Goal: Transaction & Acquisition: Book appointment/travel/reservation

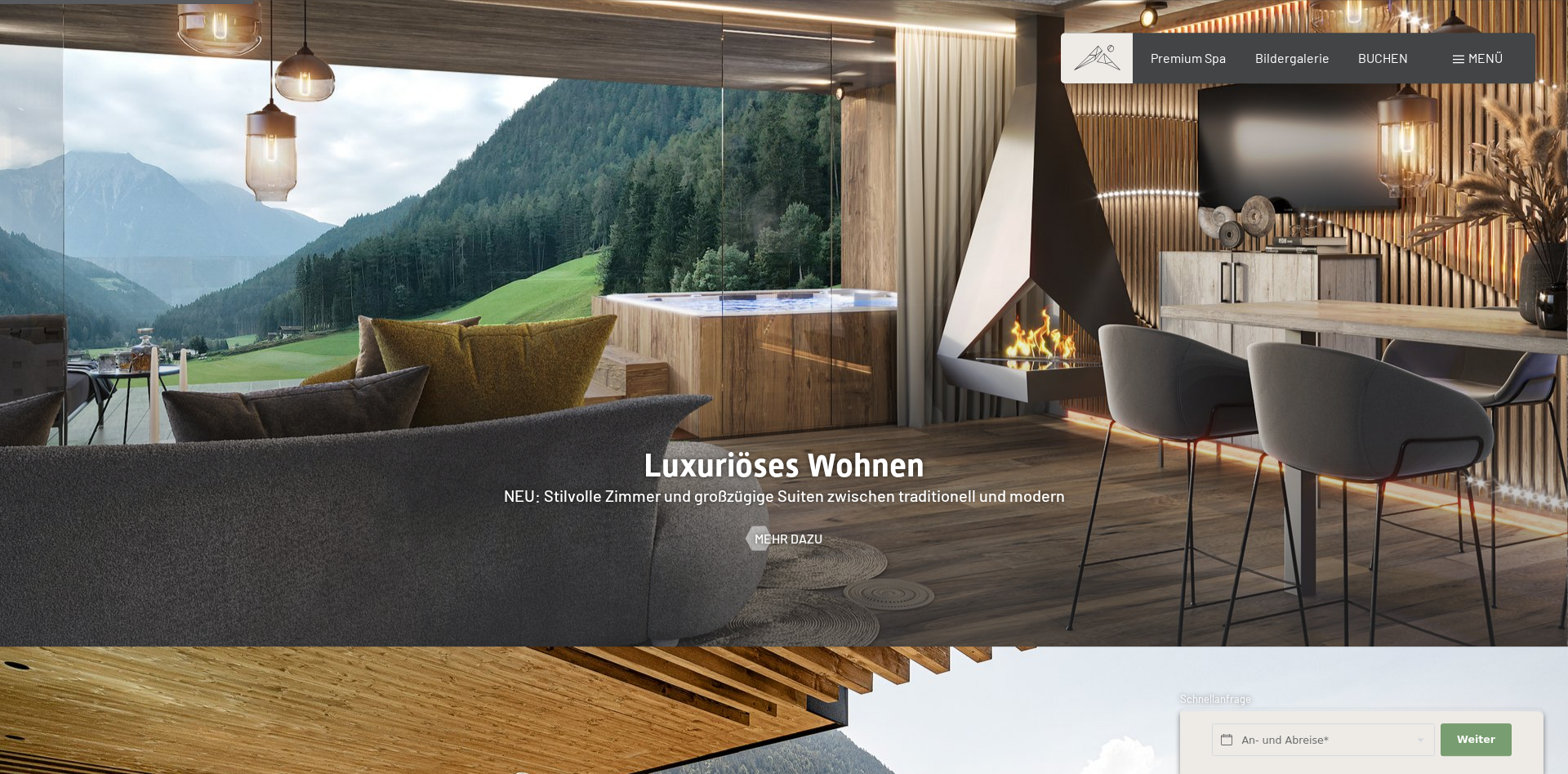
scroll to position [1667, 0]
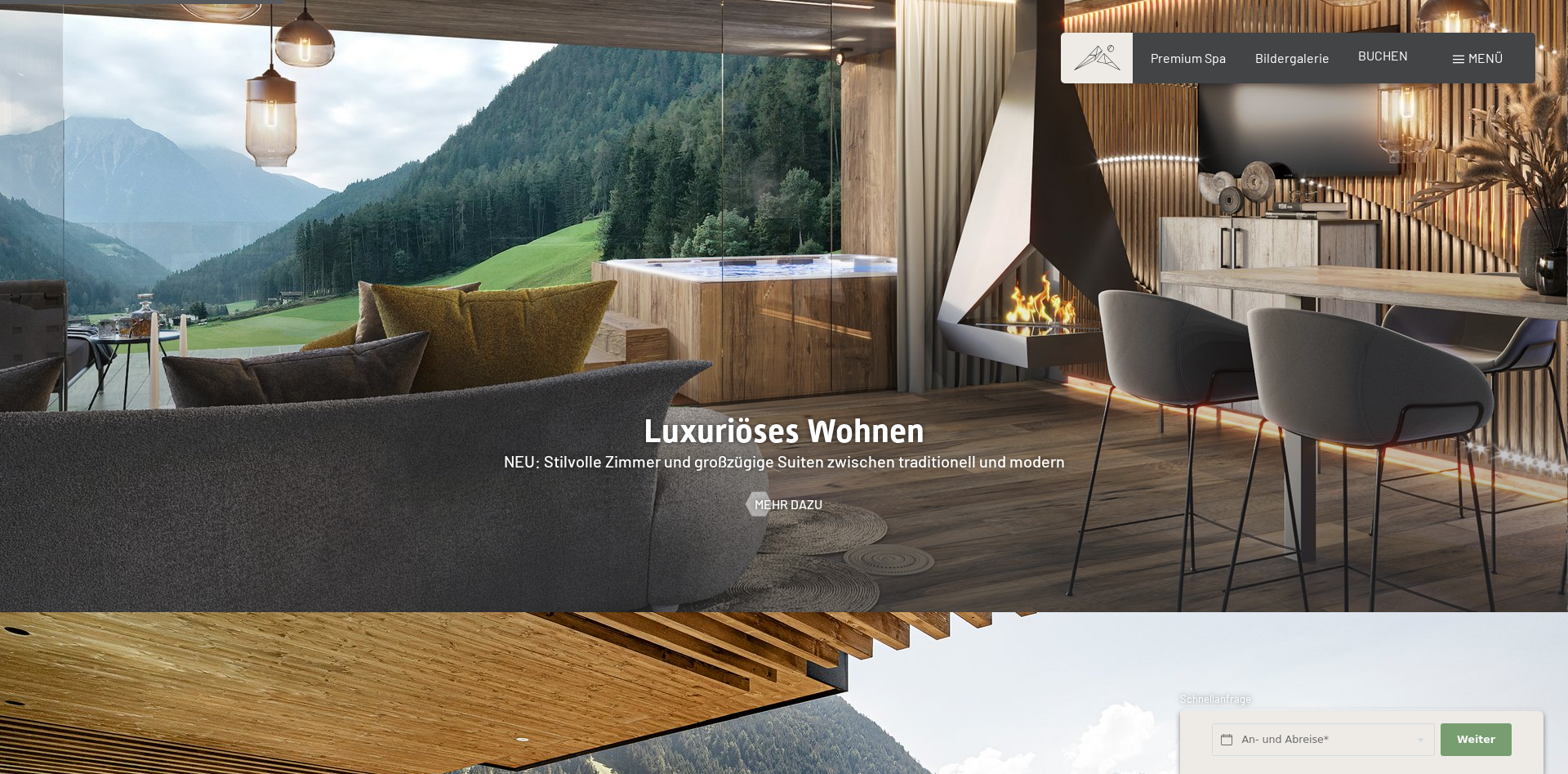
click at [1377, 62] on span "BUCHEN" at bounding box center [1384, 55] width 50 height 15
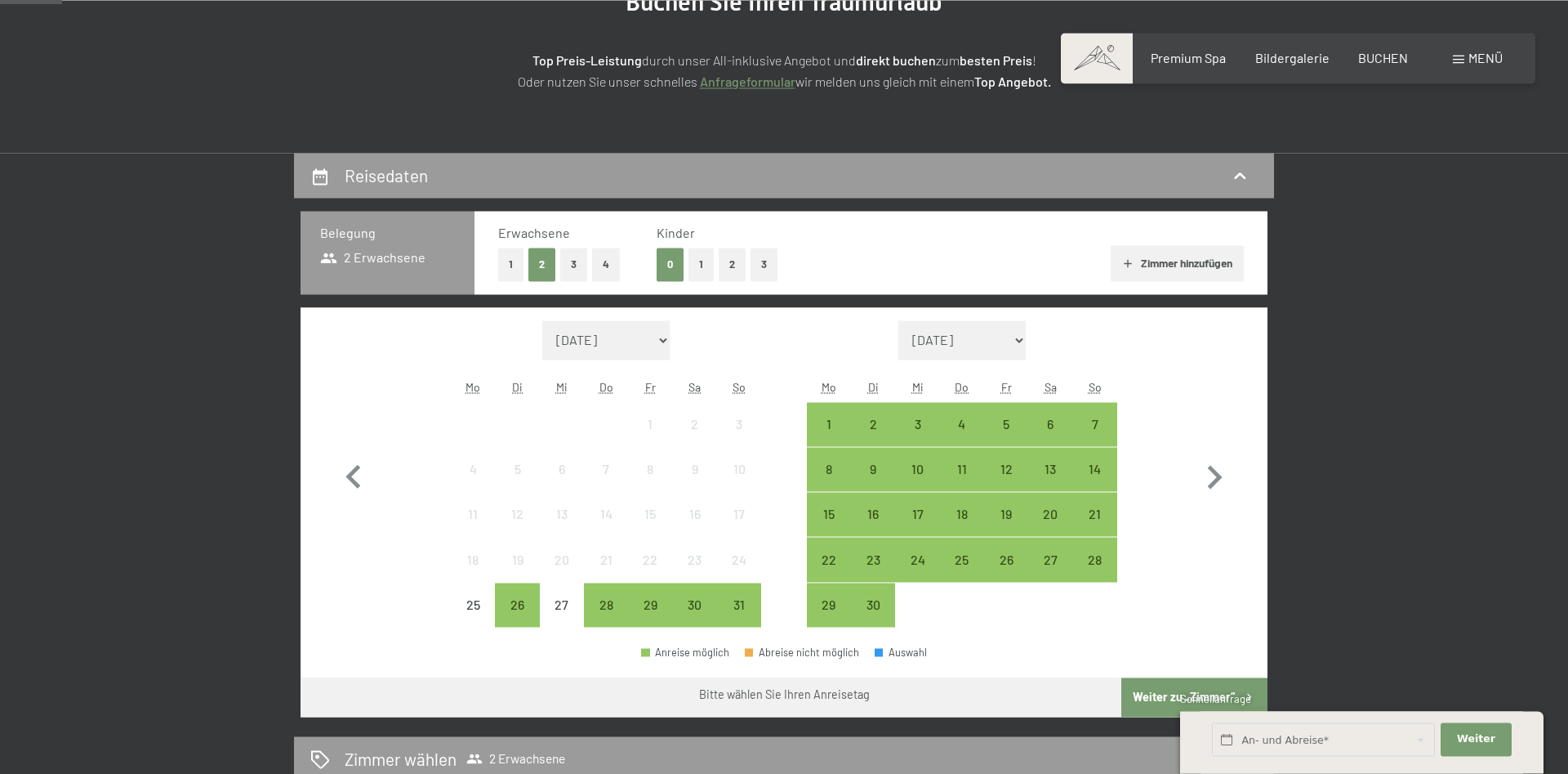
scroll to position [250, 0]
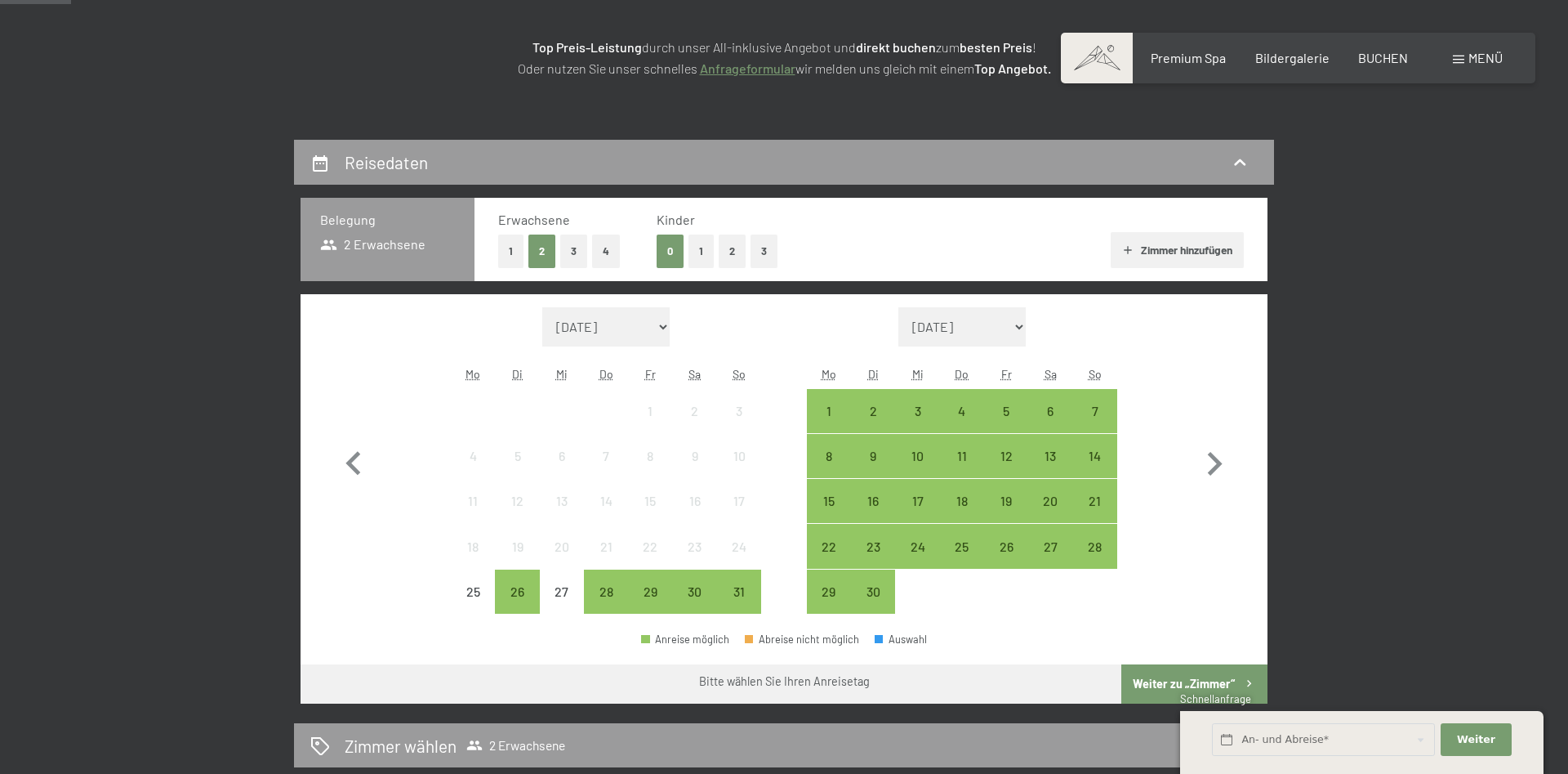
click at [734, 253] on button "2" at bounding box center [732, 251] width 27 height 34
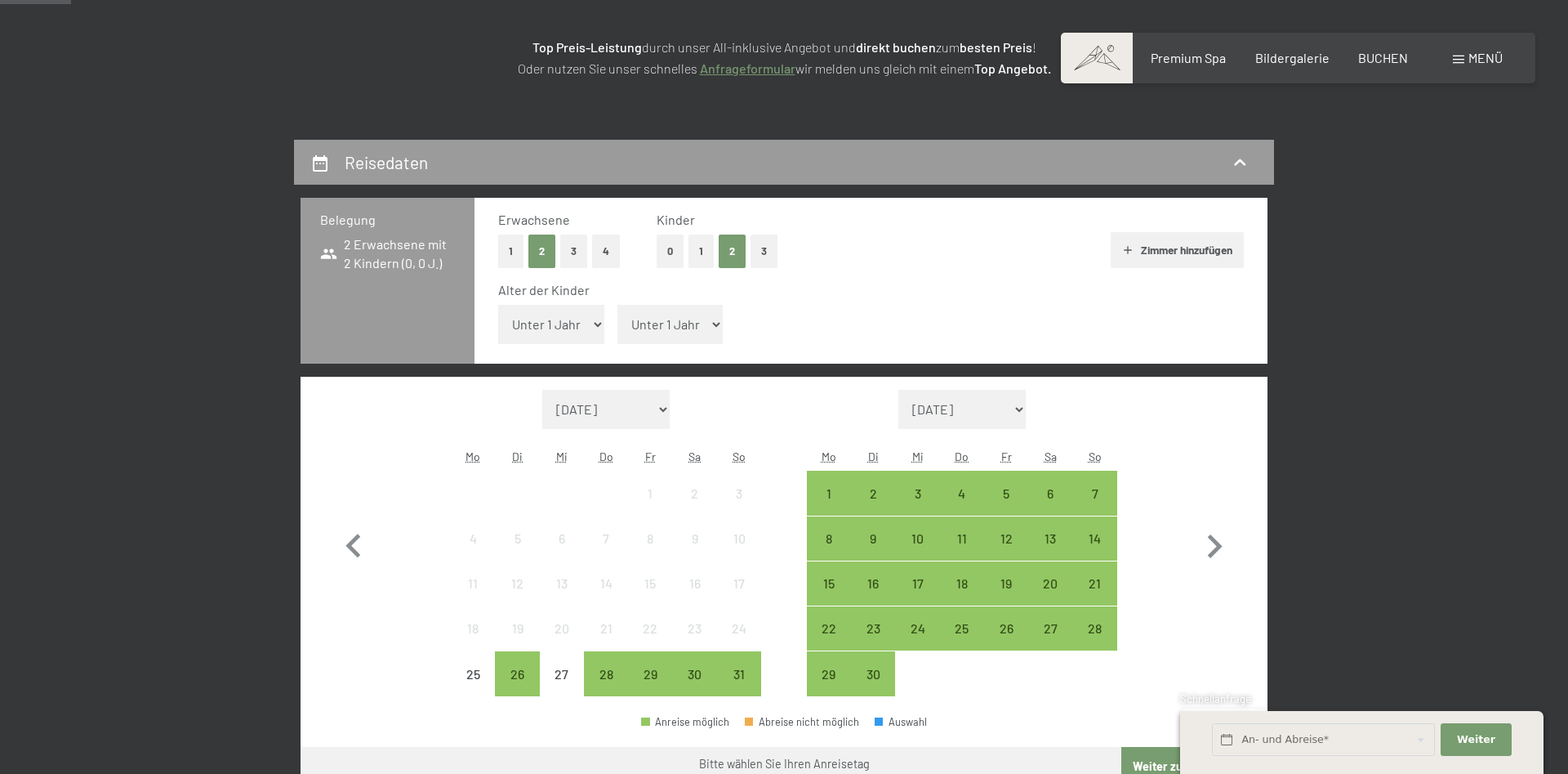
select select "17"
click option "17 Jahre" at bounding box center [0, 0] width 0 height 0
click at [574, 255] on button "3" at bounding box center [574, 251] width 27 height 34
click at [1213, 547] on icon "button" at bounding box center [1214, 546] width 47 height 47
select select "2025-09-01"
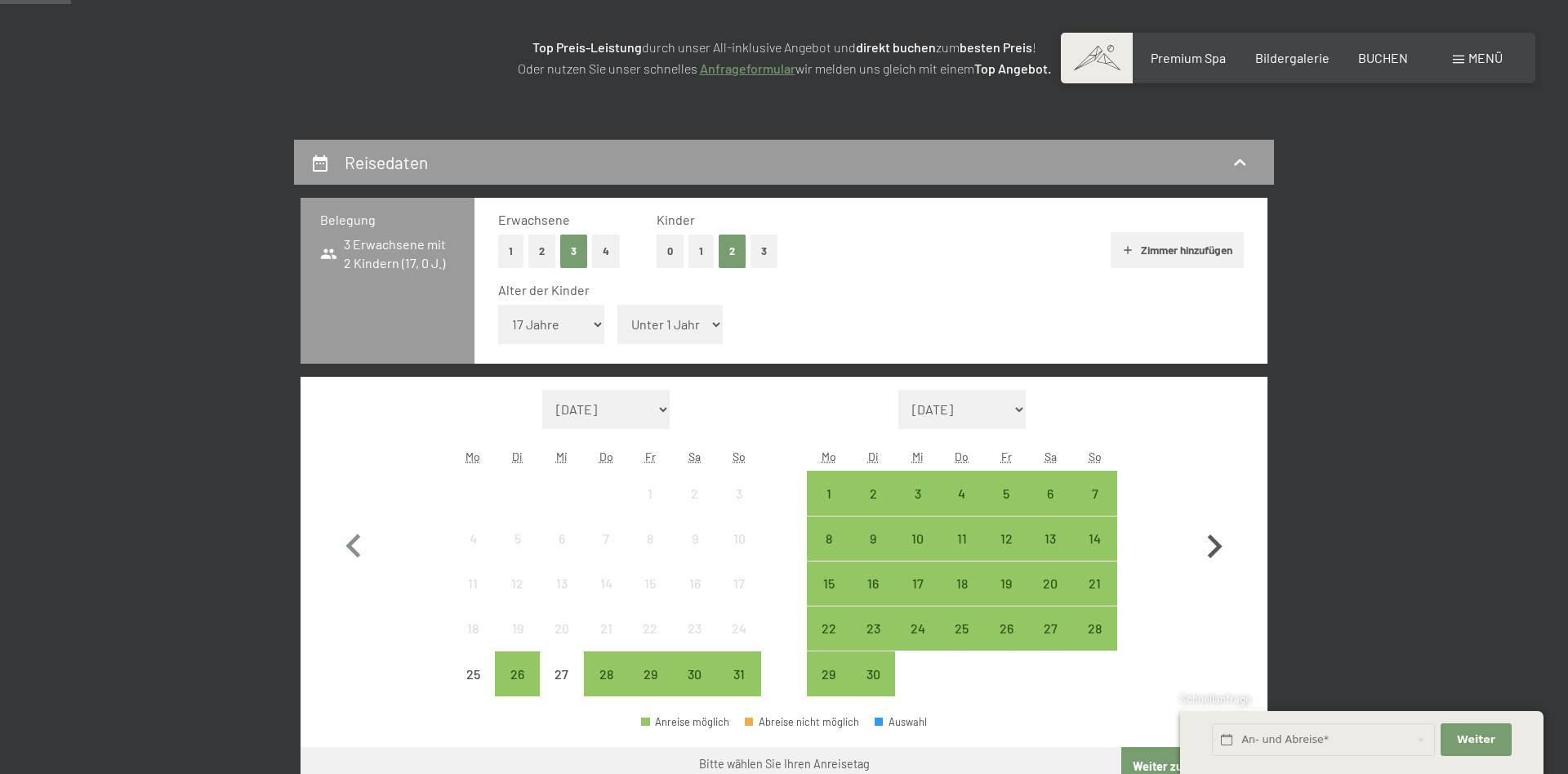
select select "2025-10-01"
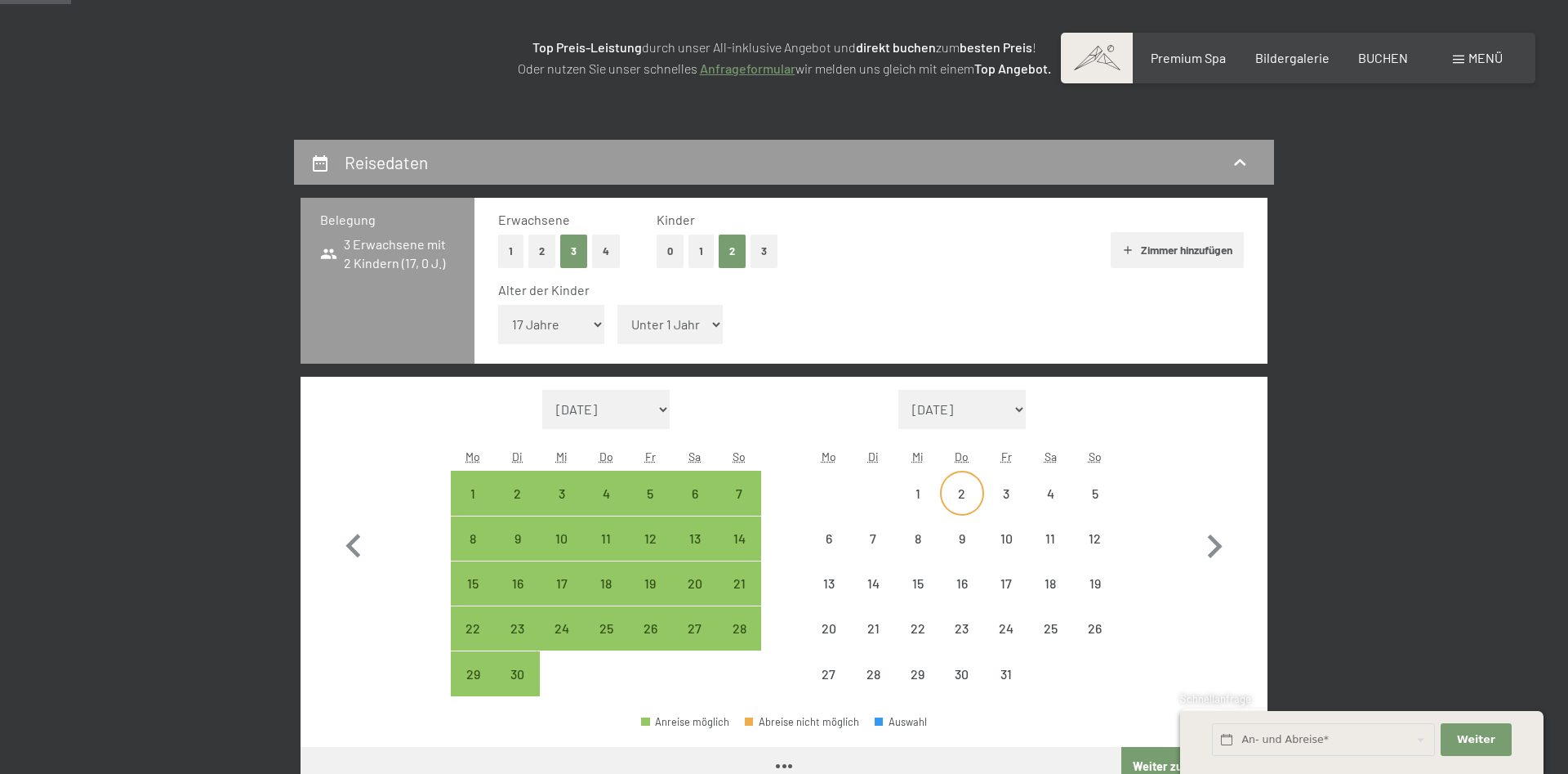
select select "2025-09-01"
select select "2025-10-01"
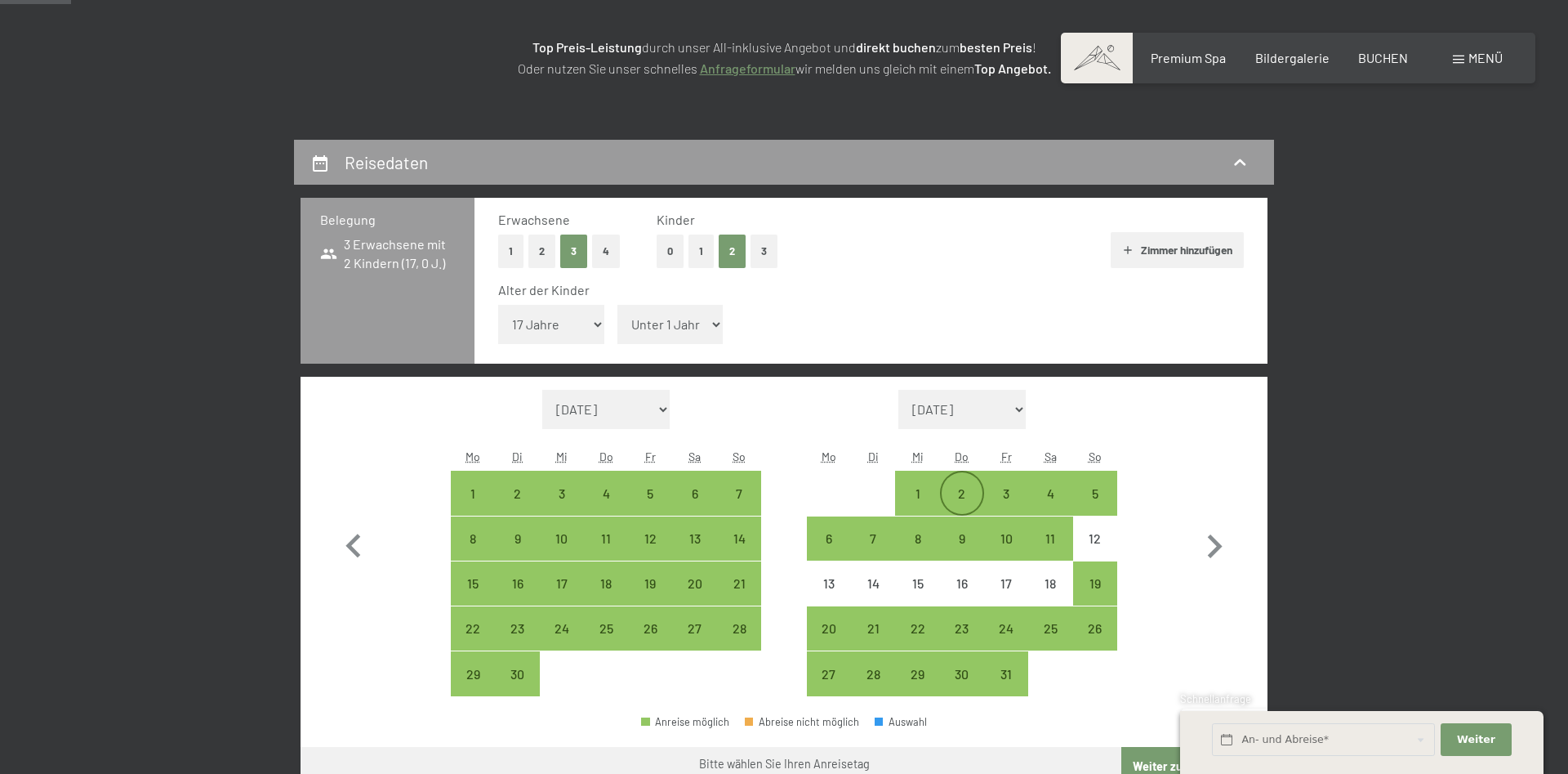
click at [960, 491] on div "2" at bounding box center [962, 508] width 41 height 41
select select "2025-09-01"
select select "2025-10-01"
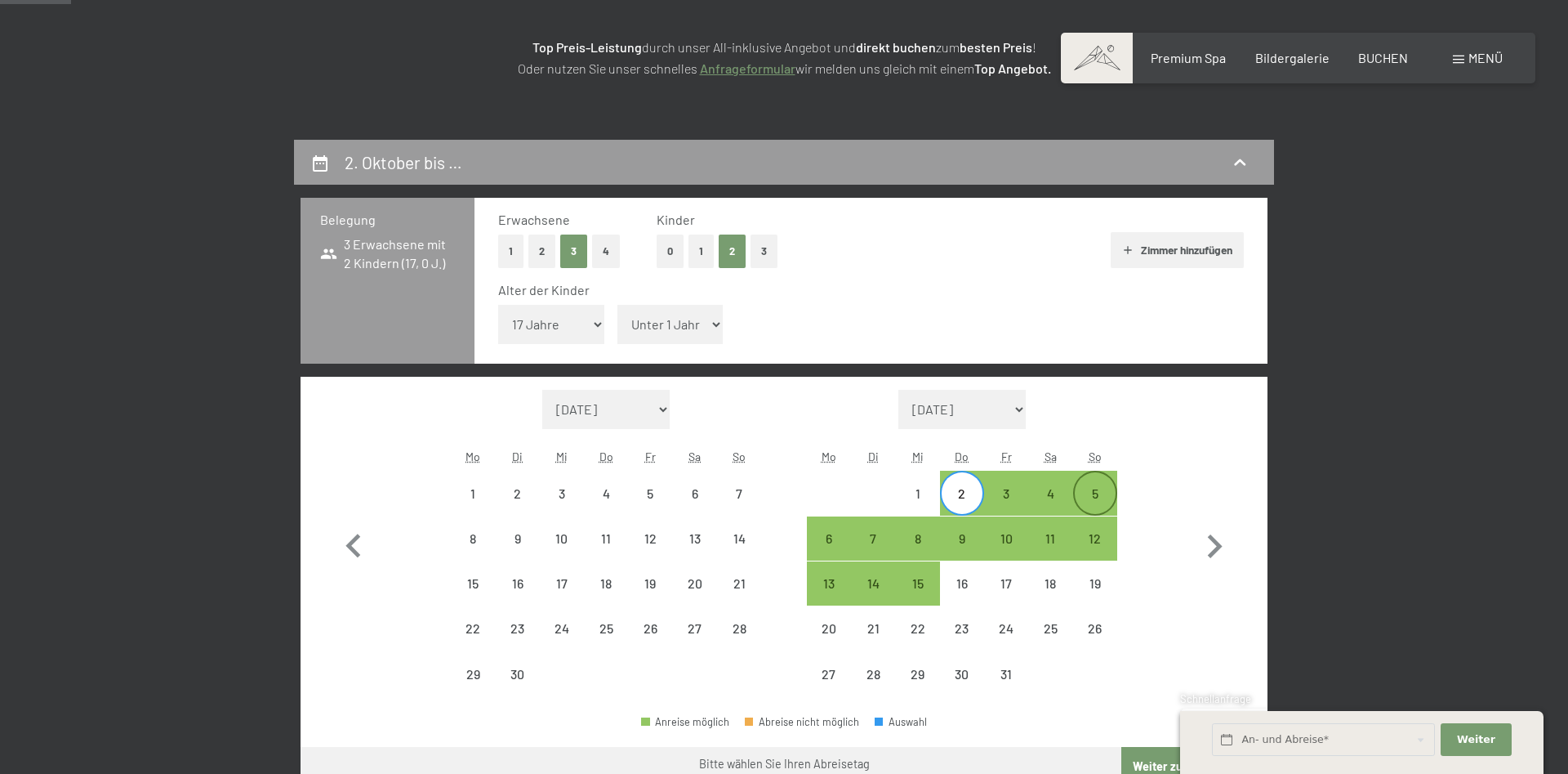
click at [1105, 492] on div "5" at bounding box center [1095, 508] width 41 height 41
select select "2025-09-01"
select select "2025-10-01"
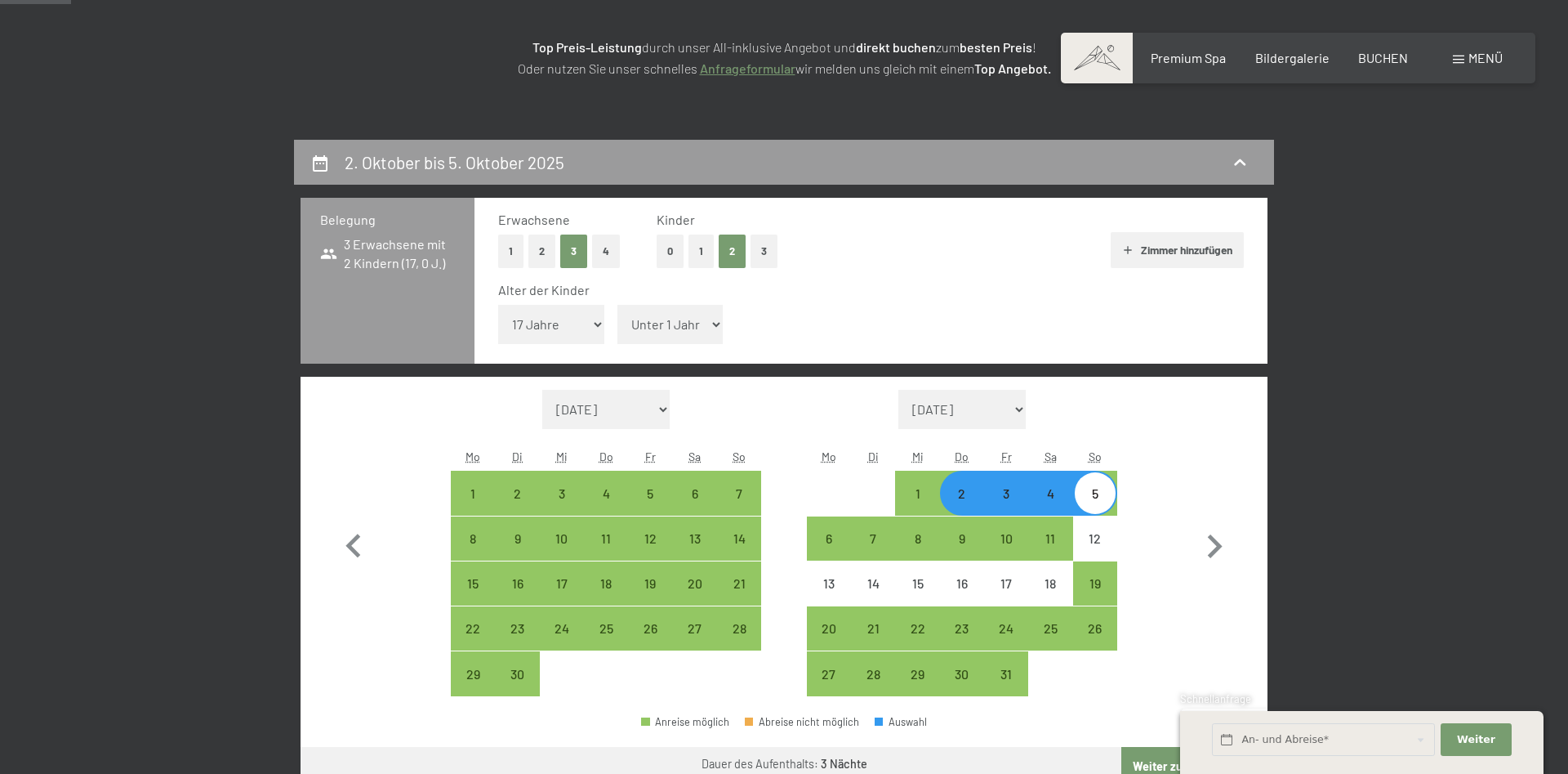
click at [1155, 246] on button "Zimmer hinzufügen" at bounding box center [1177, 249] width 133 height 36
select select "2025-09-01"
select select "2025-10-01"
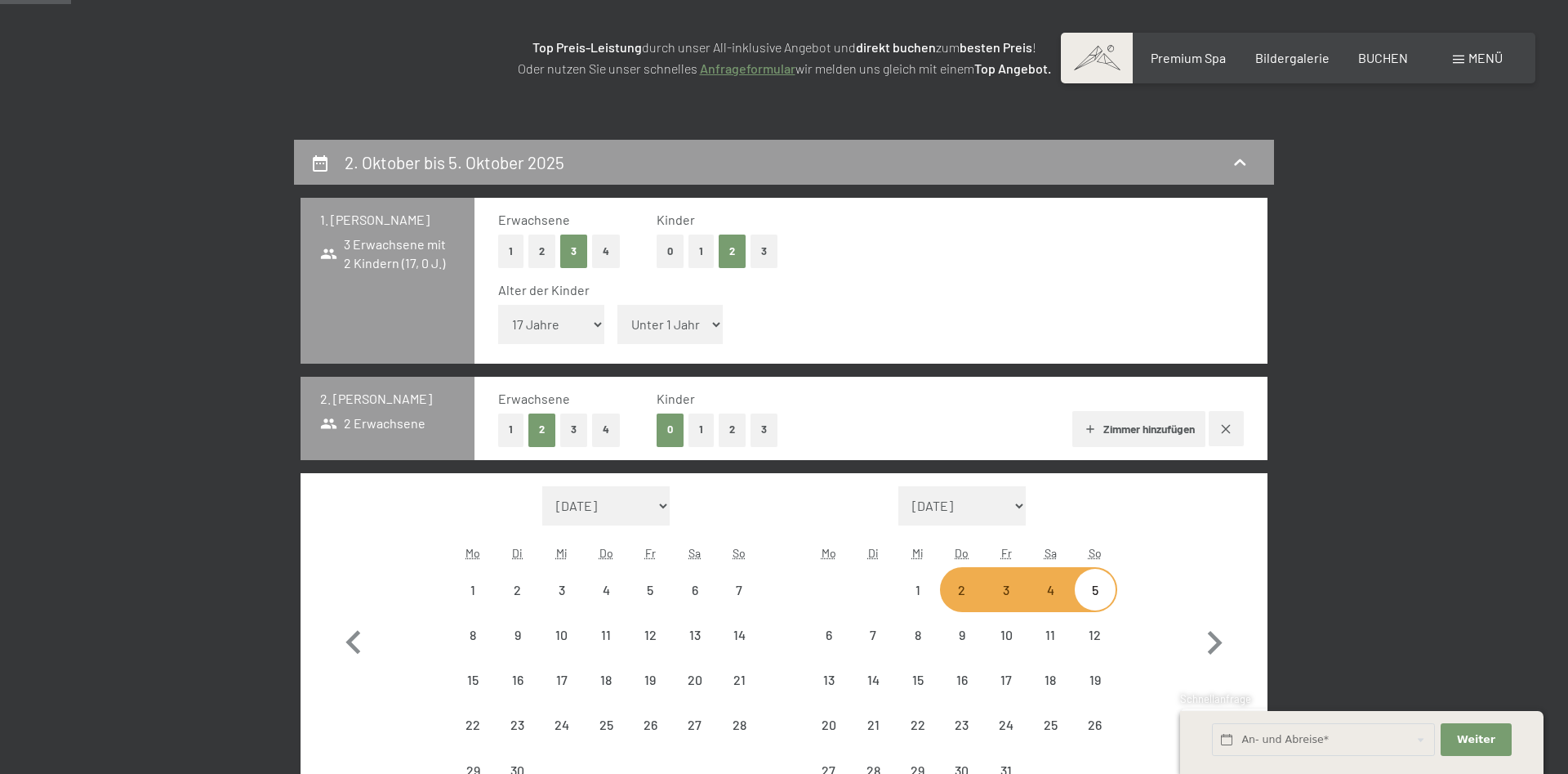
select select "2025-09-01"
select select "2025-10-01"
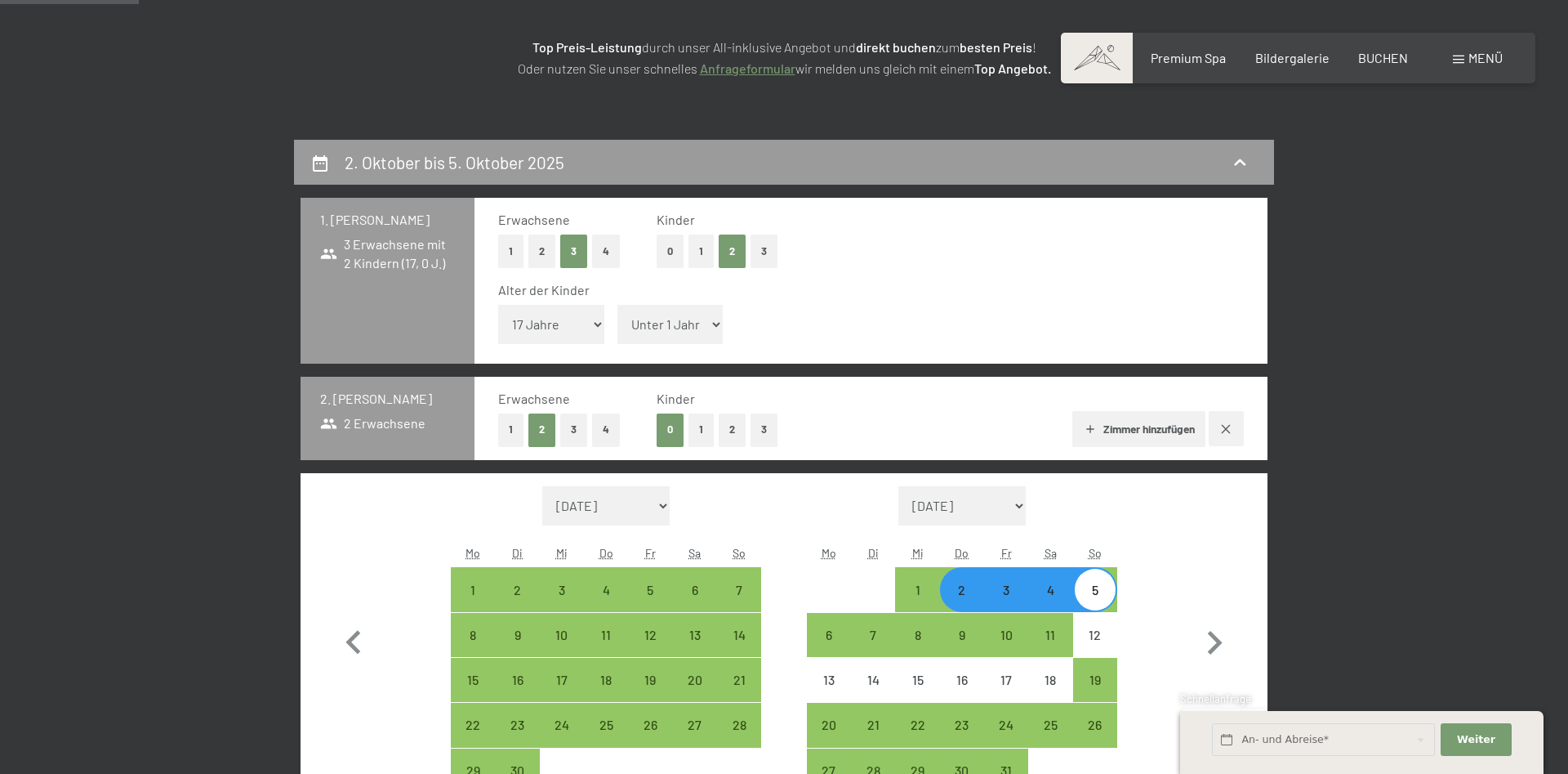
click at [1227, 424] on icon "button" at bounding box center [1226, 429] width 14 height 14
select select "2025-09-01"
select select "2025-10-01"
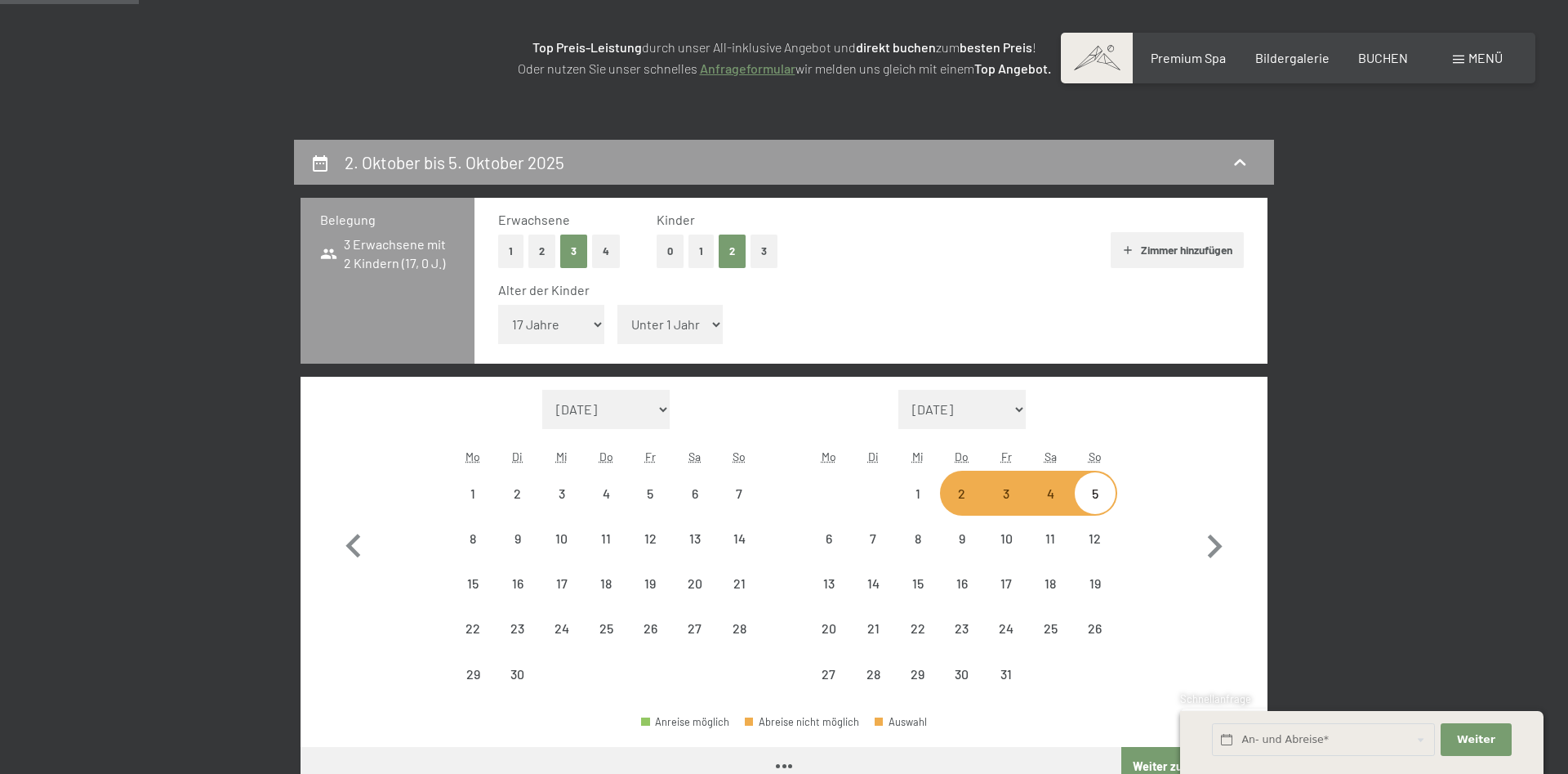
select select "2025-09-01"
select select "2025-10-01"
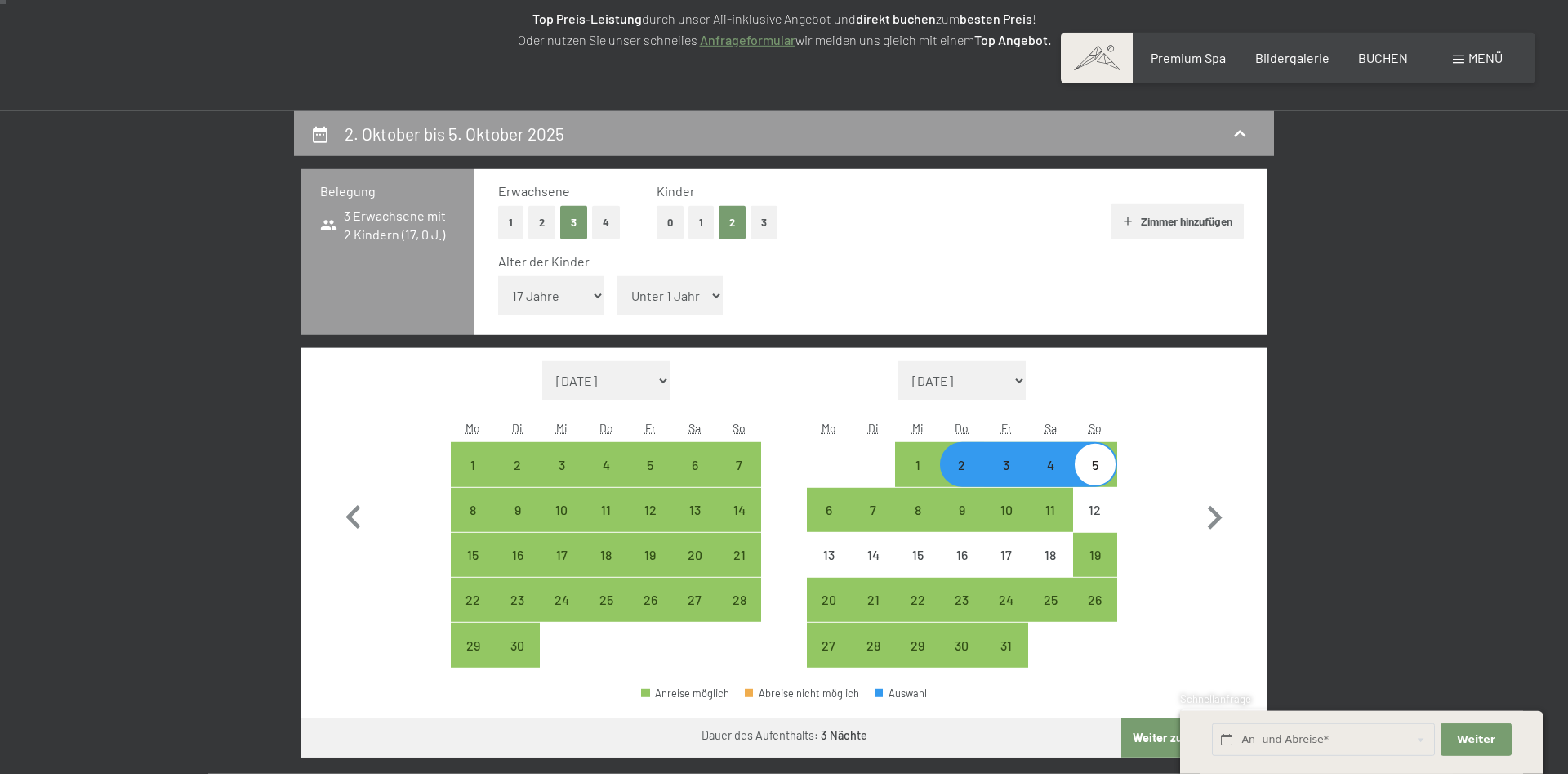
scroll to position [333, 0]
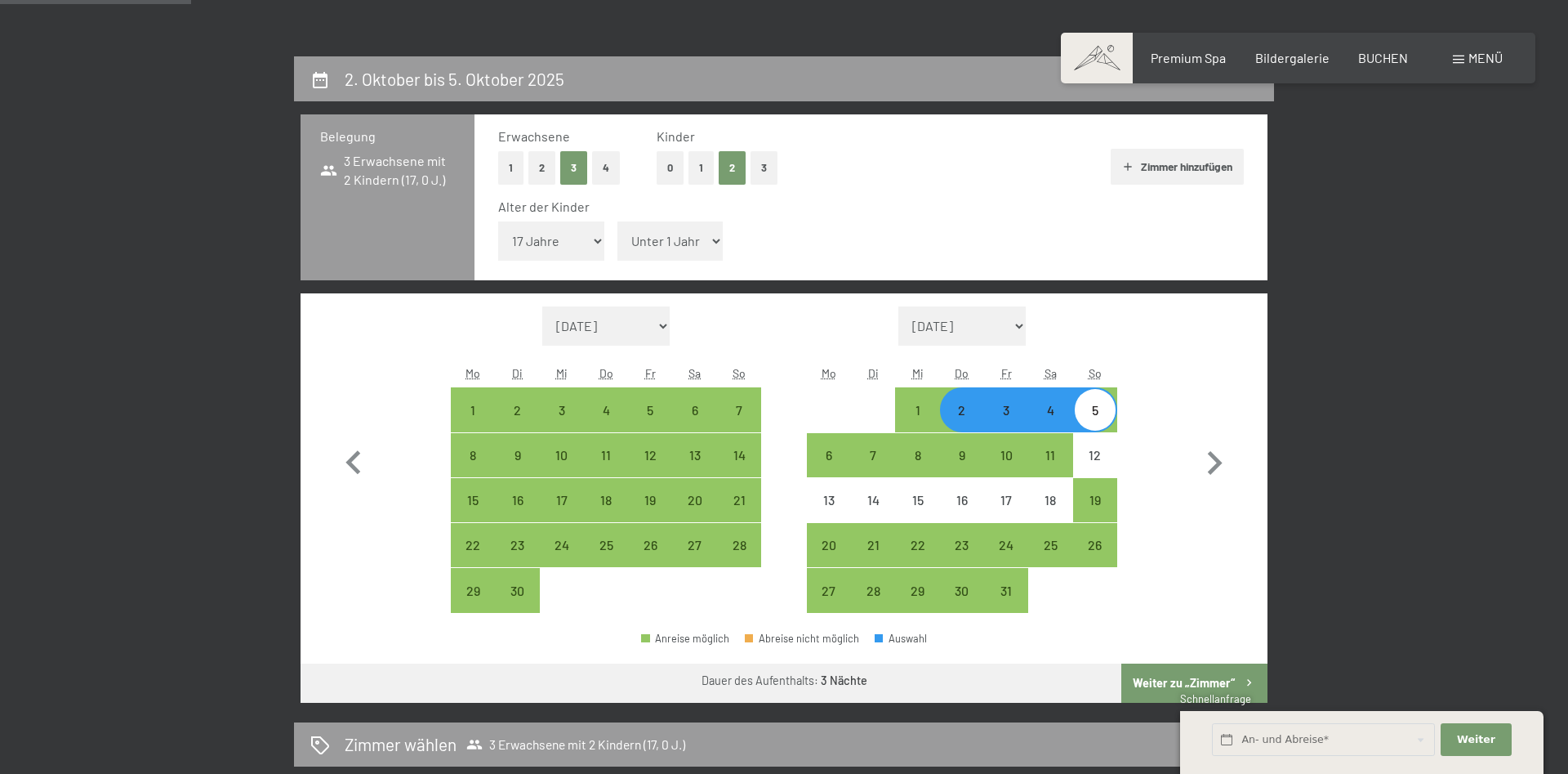
click at [1137, 162] on button "Zimmer hinzufügen" at bounding box center [1177, 166] width 133 height 36
select select "2025-09-01"
select select "2025-10-01"
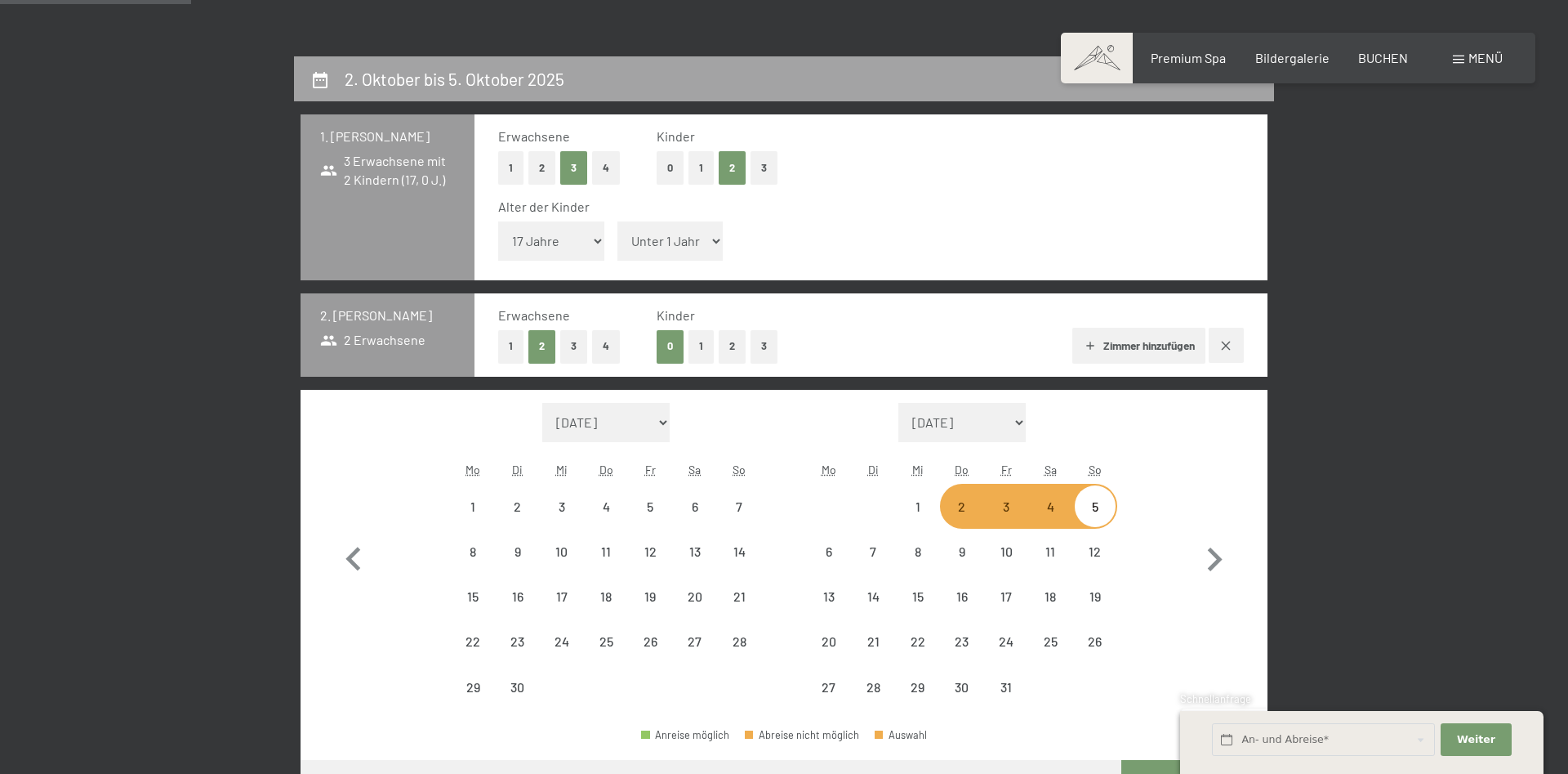
select select "2025-09-01"
select select "2025-10-01"
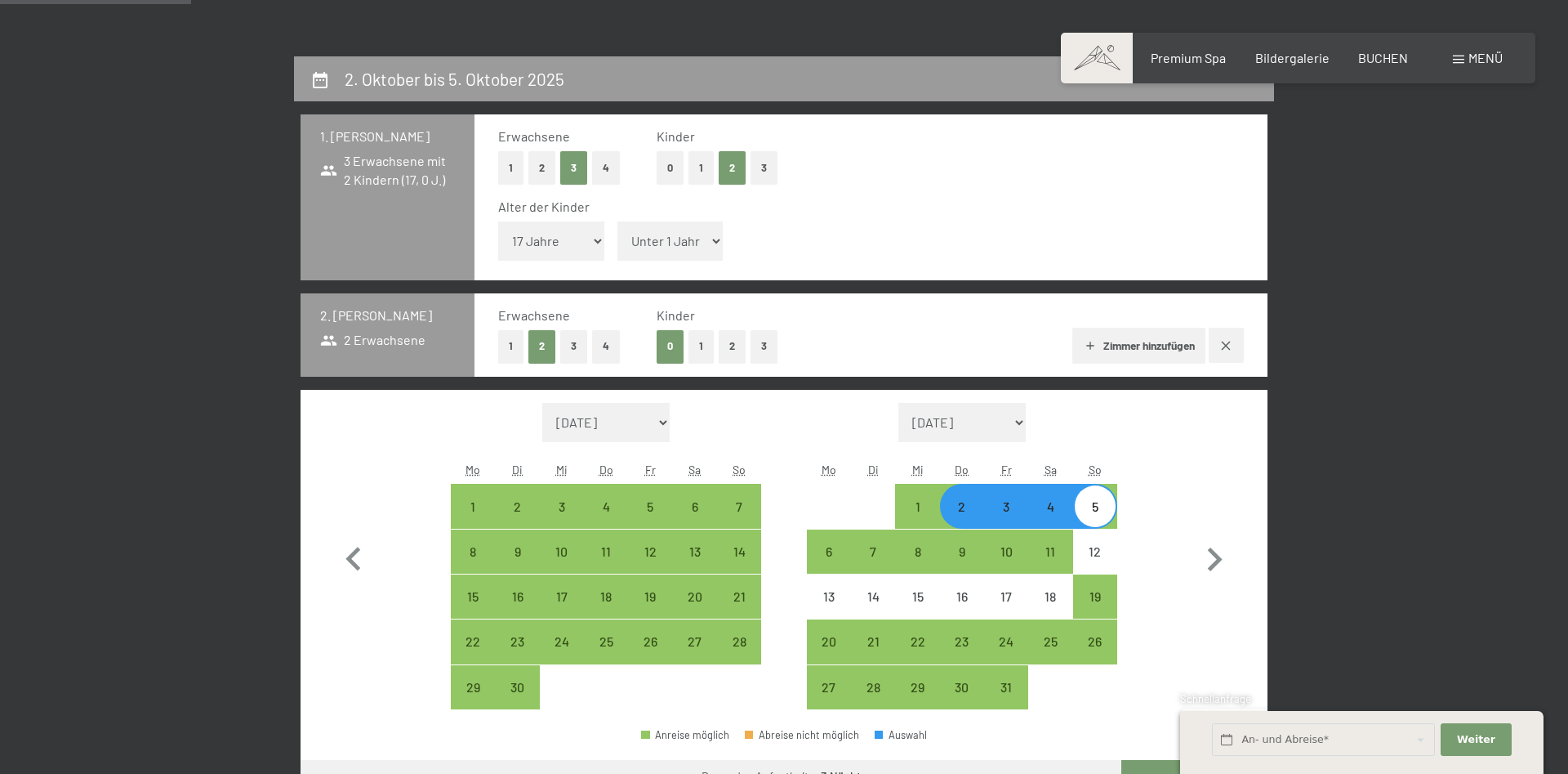
click at [538, 166] on button "2" at bounding box center [542, 168] width 27 height 34
select select "2025-09-01"
select select "2025-10-01"
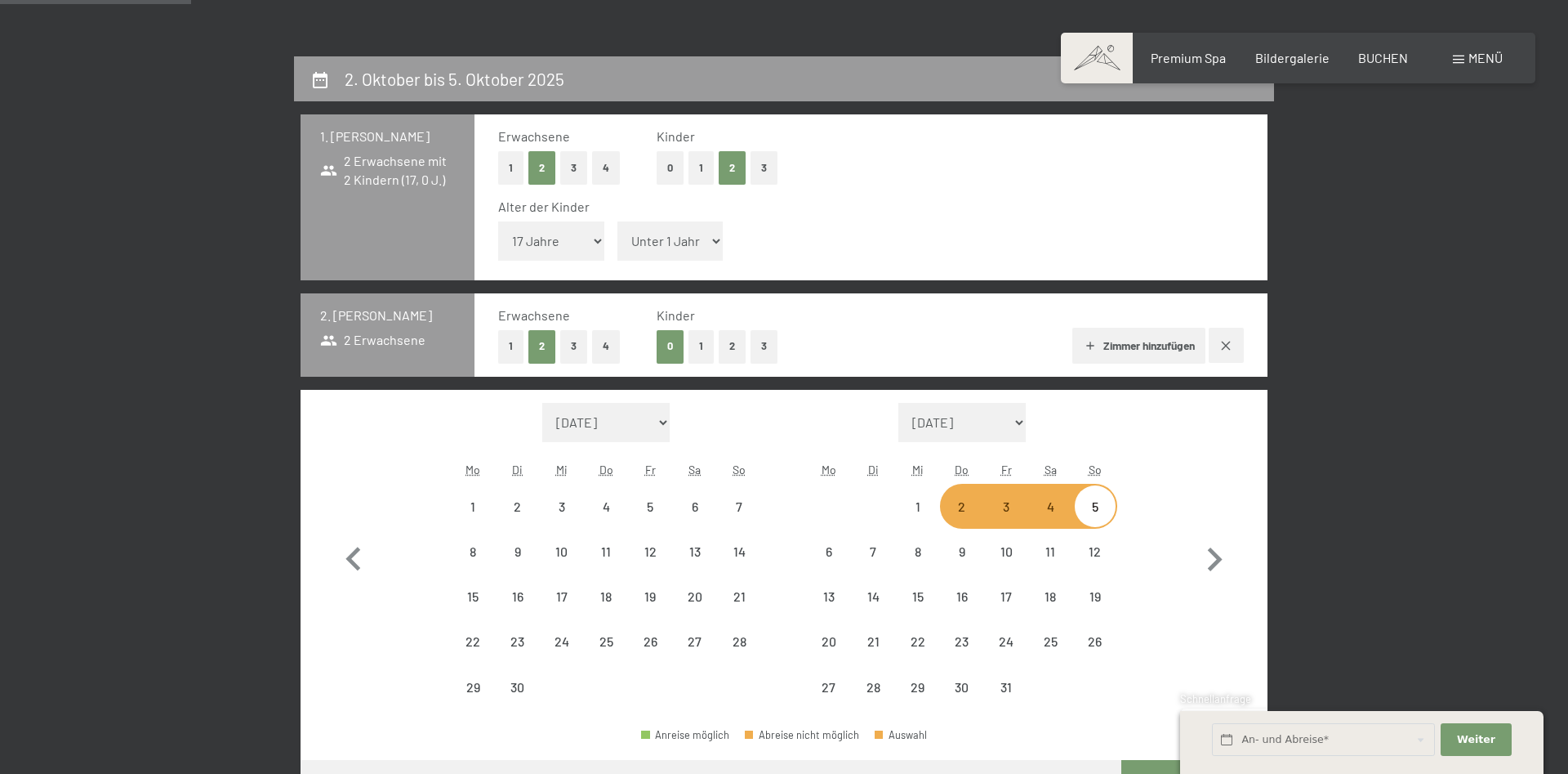
select select "2025-09-01"
select select "2025-10-01"
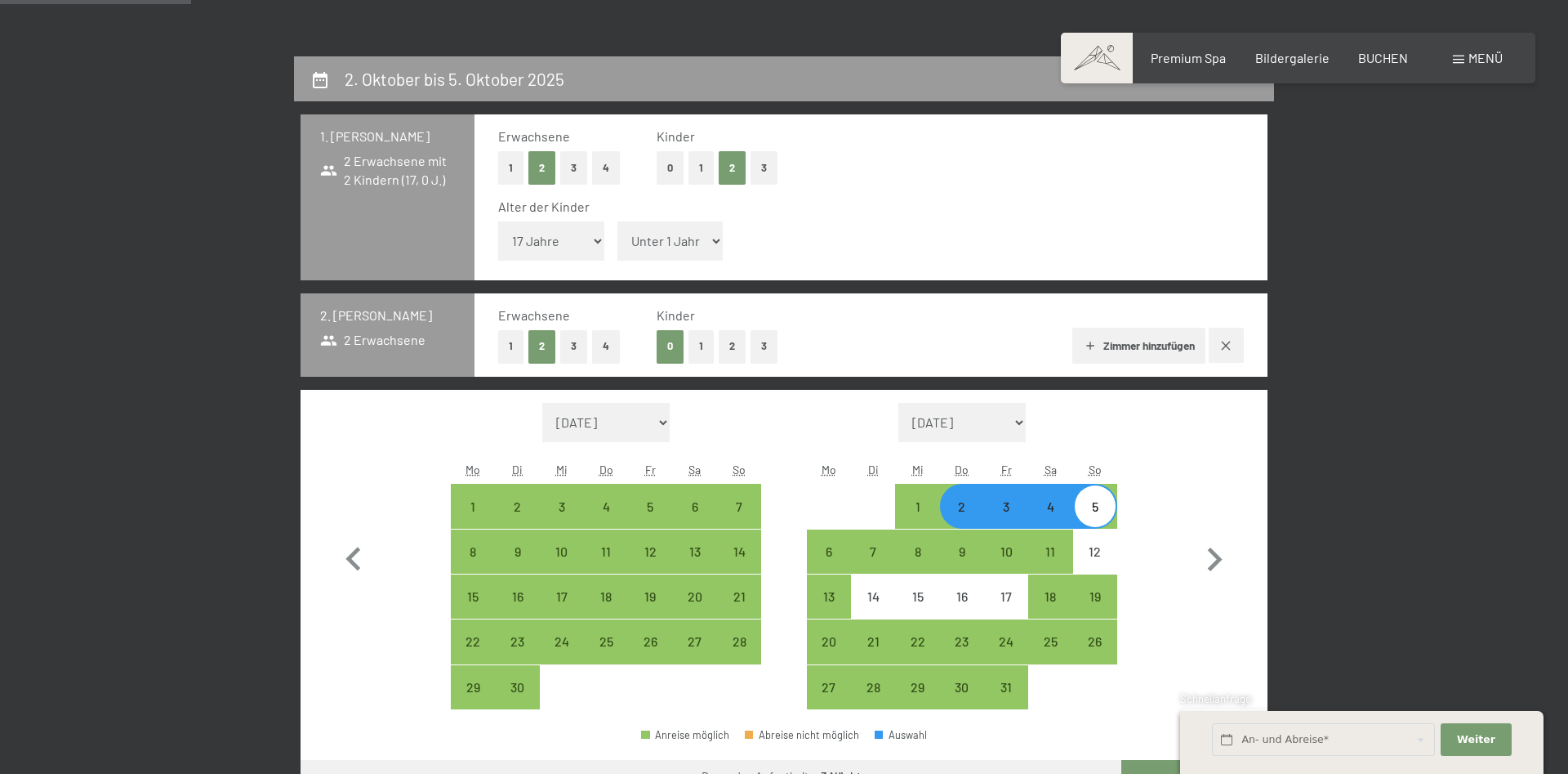
click at [672, 170] on button "0" at bounding box center [671, 168] width 27 height 34
select select "2025-09-01"
select select "2025-10-01"
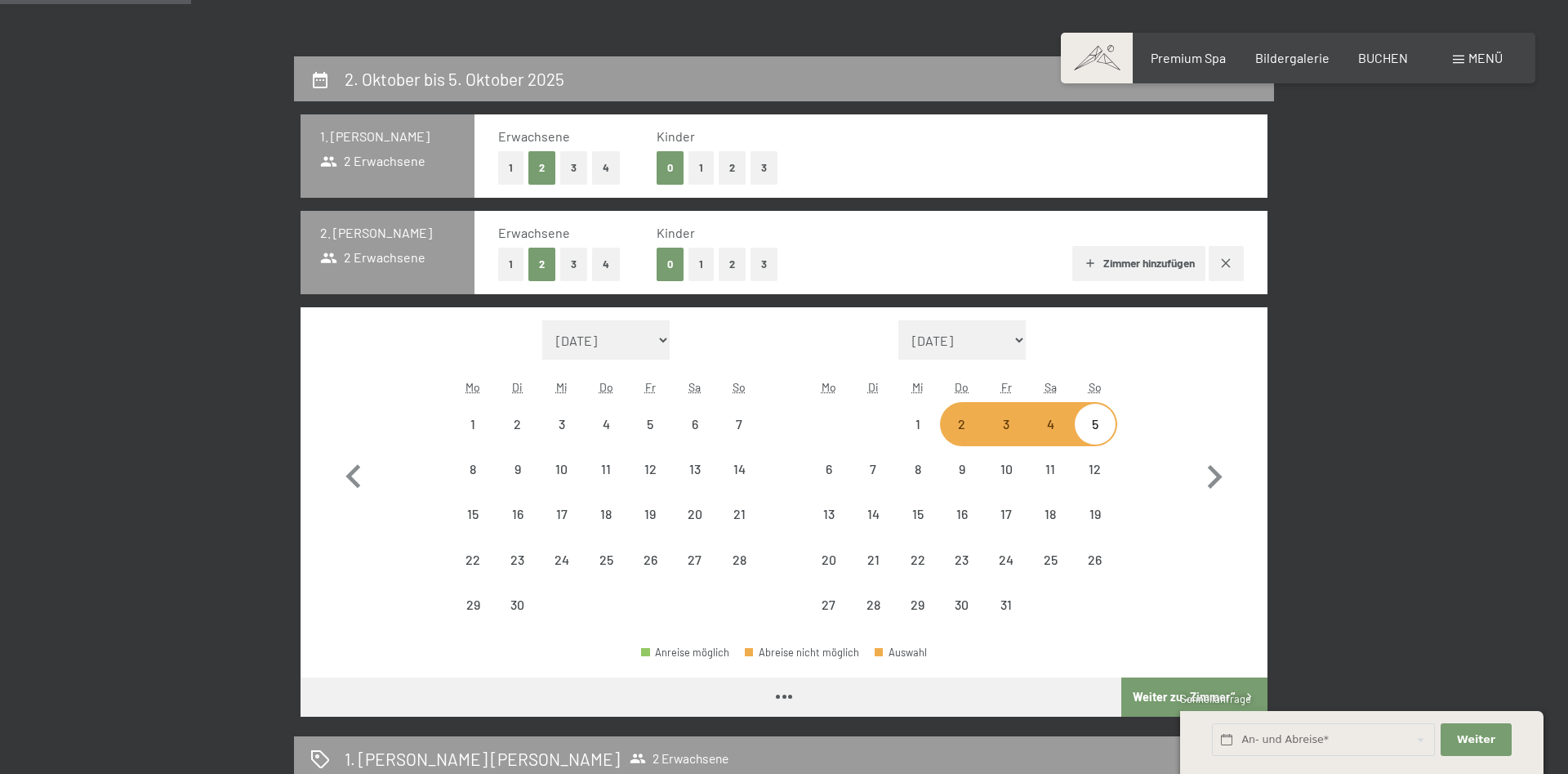
select select "2025-09-01"
select select "2025-10-01"
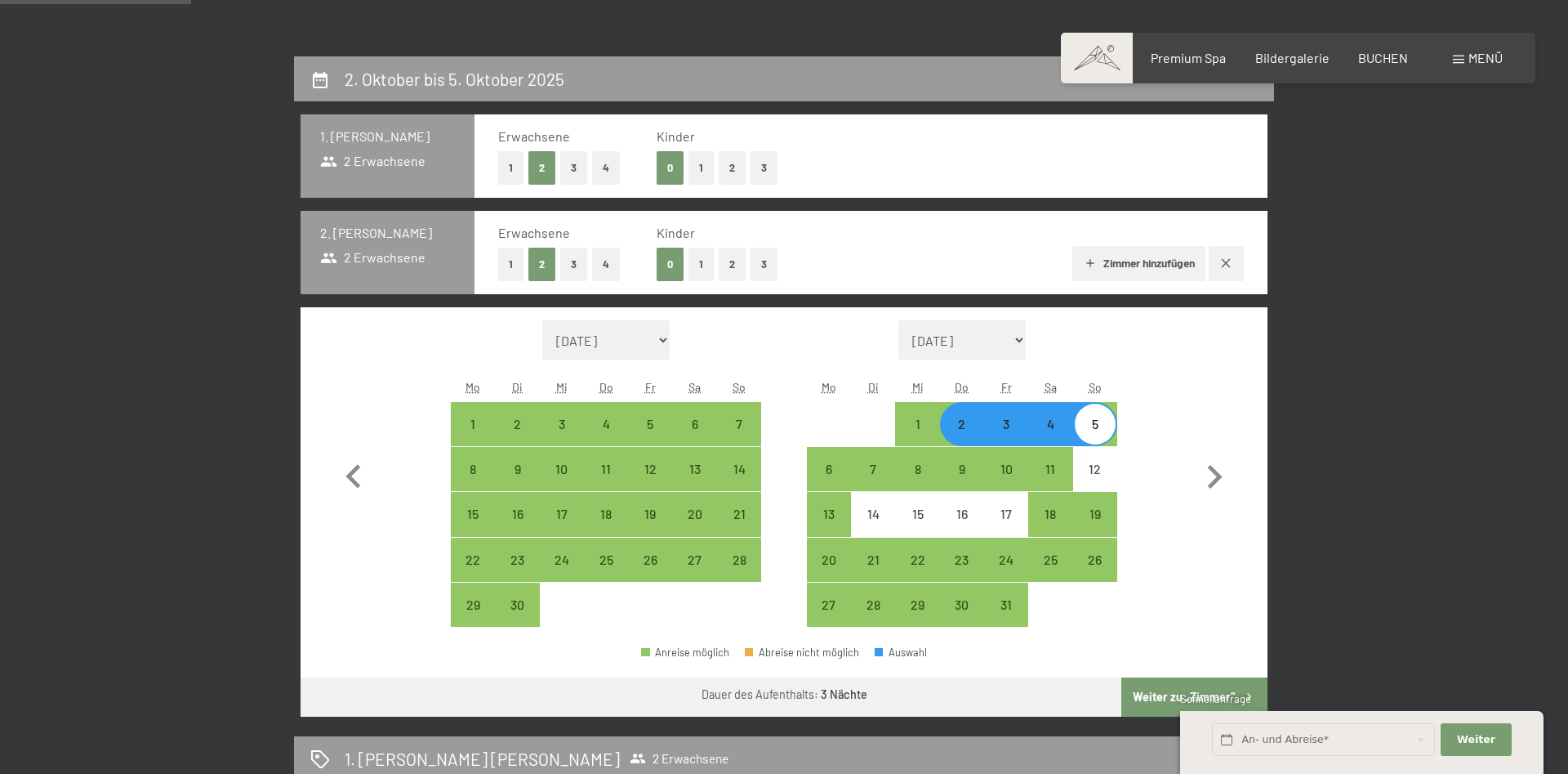
click at [513, 261] on button "1" at bounding box center [510, 264] width 25 height 34
select select "2025-09-01"
select select "2025-10-01"
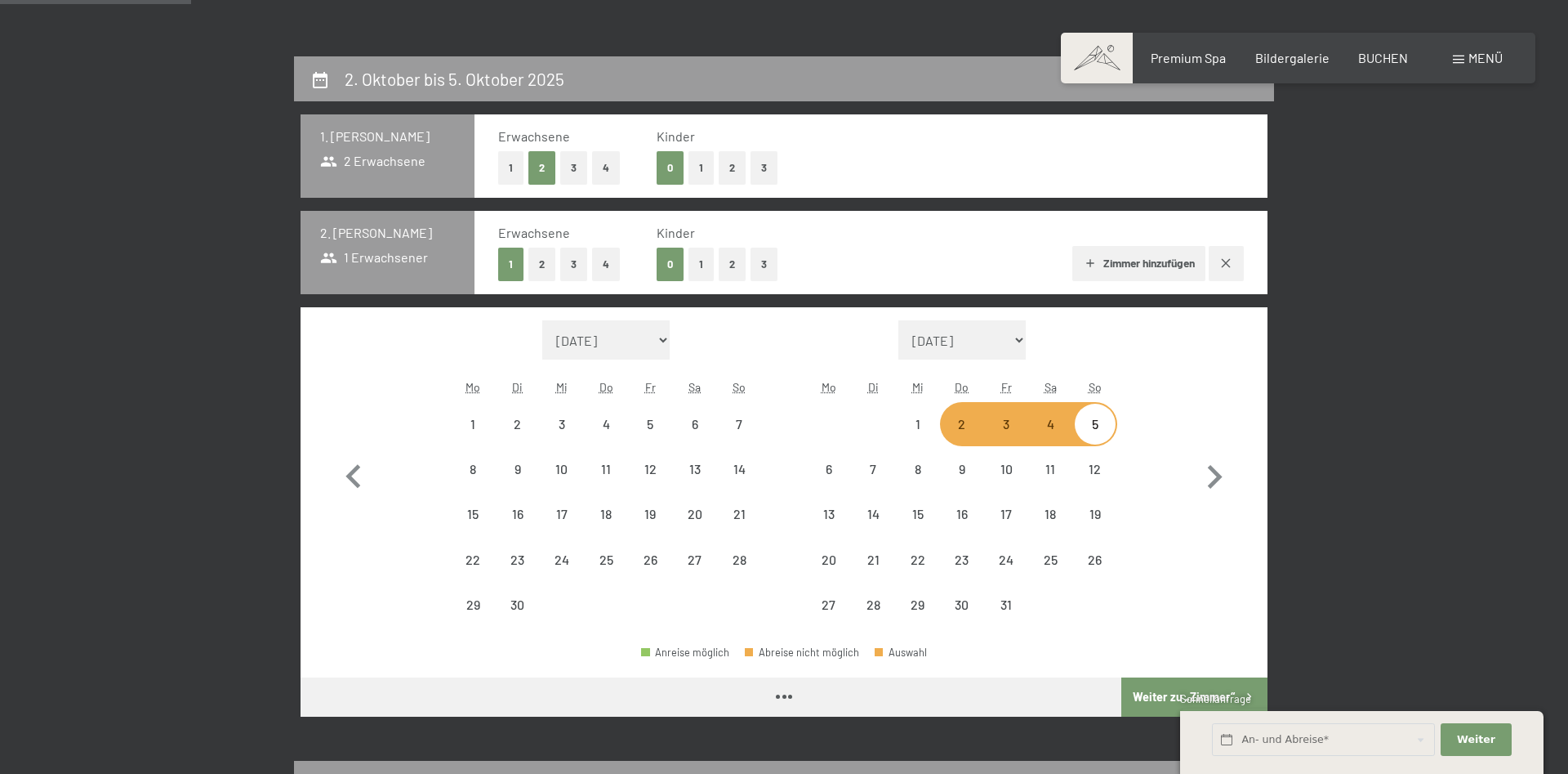
select select "2025-09-01"
select select "2025-10-01"
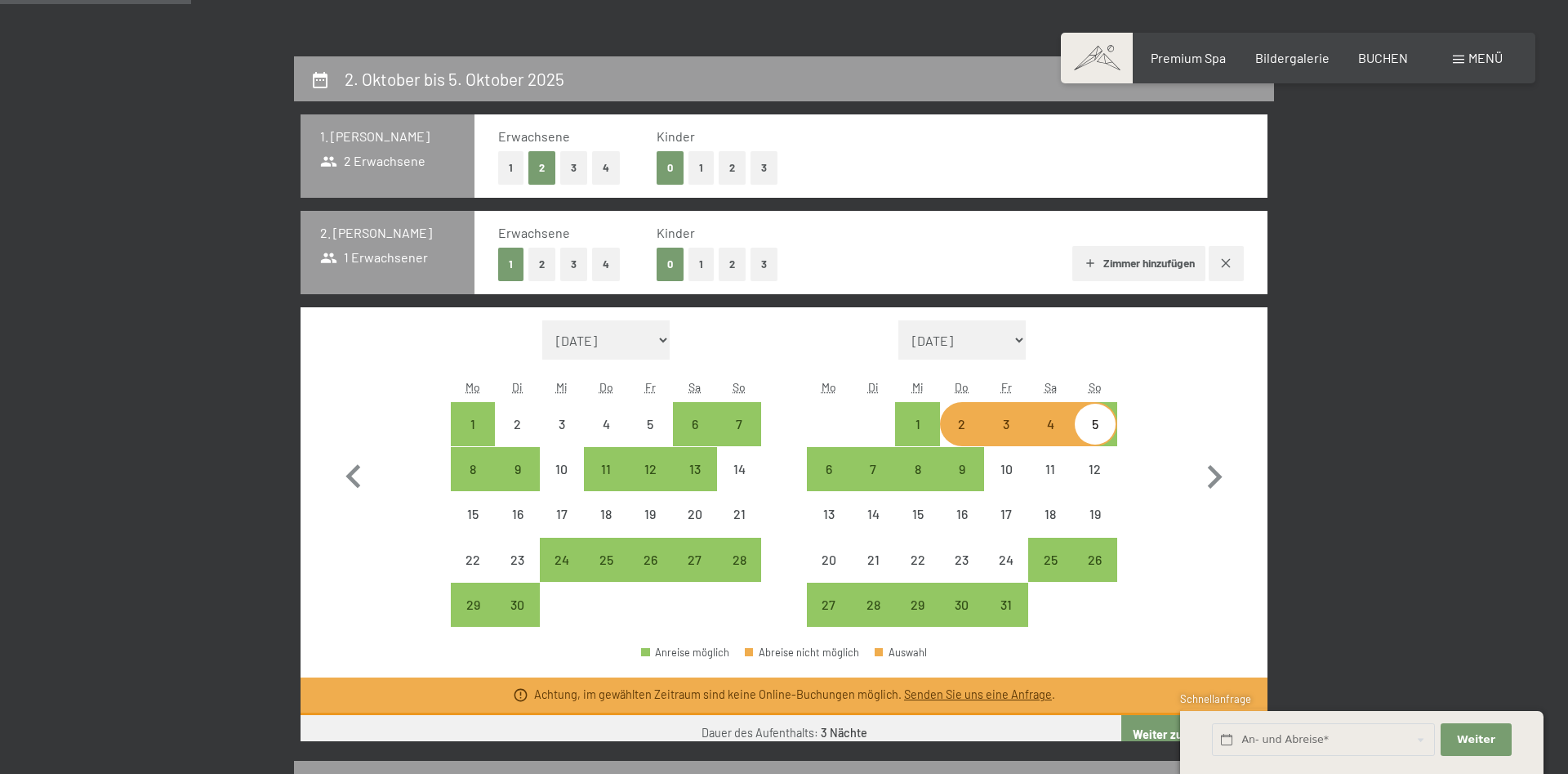
click at [696, 264] on button "1" at bounding box center [701, 264] width 25 height 34
select select "2025-09-01"
select select "2025-10-01"
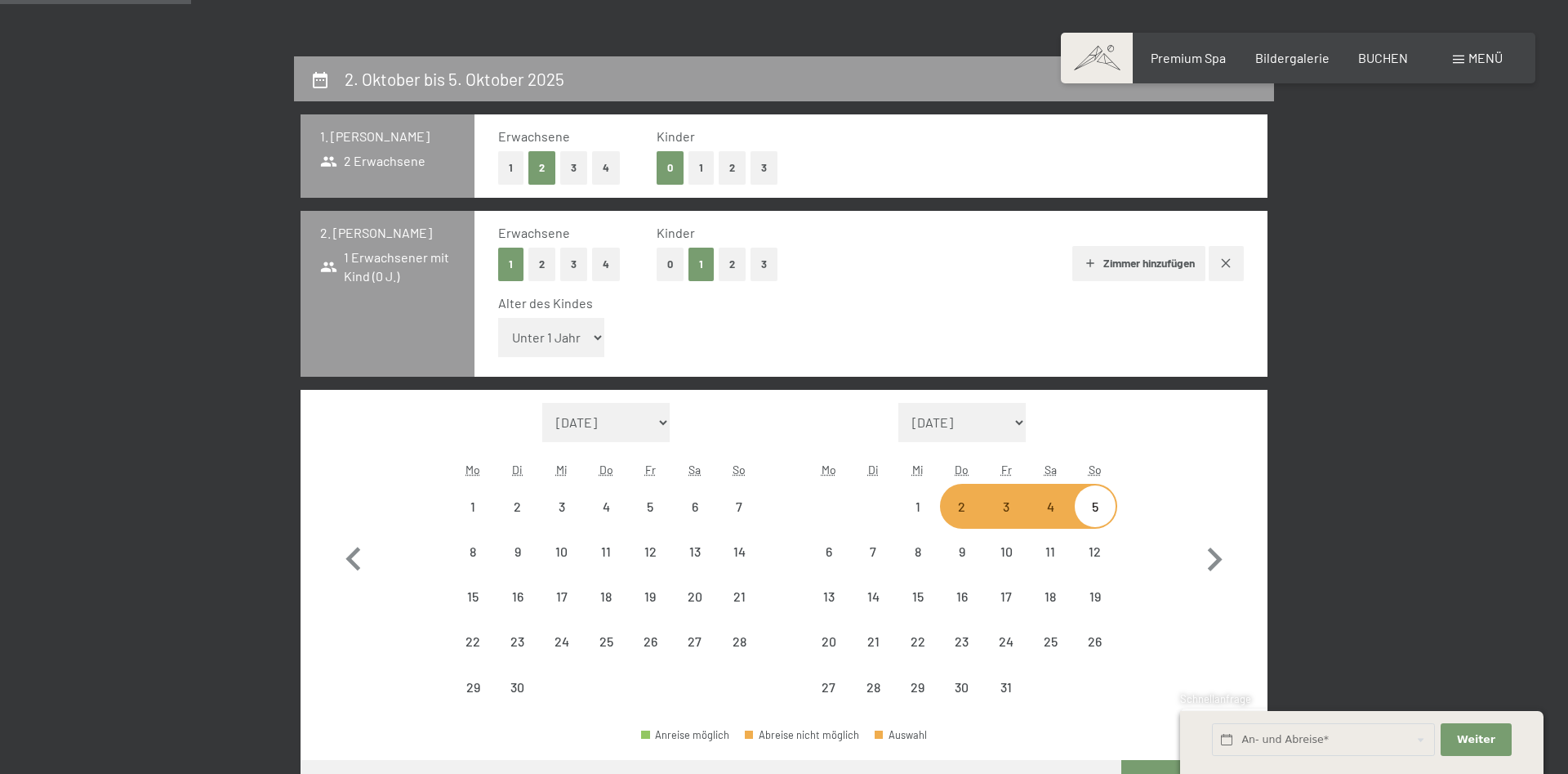
select select "2025-09-01"
select select "2025-10-01"
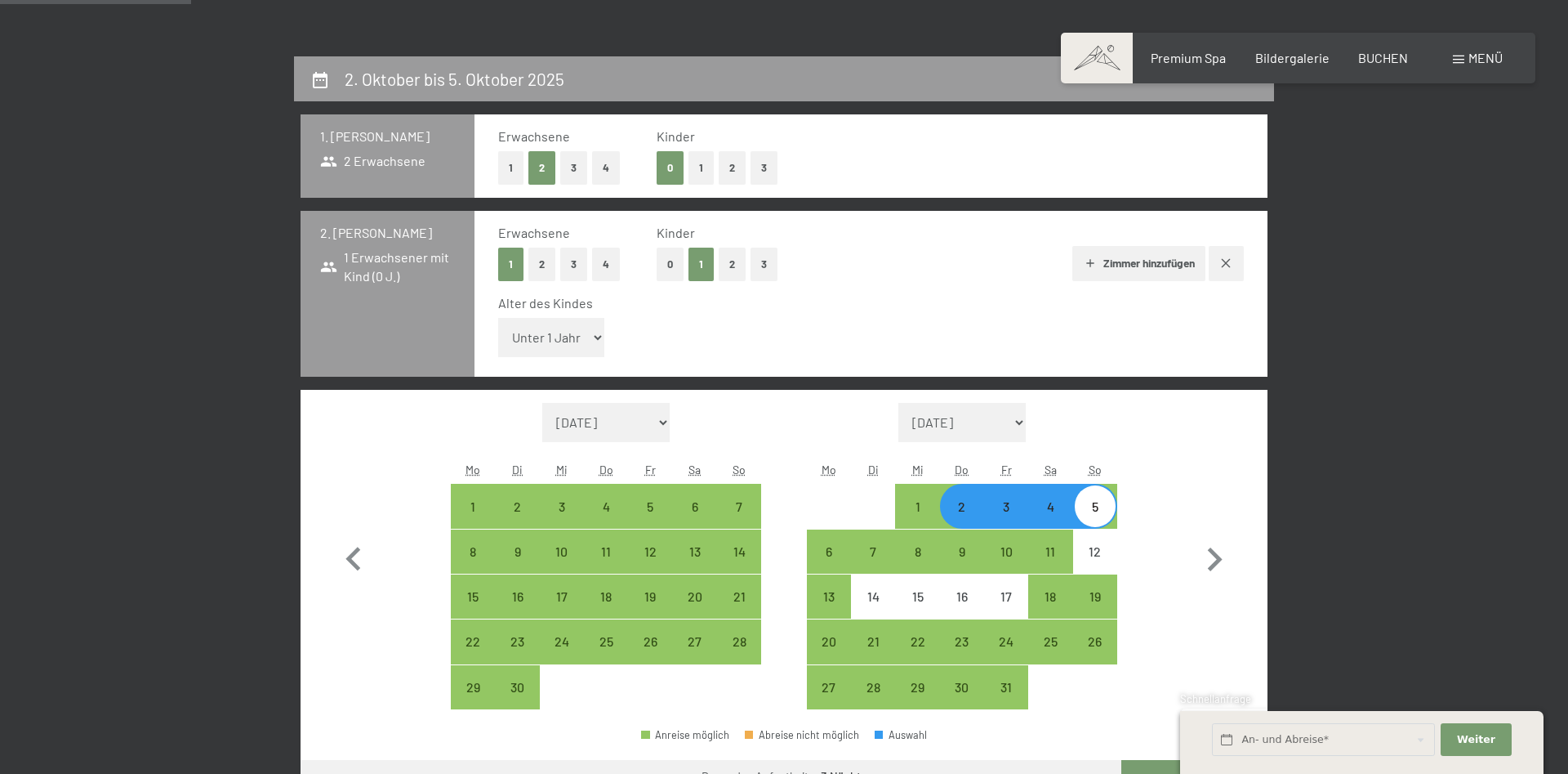
click at [498, 318] on select "Unter 1 Jahr 1 Jahr 2 Jahre 3 Jahre 4 Jahre 5 Jahre 6 Jahre 7 Jahre 8 Jahre 9 J…" at bounding box center [551, 337] width 106 height 40
select select "17"
click option "17 Jahre" at bounding box center [0, 0] width 0 height 0
select select "2025-09-01"
select select "2025-10-01"
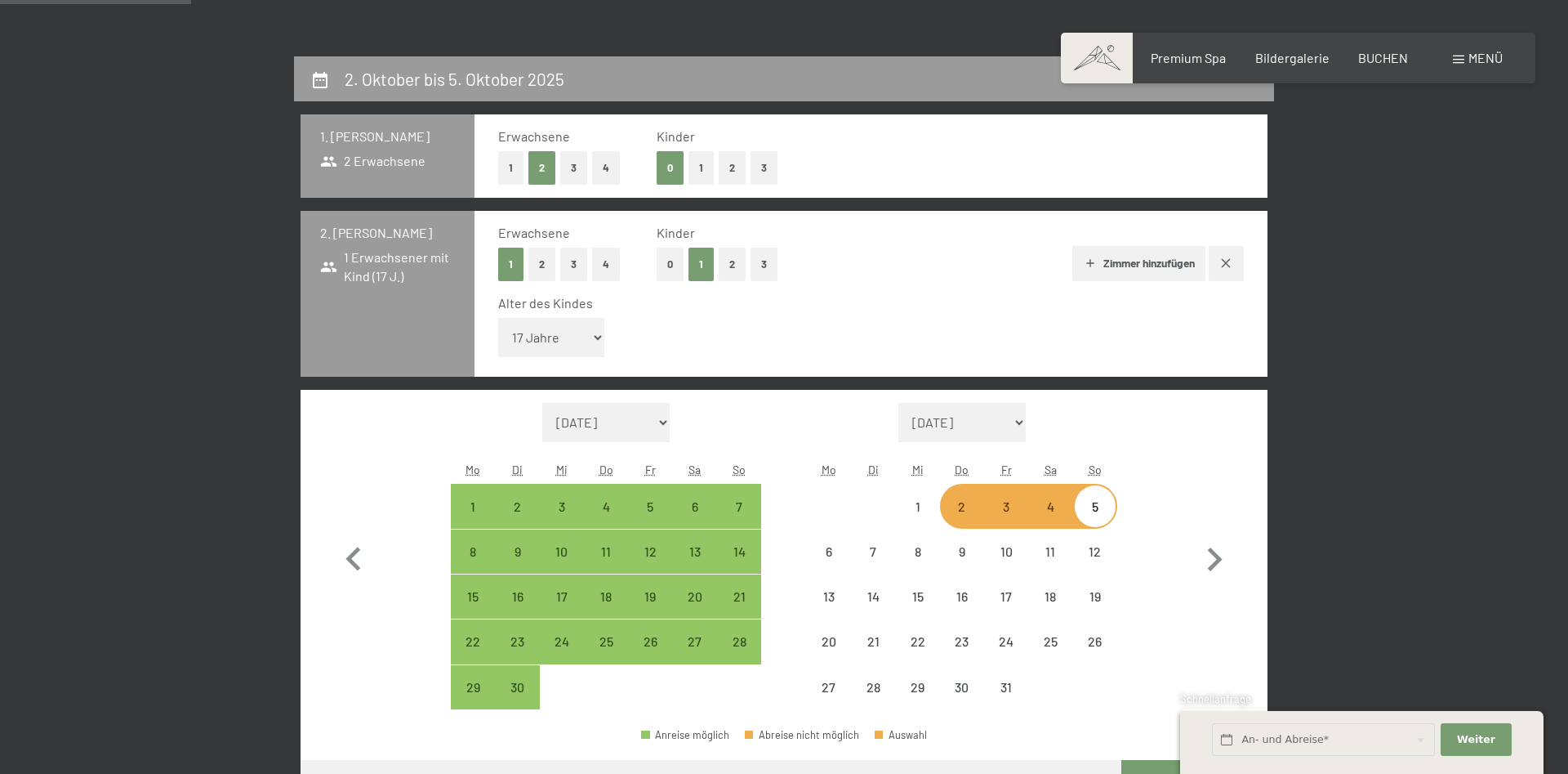
select select "2025-09-01"
select select "2025-10-01"
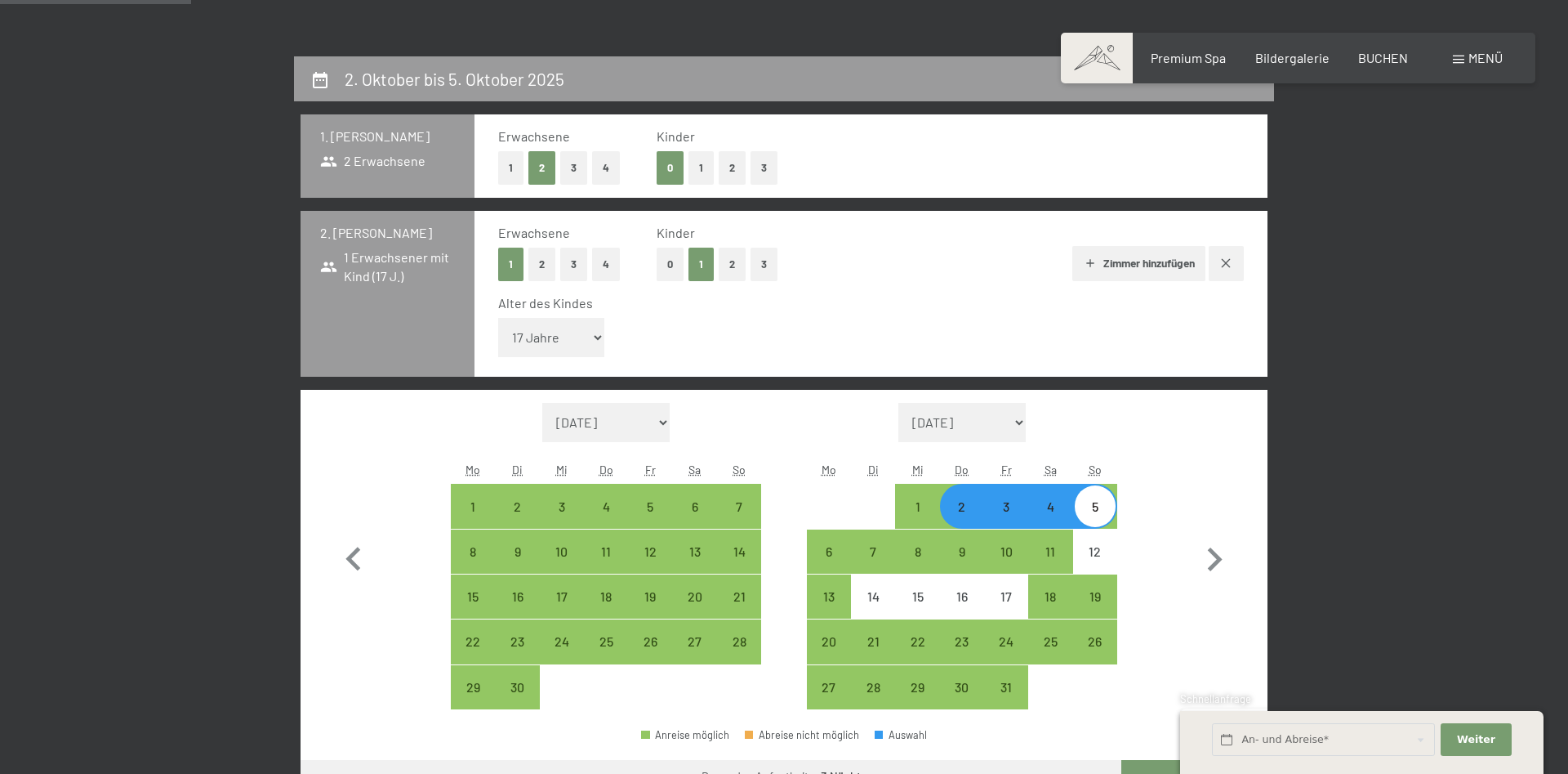
click at [957, 507] on div "2" at bounding box center [962, 520] width 41 height 41
select select "2025-09-01"
select select "2025-10-01"
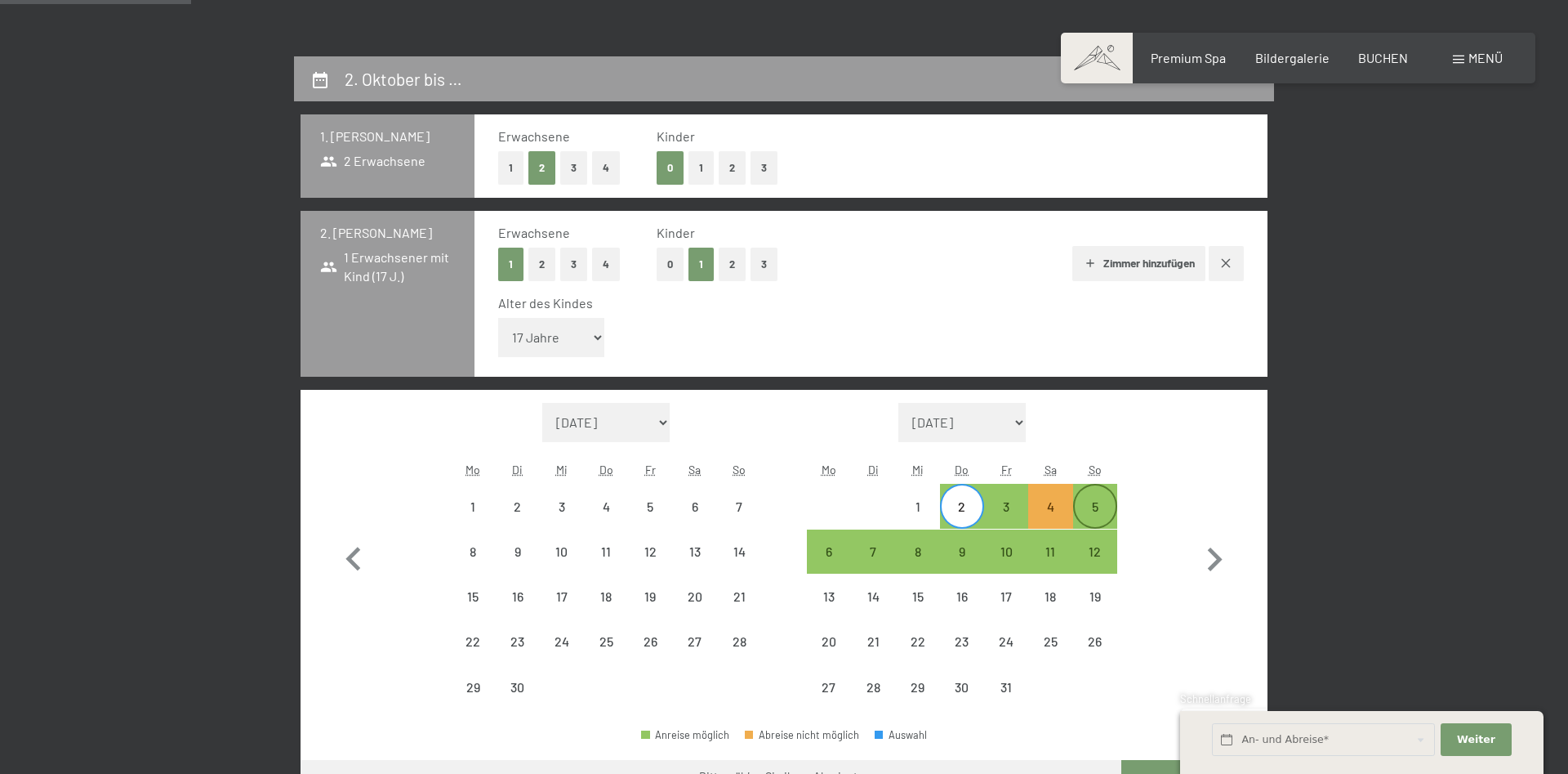
click at [1092, 498] on div "5" at bounding box center [1095, 506] width 41 height 41
select select "2025-09-01"
select select "2025-10-01"
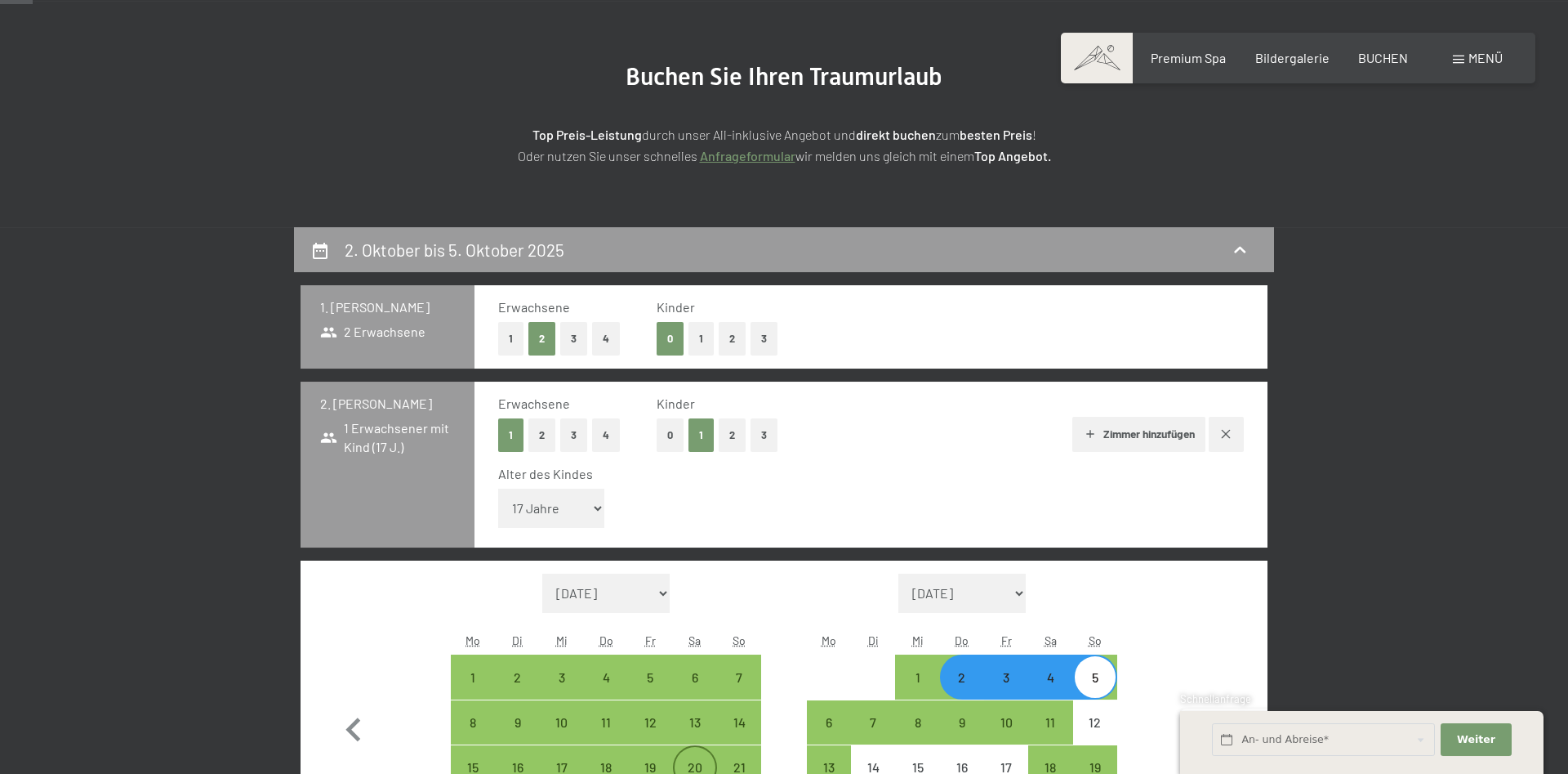
scroll to position [83, 0]
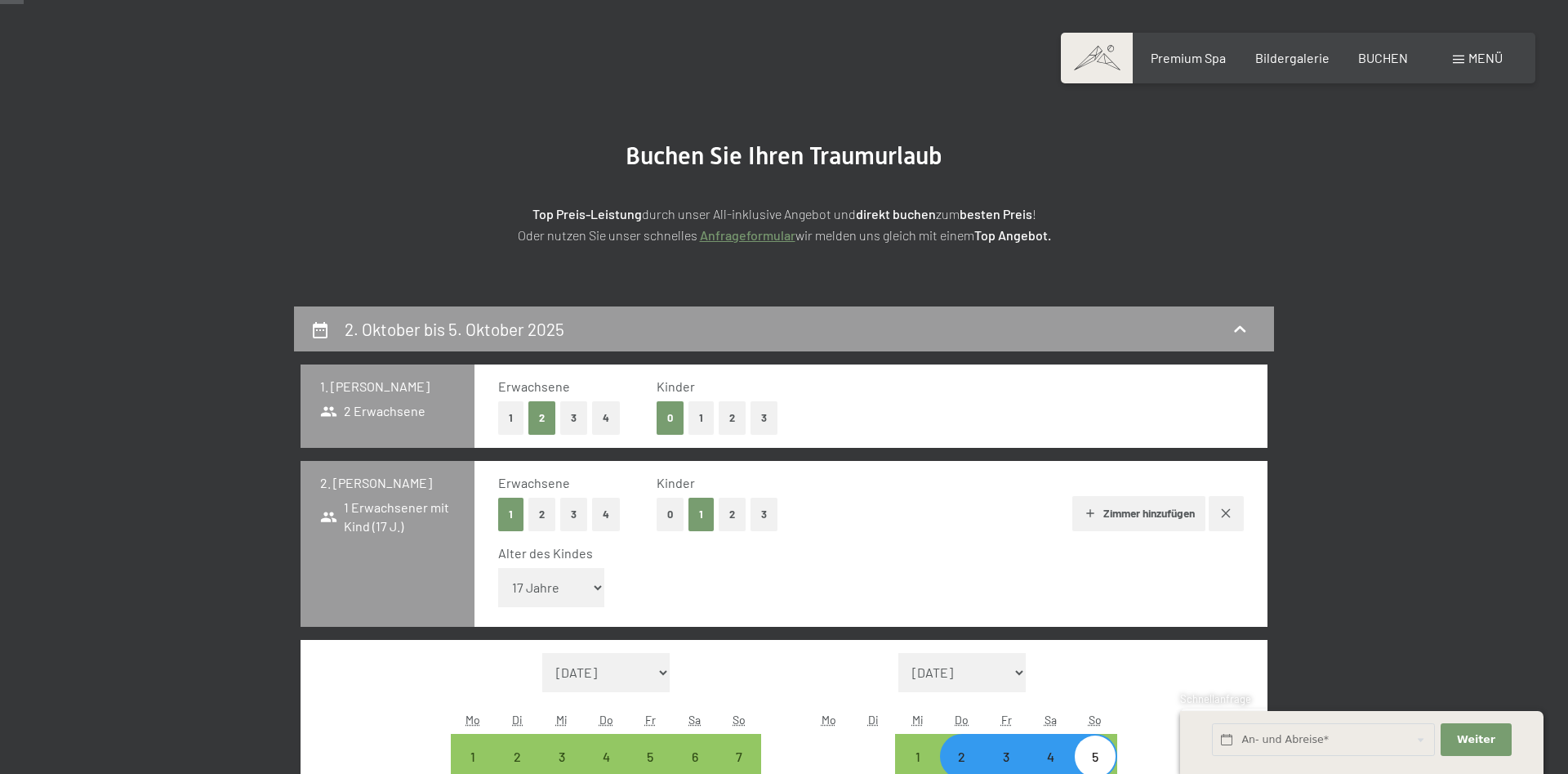
click at [1222, 514] on icon "button" at bounding box center [1226, 513] width 14 height 14
select select "2025-09-01"
select select "2025-10-01"
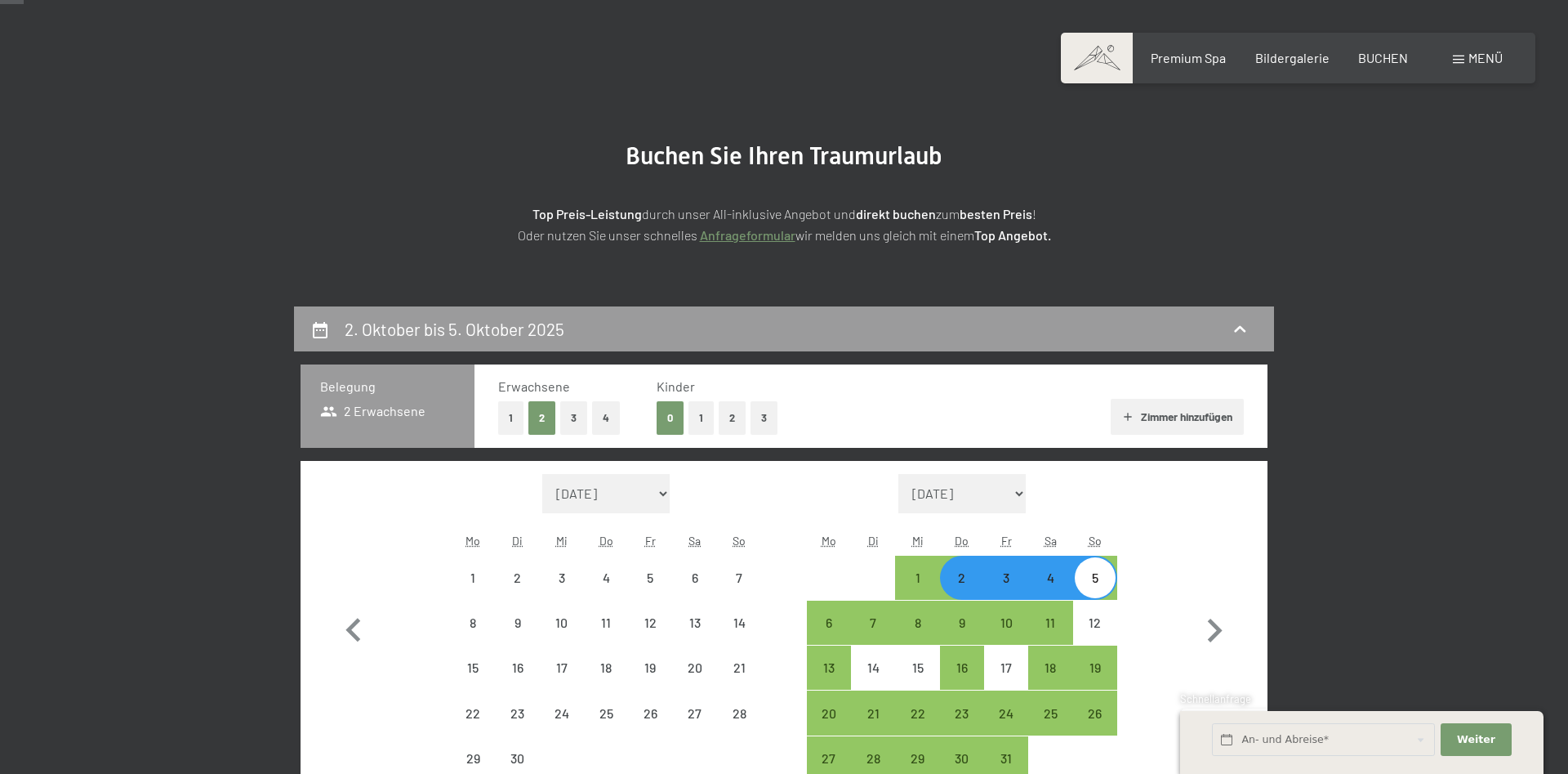
select select "2025-09-01"
select select "2025-10-01"
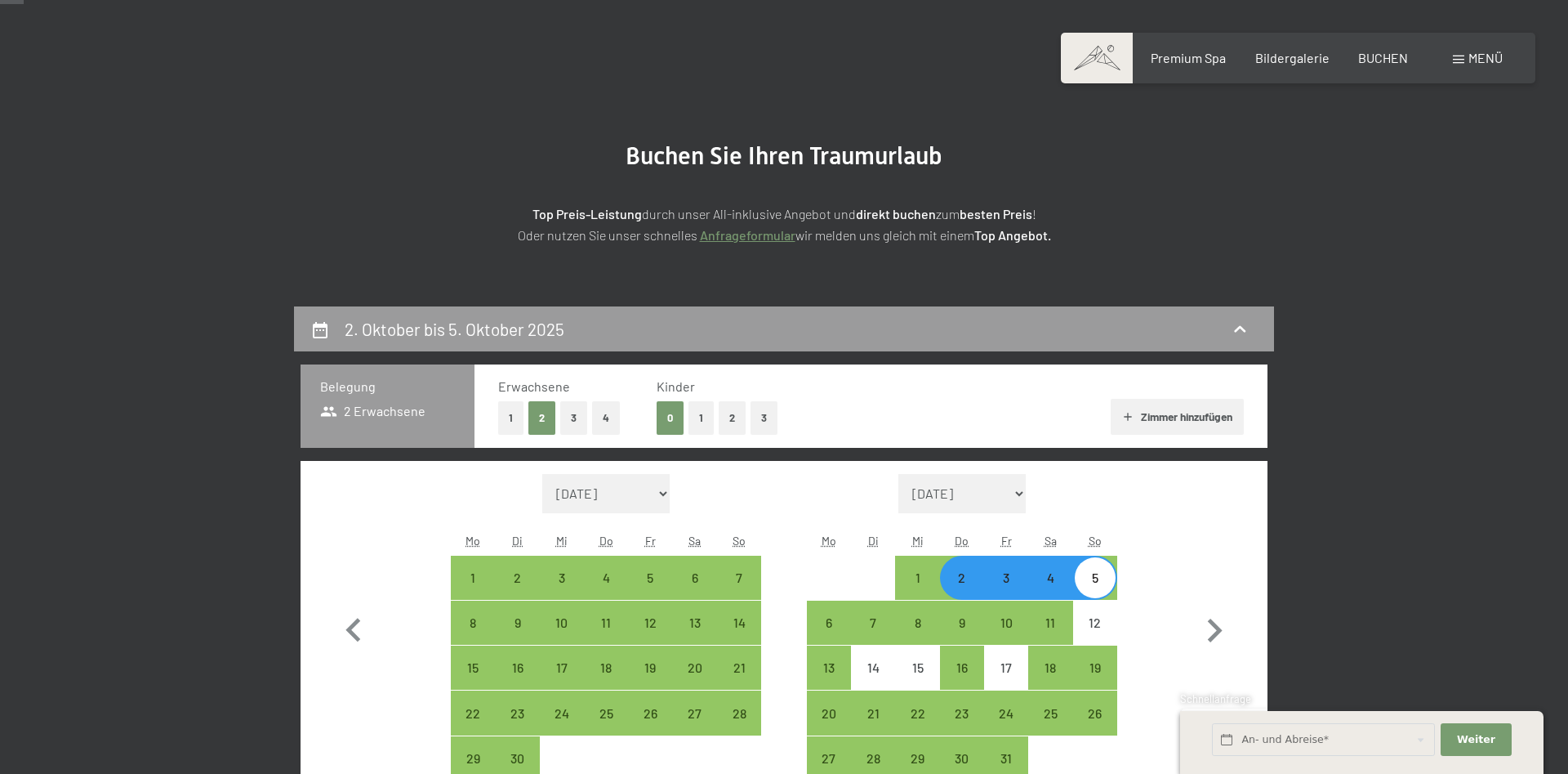
click at [589, 418] on div "1 2 3 4" at bounding box center [558, 418] width 121 height 34
click at [577, 422] on button "3" at bounding box center [574, 418] width 27 height 34
select select "2025-09-01"
select select "2025-10-01"
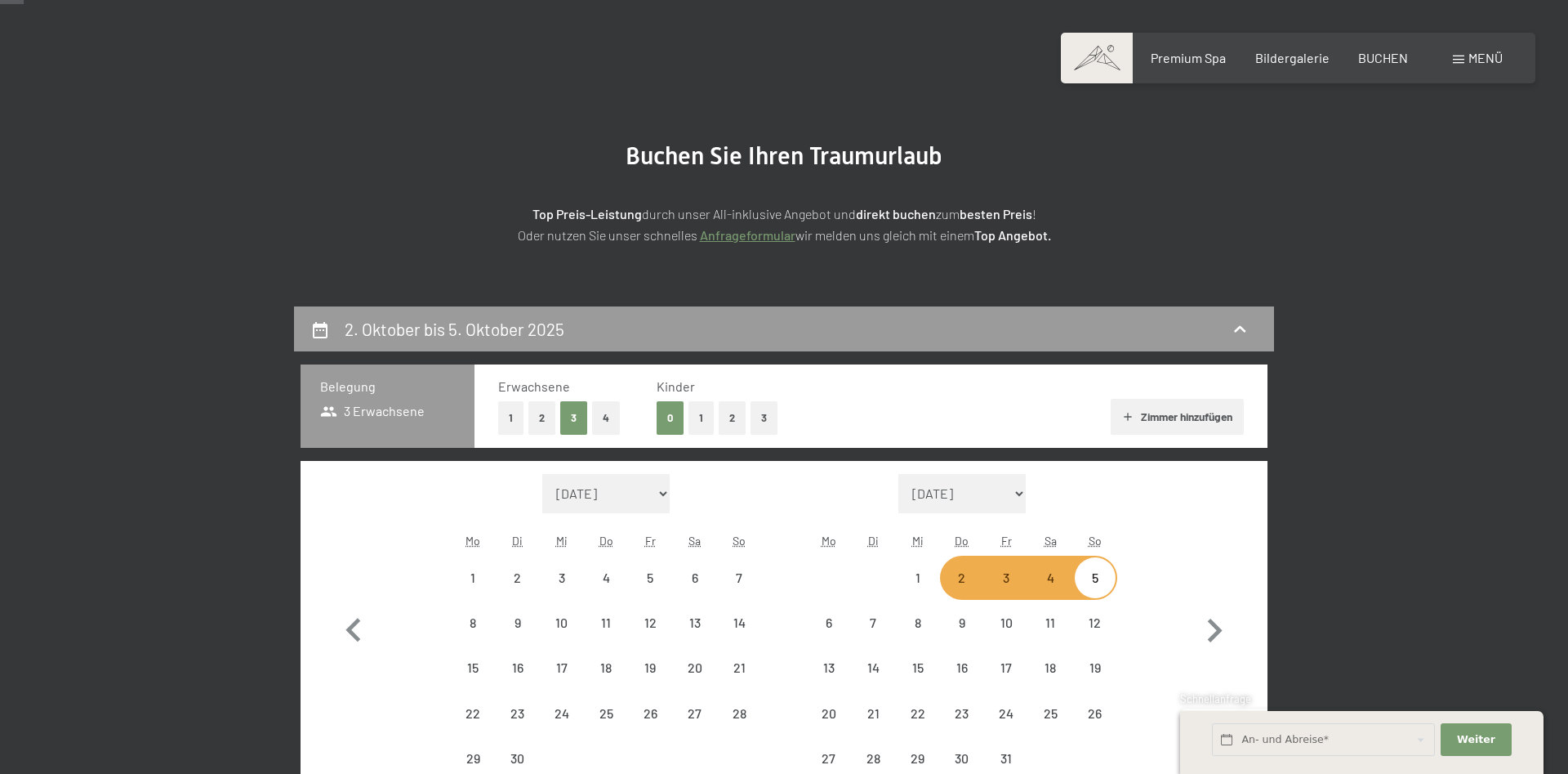
select select "2025-09-01"
select select "2025-10-01"
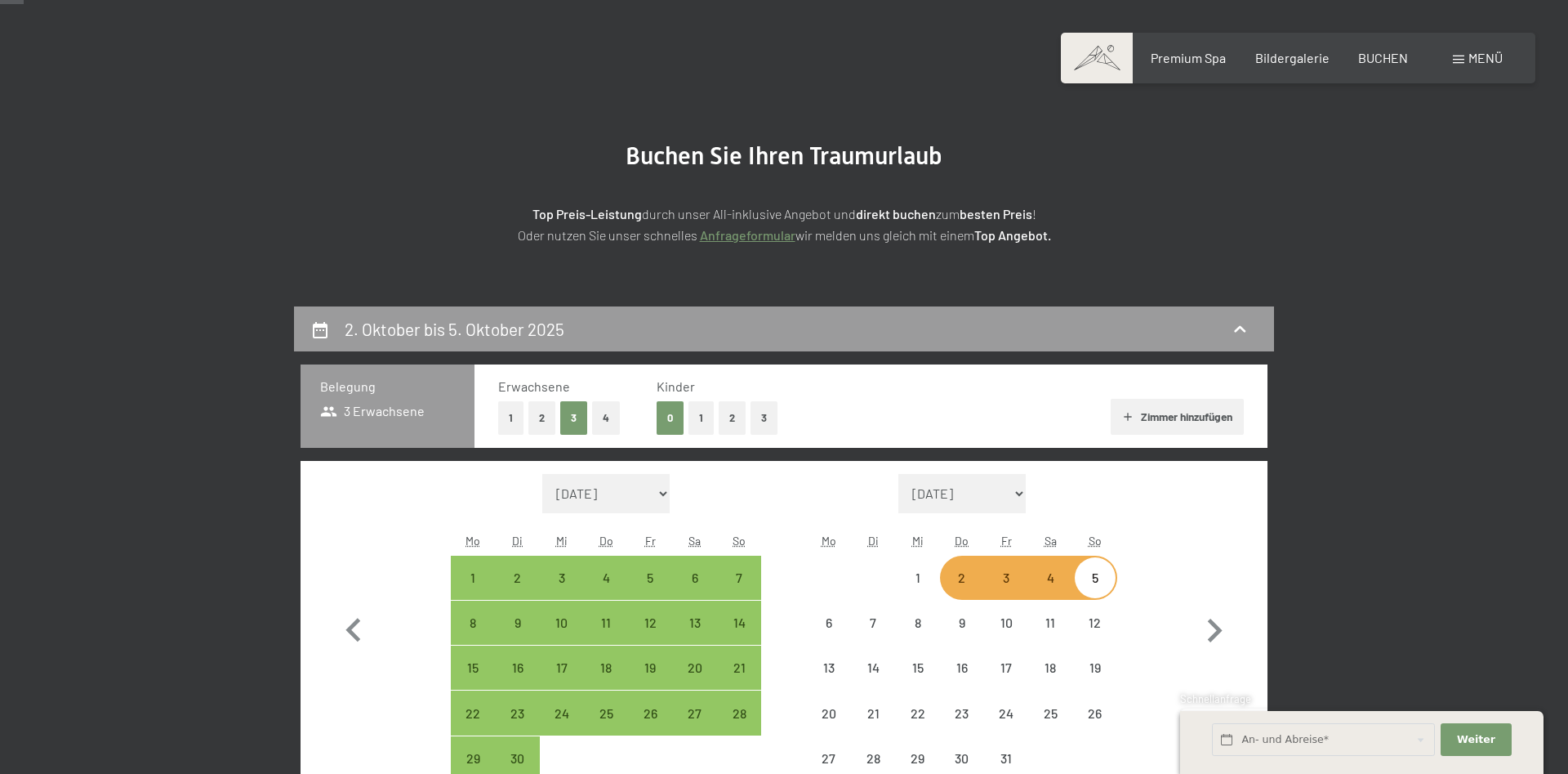
click at [695, 421] on button "1" at bounding box center [701, 418] width 25 height 34
select select "2025-09-01"
select select "2025-10-01"
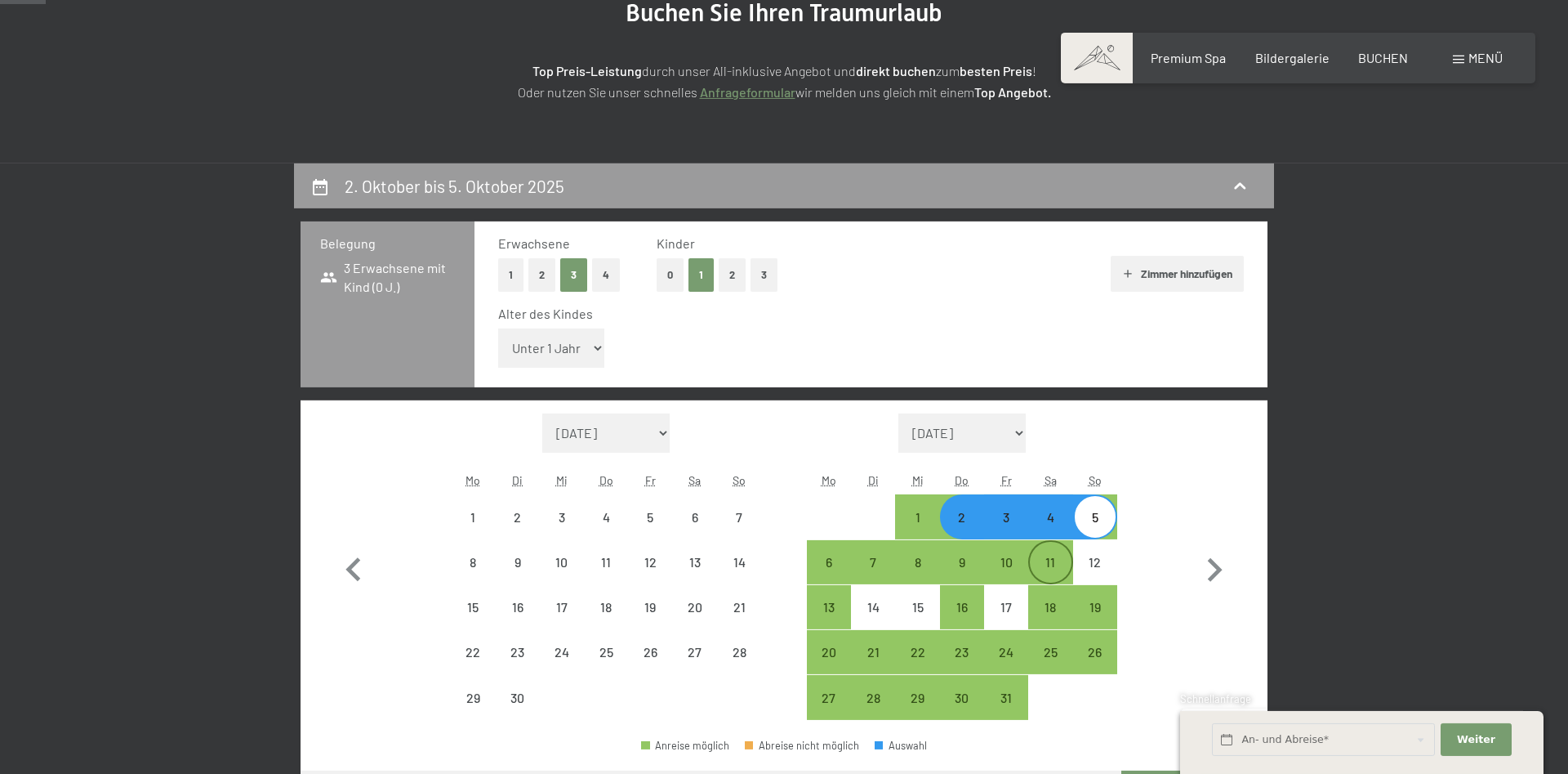
scroll to position [333, 0]
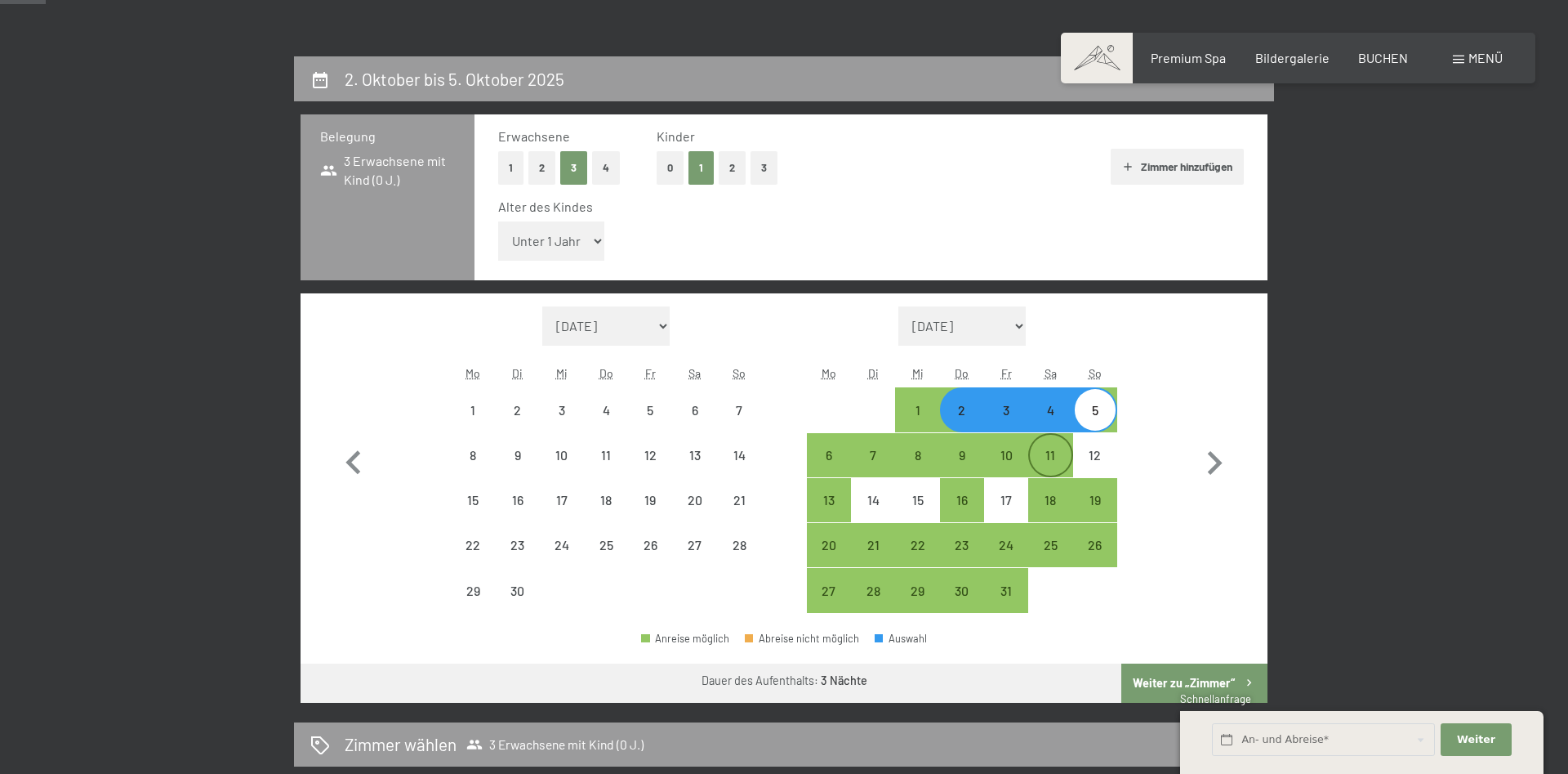
select select "2025-09-01"
select select "2025-10-01"
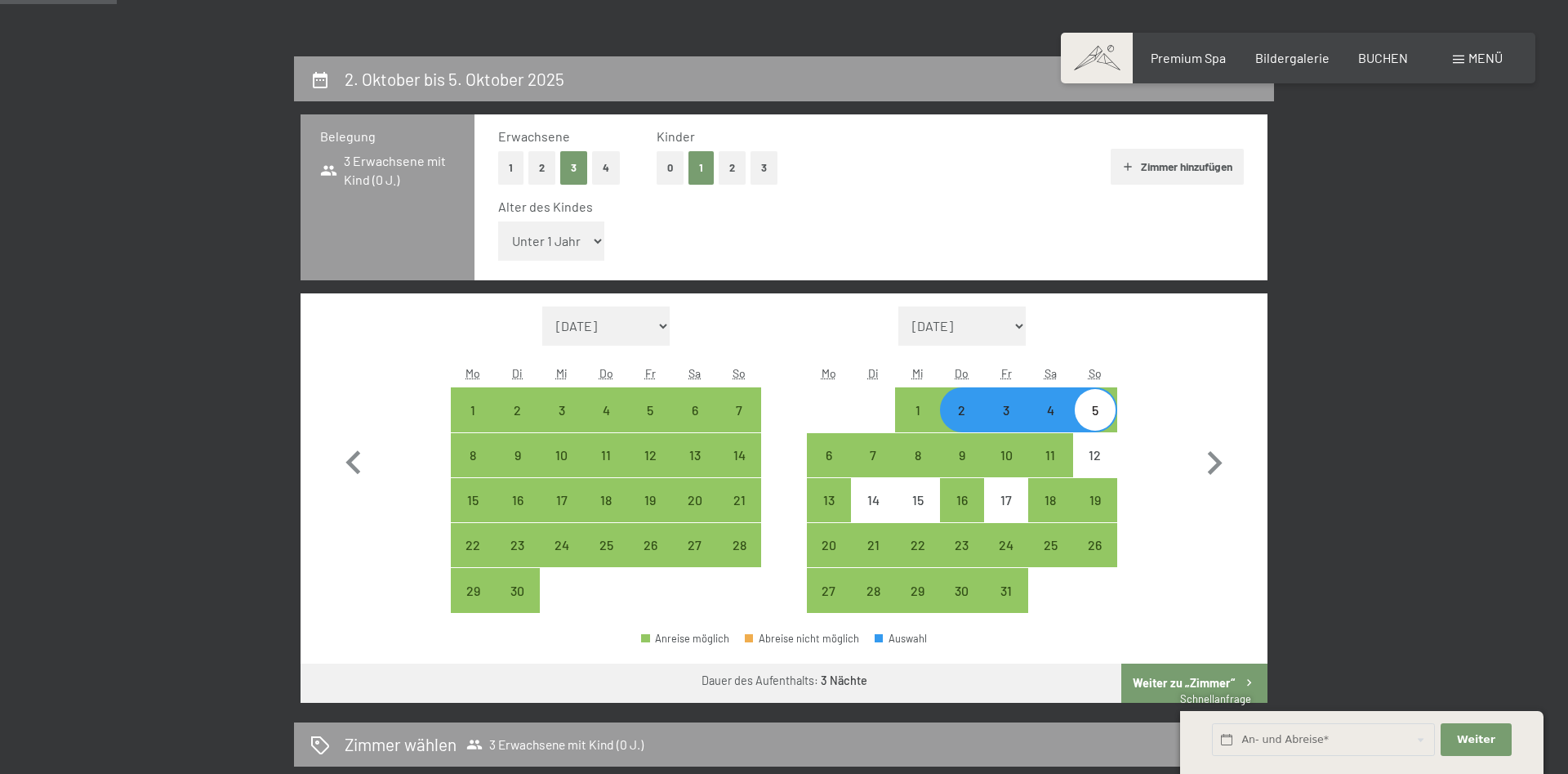
click at [952, 408] on div "2" at bounding box center [962, 424] width 41 height 41
select select "2025-09-01"
select select "2025-10-01"
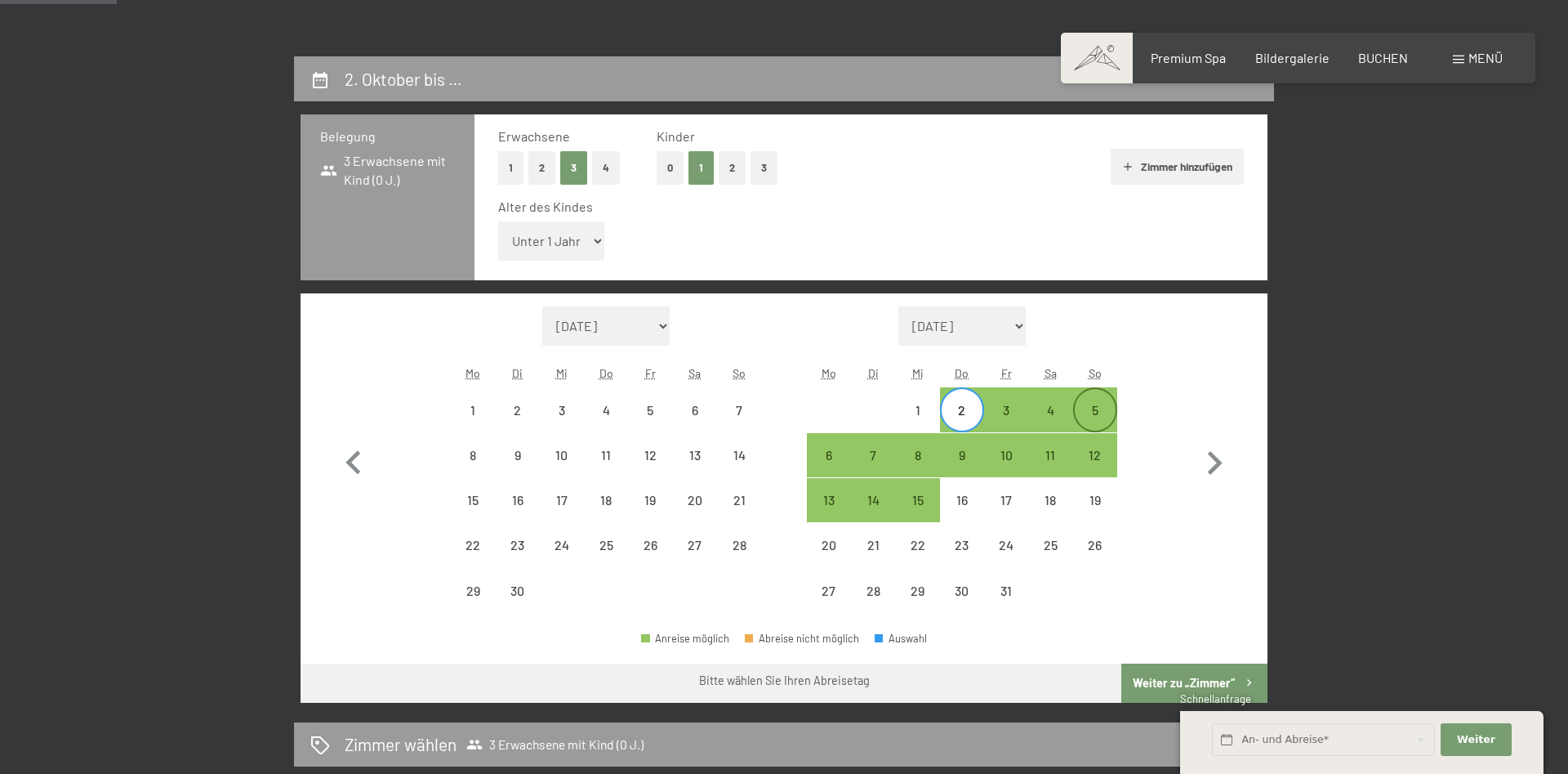
click at [1087, 402] on div "5" at bounding box center [1095, 409] width 41 height 41
select select "2025-09-01"
select select "2025-10-01"
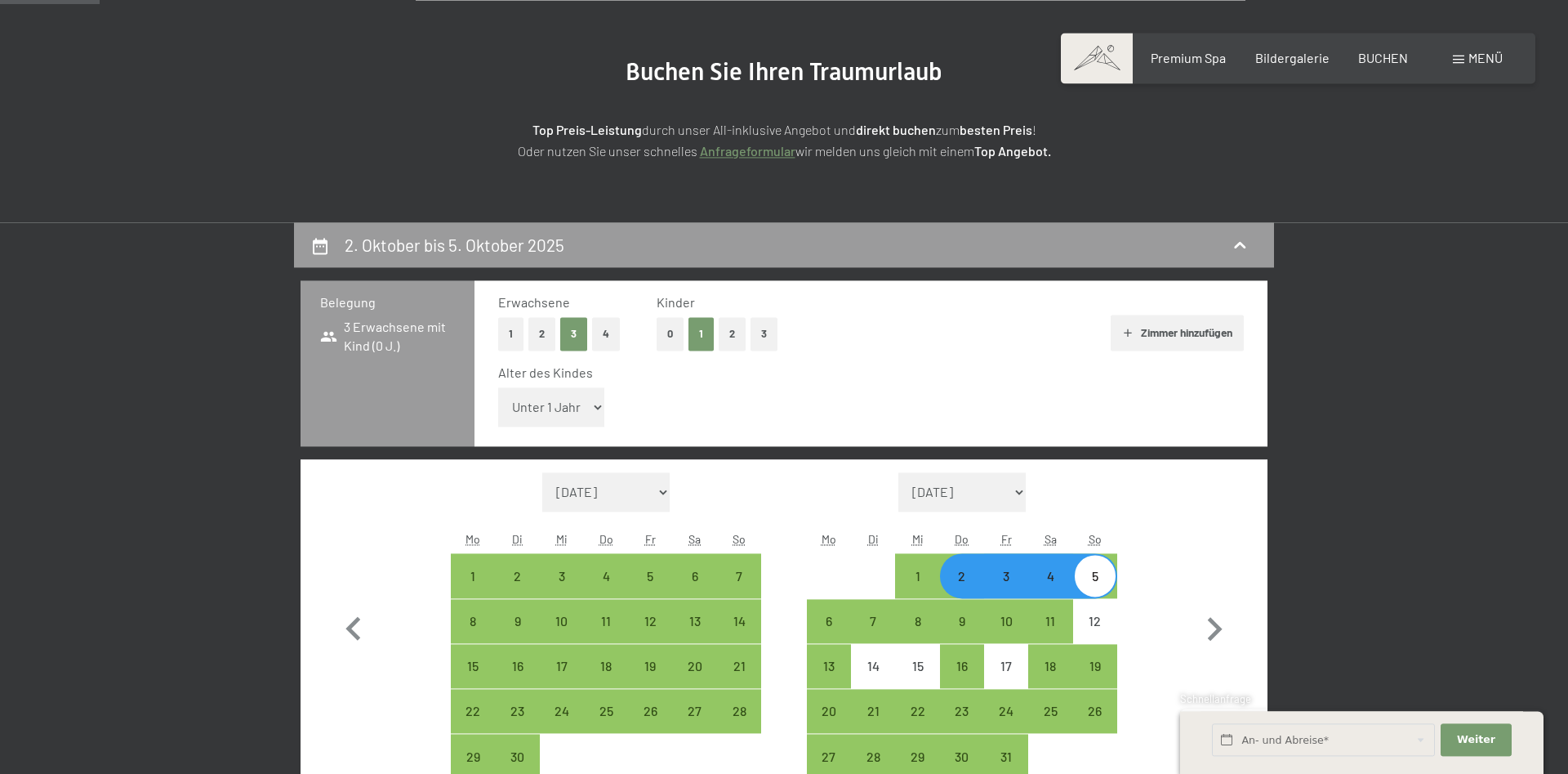
scroll to position [167, 0]
click at [498, 388] on select "Unter 1 Jahr 1 Jahr 2 Jahre 3 Jahre 4 Jahre 5 Jahre 6 Jahre 7 Jahre 8 Jahre 9 J…" at bounding box center [551, 407] width 106 height 40
select select "17"
click option "17 Jahre" at bounding box center [0, 0] width 0 height 0
select select "2025-09-01"
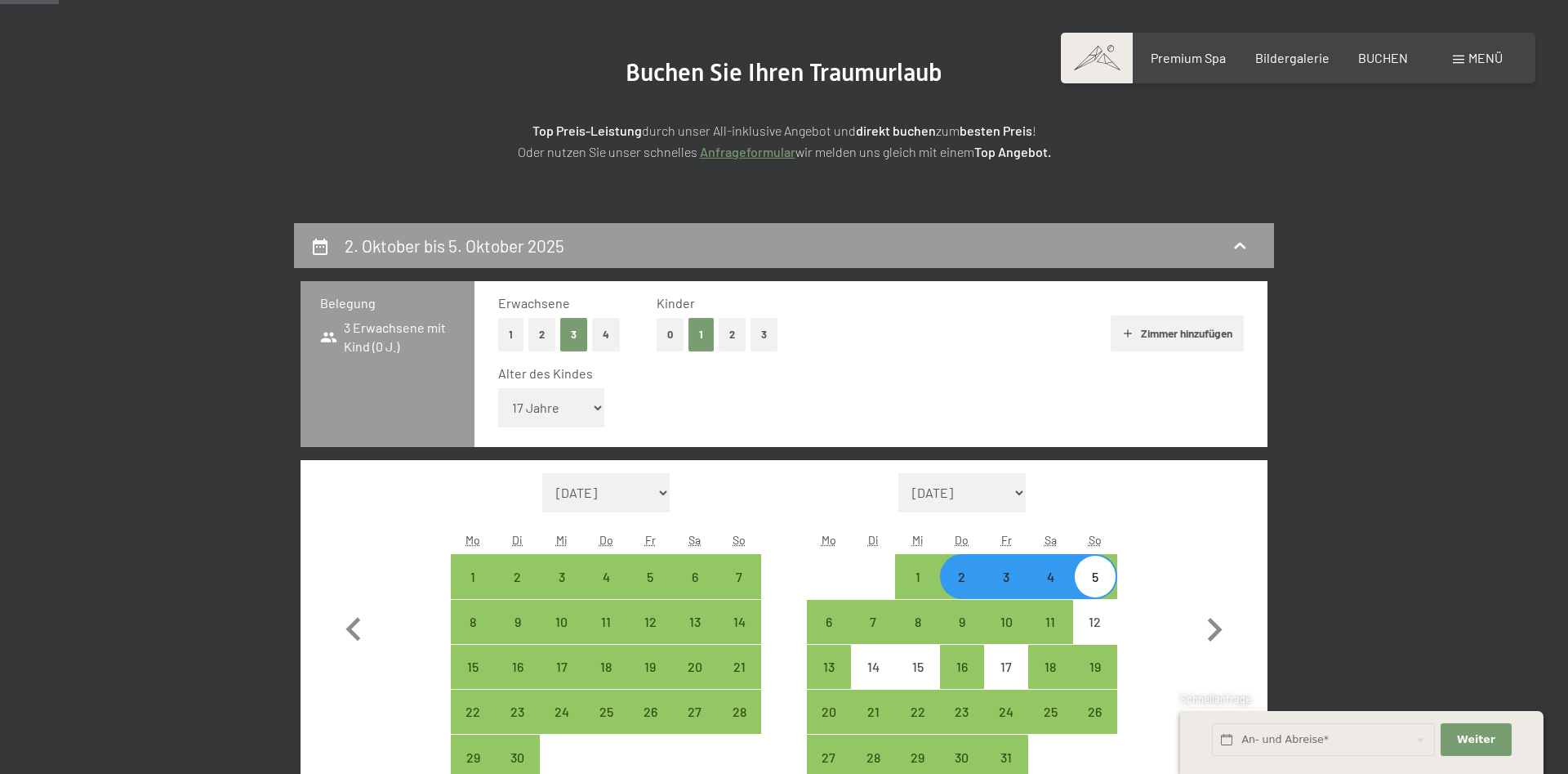
select select "2025-10-01"
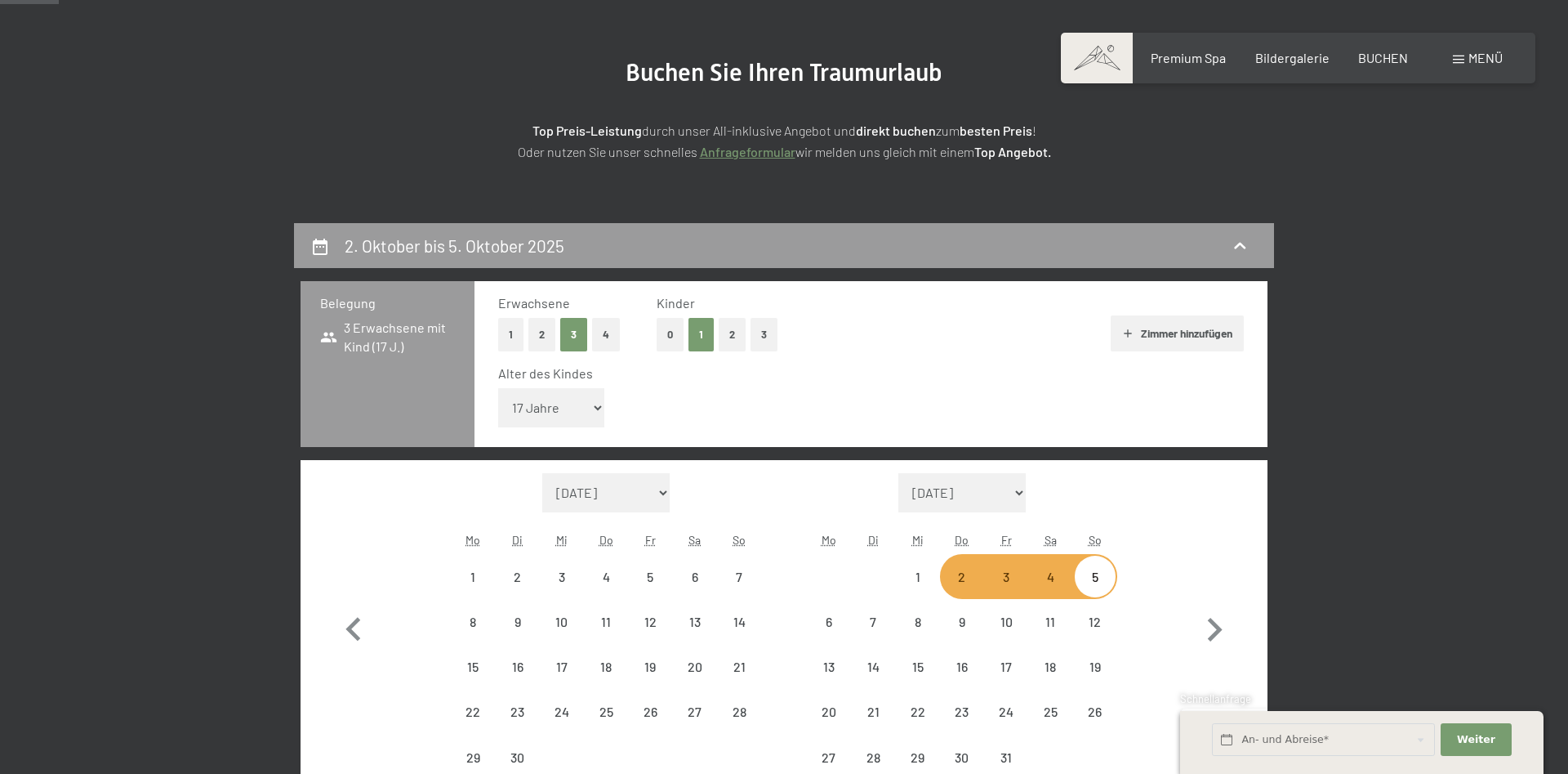
select select "2025-09-01"
select select "2025-10-01"
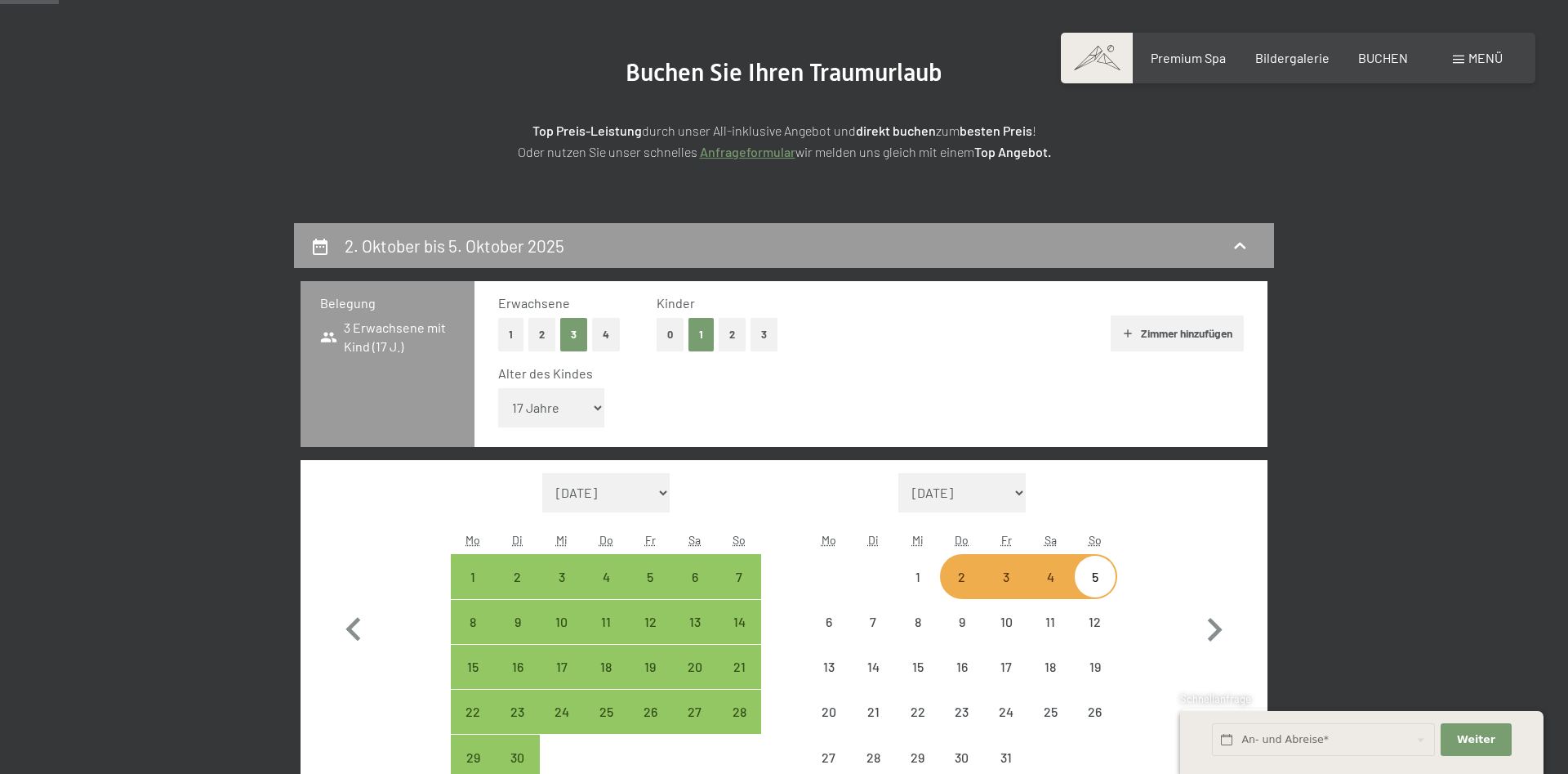
select select "2025-09-01"
select select "2025-10-01"
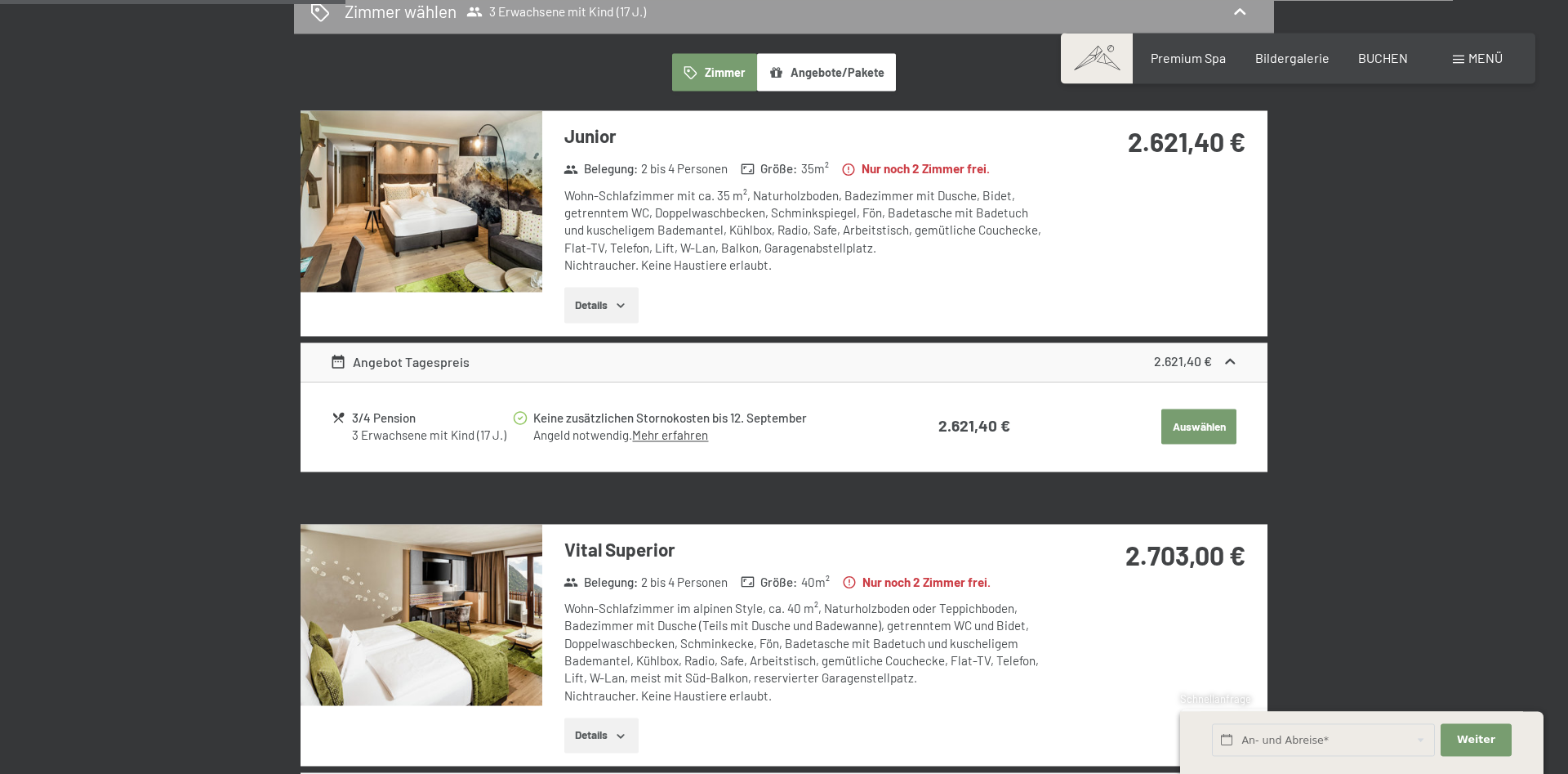
scroll to position [1084, 0]
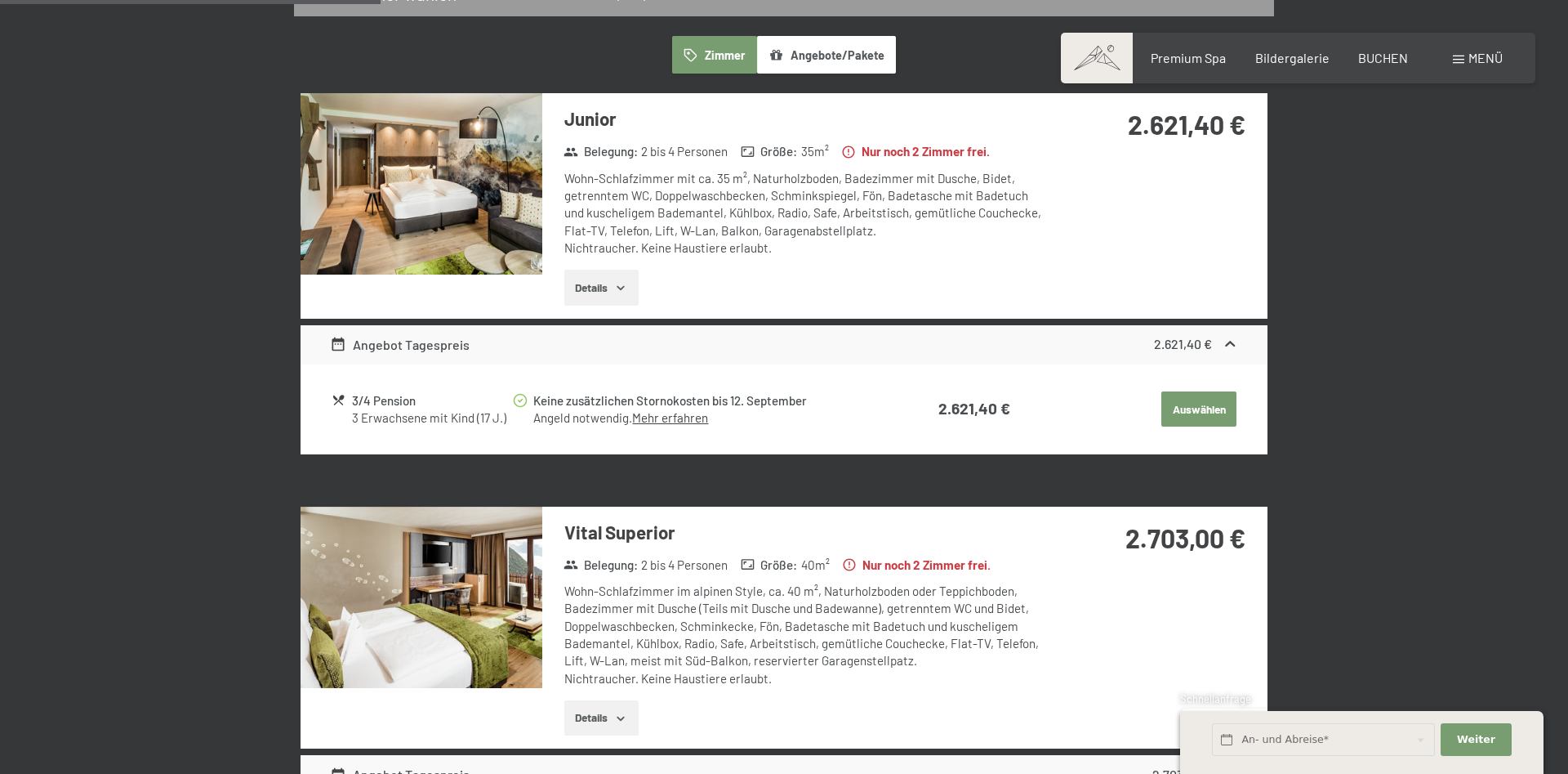
click at [618, 290] on icon "button" at bounding box center [621, 288] width 14 height 14
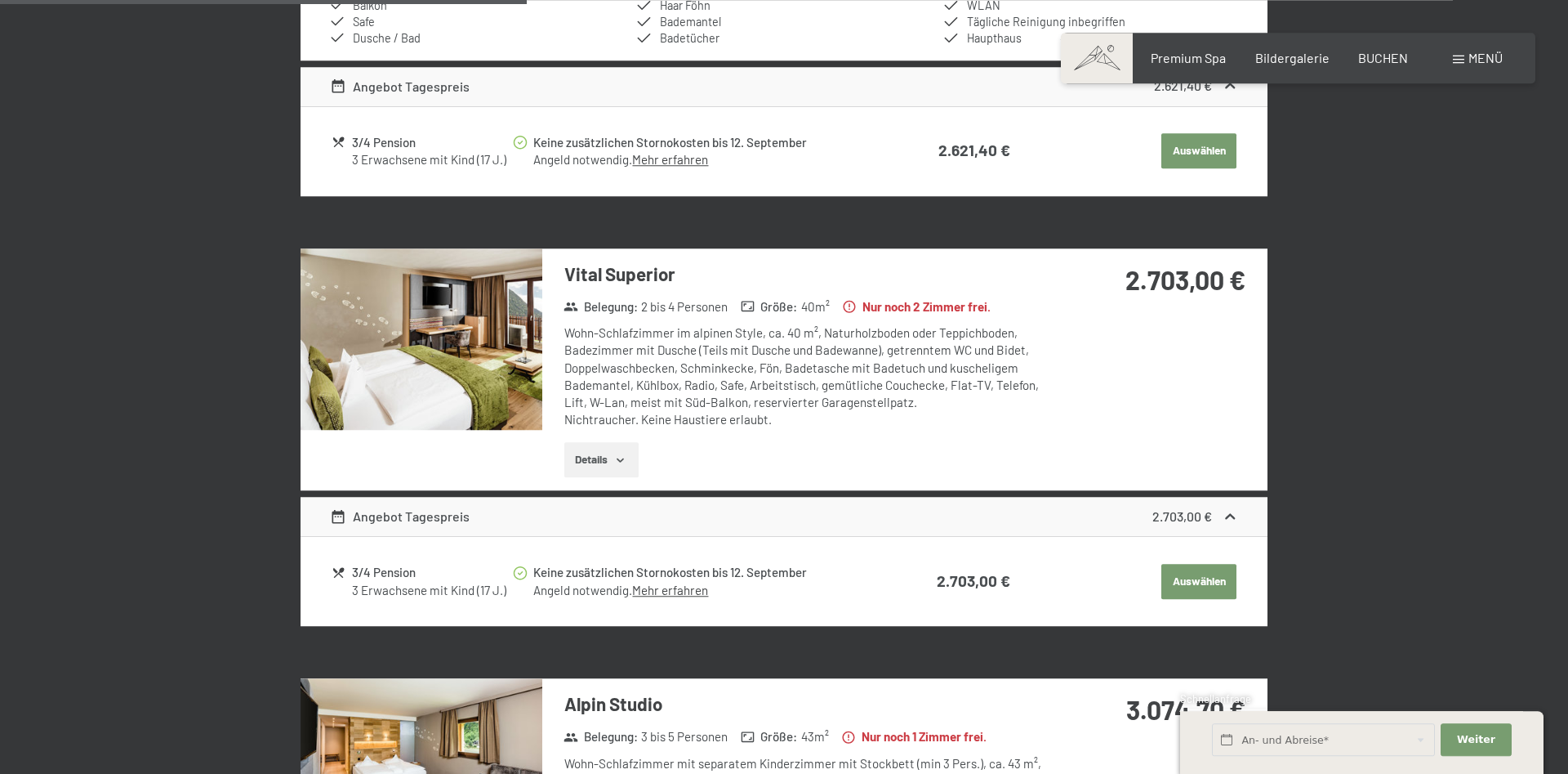
scroll to position [1584, 0]
click at [621, 456] on icon "button" at bounding box center [621, 461] width 14 height 14
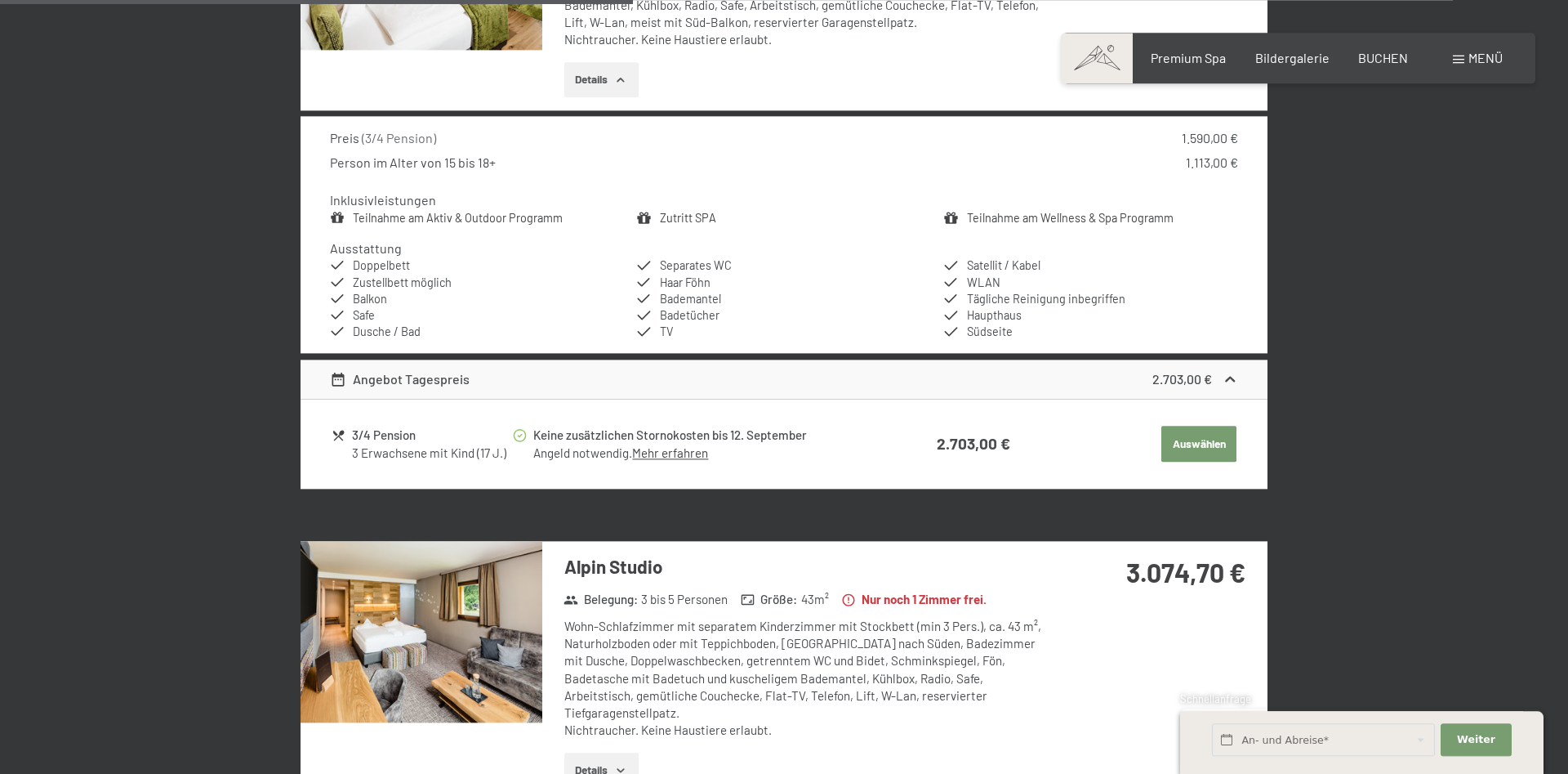
scroll to position [2000, 0]
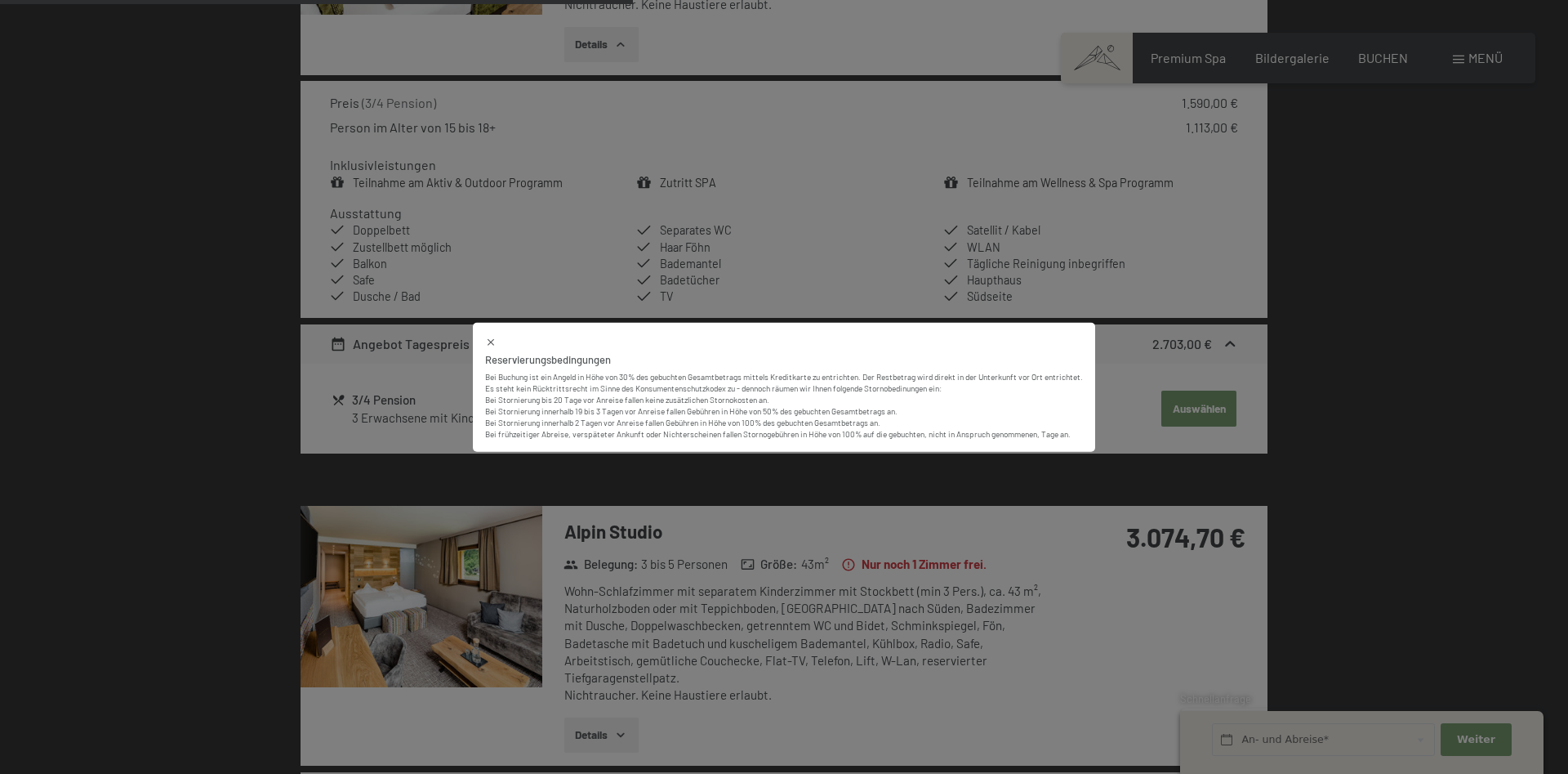
click at [491, 345] on icon at bounding box center [490, 341] width 7 height 7
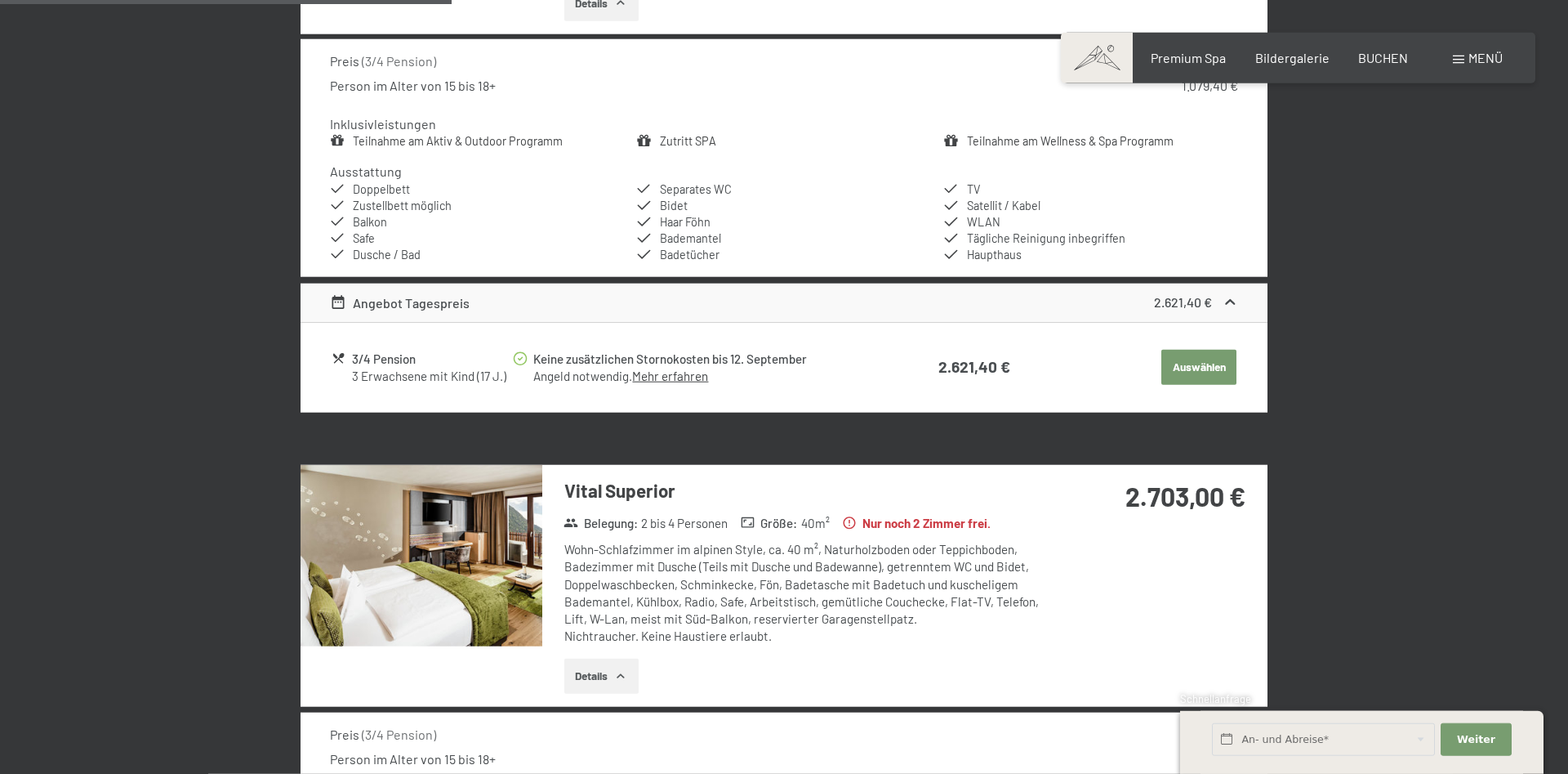
scroll to position [1333, 0]
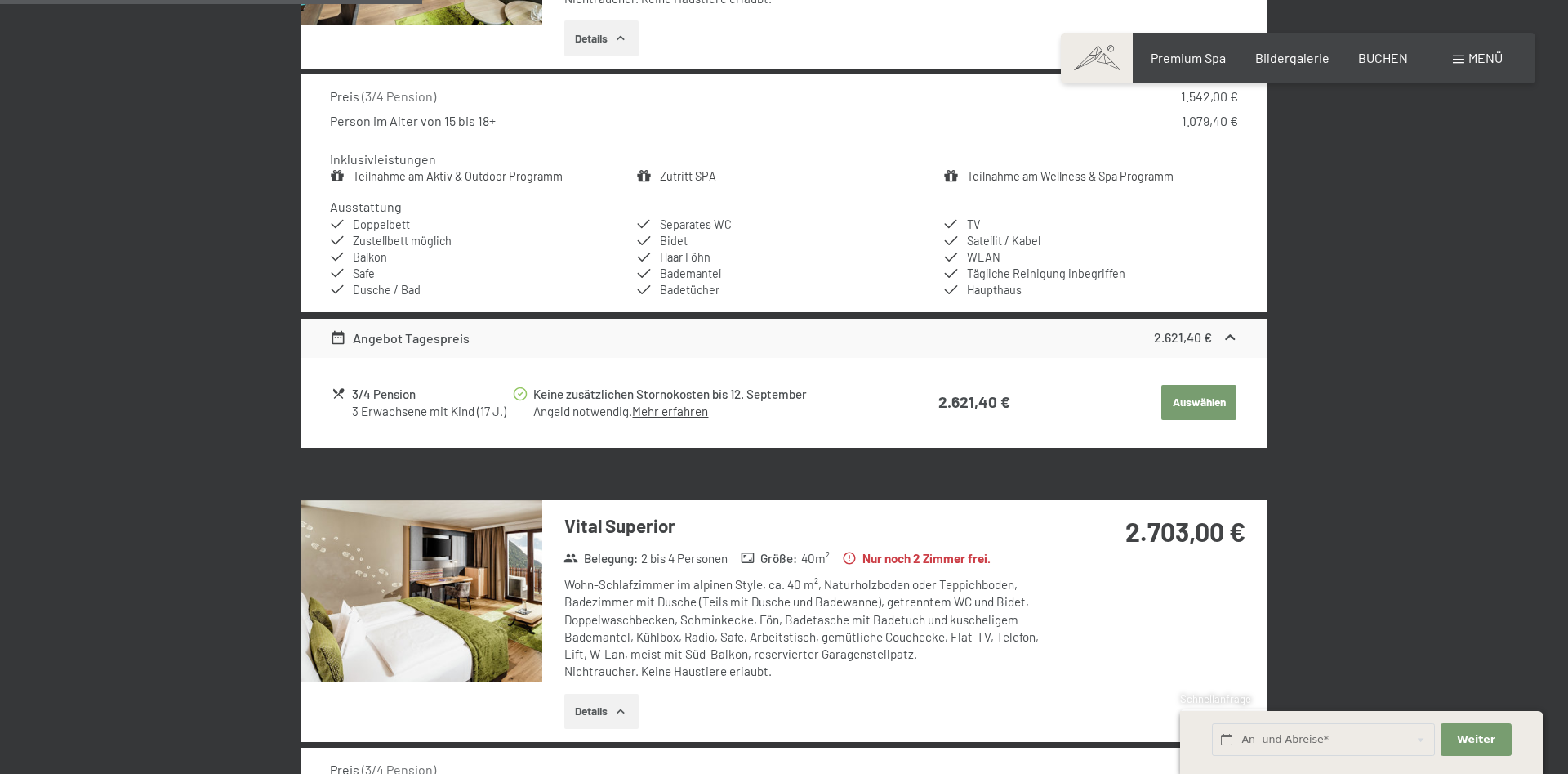
click at [1202, 399] on button "Auswählen" at bounding box center [1199, 402] width 75 height 36
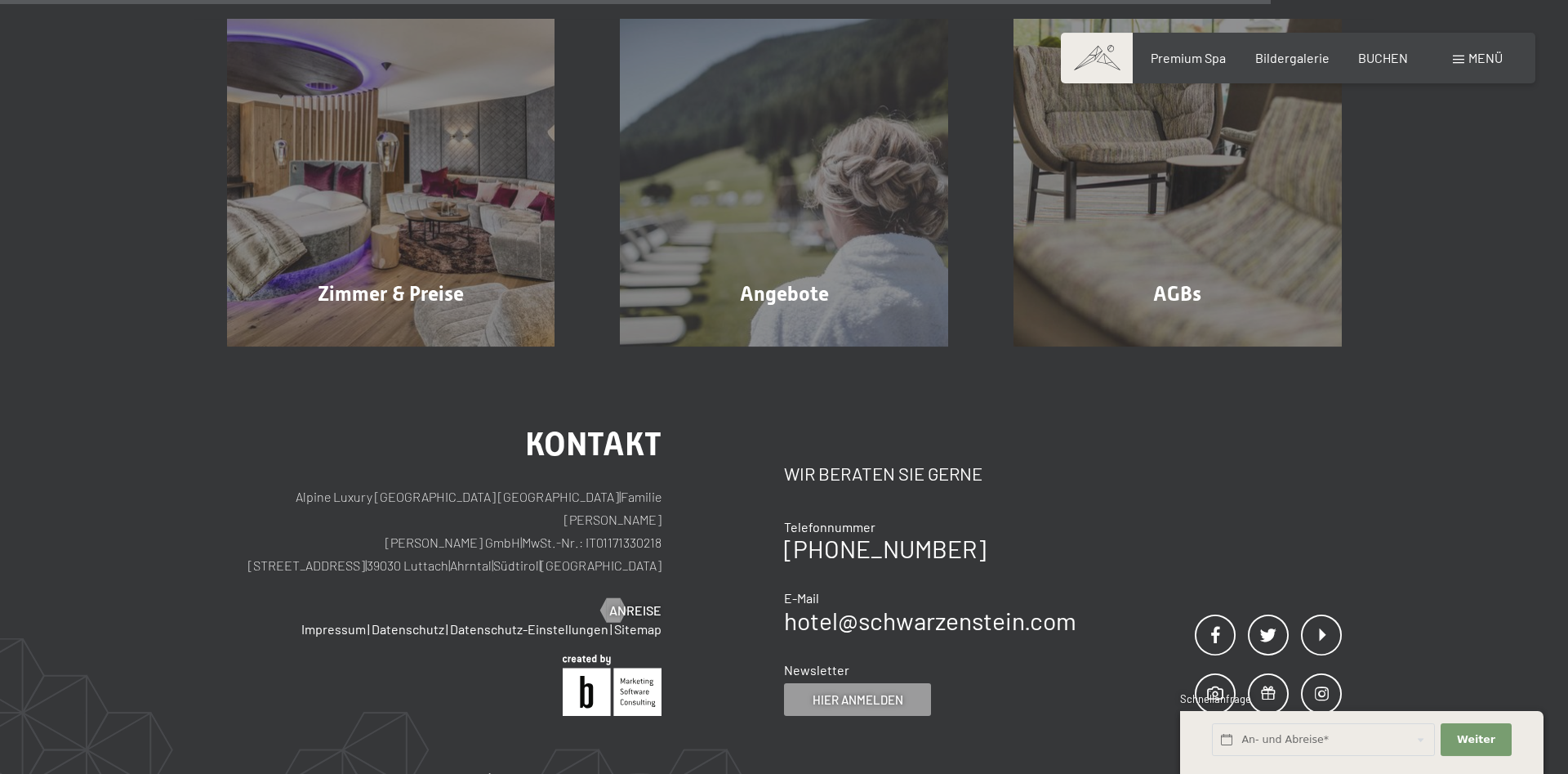
scroll to position [1477, 0]
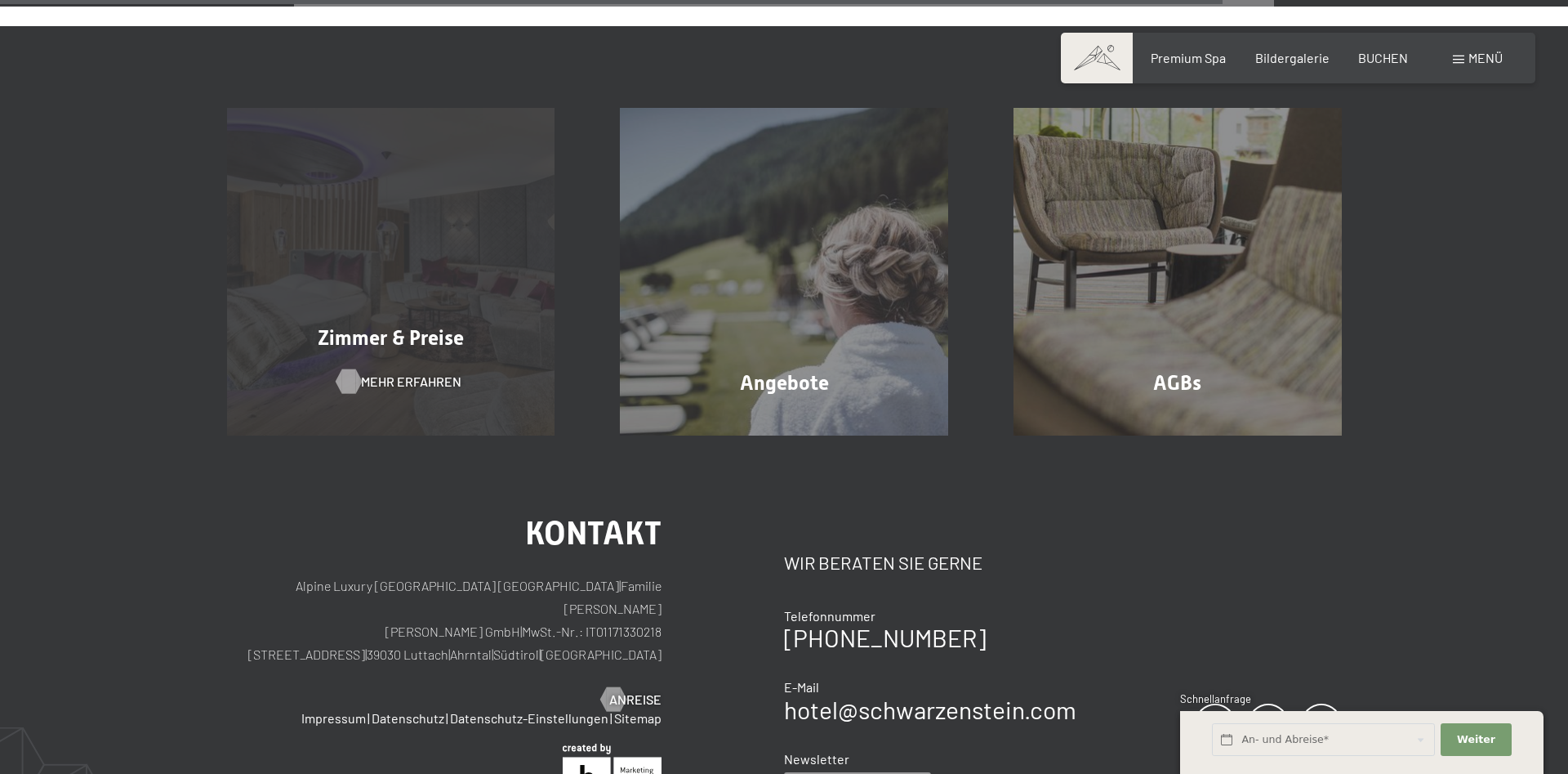
click at [395, 373] on span "Mehr erfahren" at bounding box center [411, 381] width 100 height 18
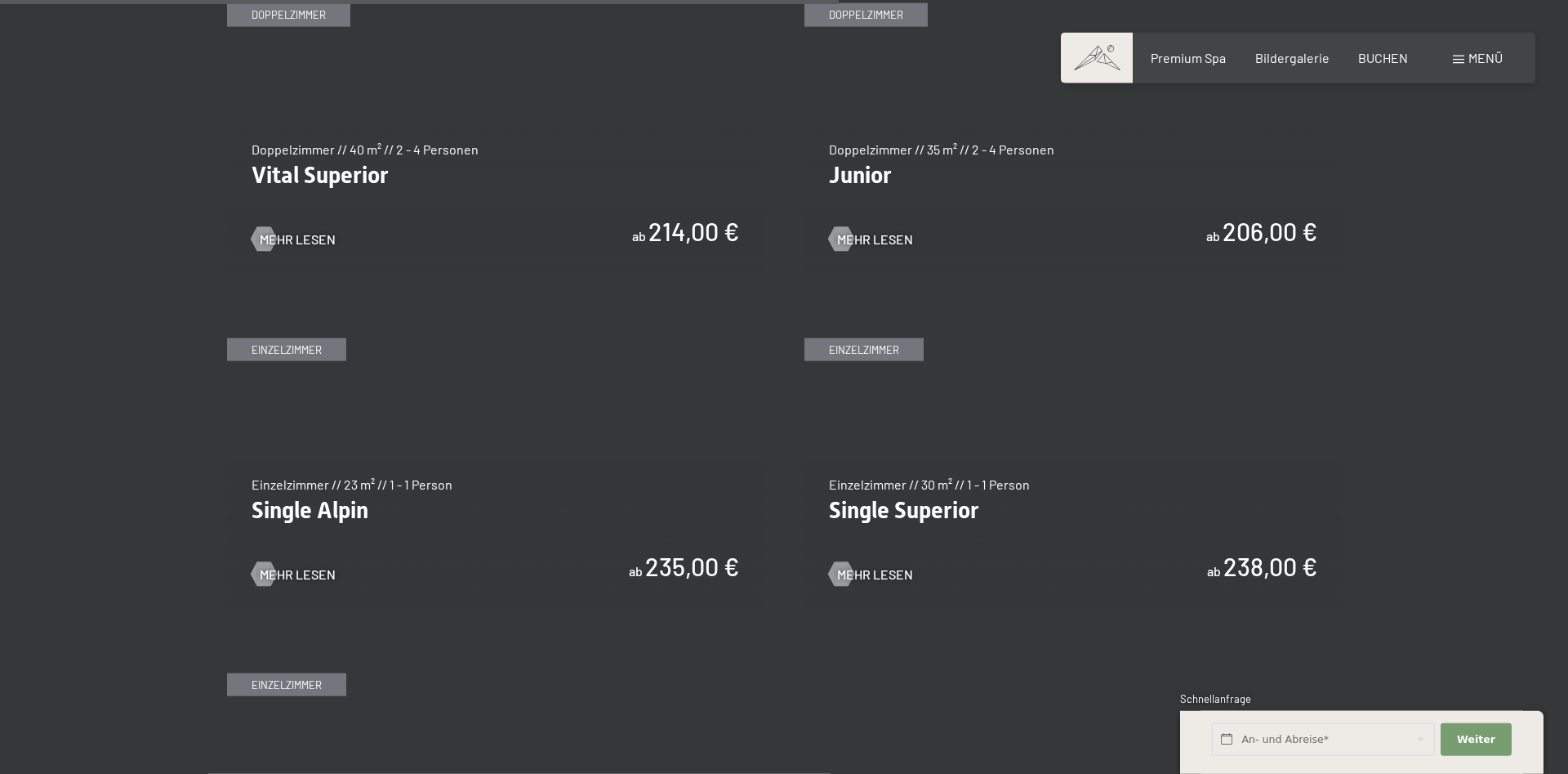
scroll to position [2417, 0]
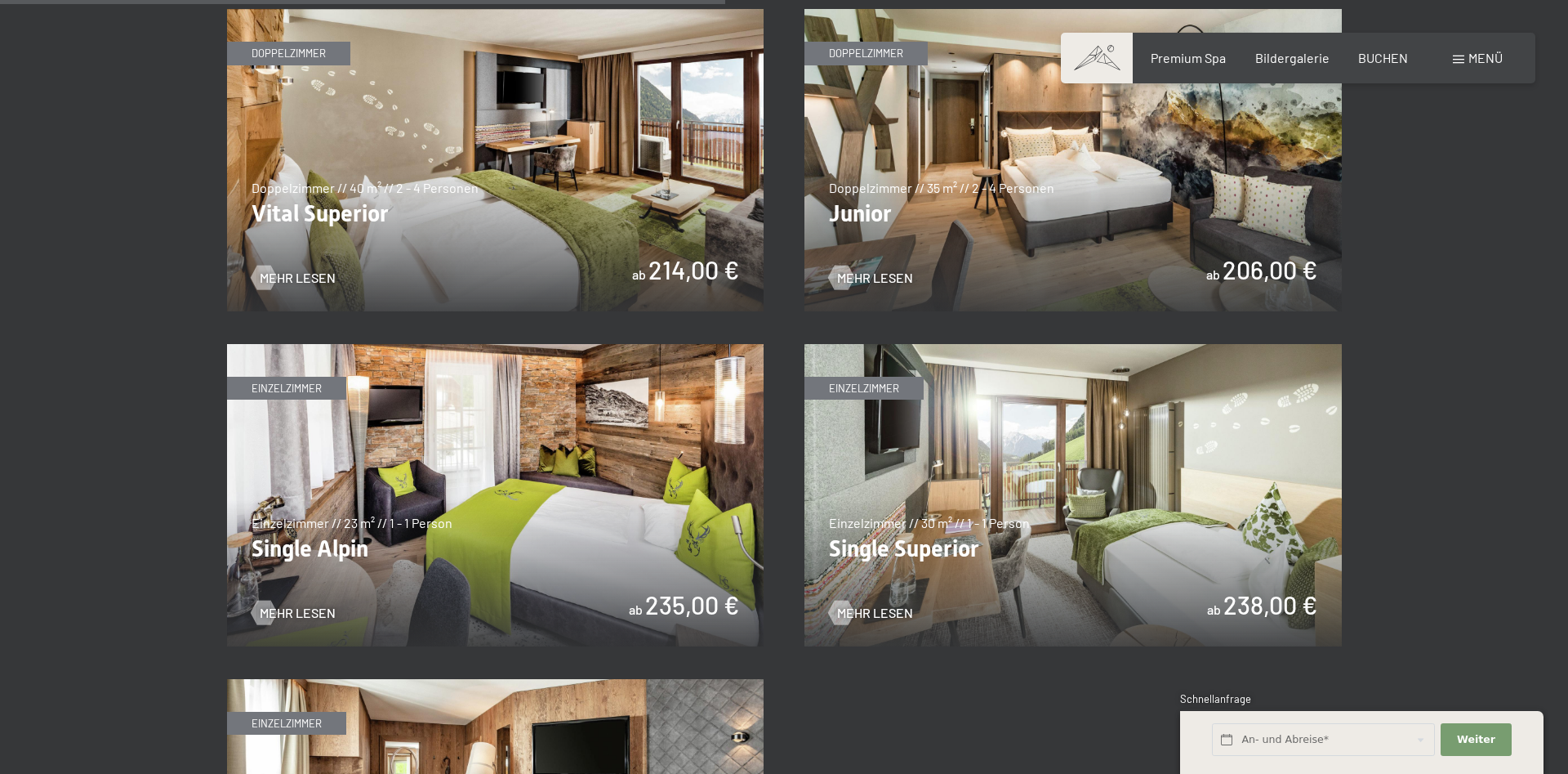
click at [1043, 269] on img at bounding box center [1073, 159] width 537 height 302
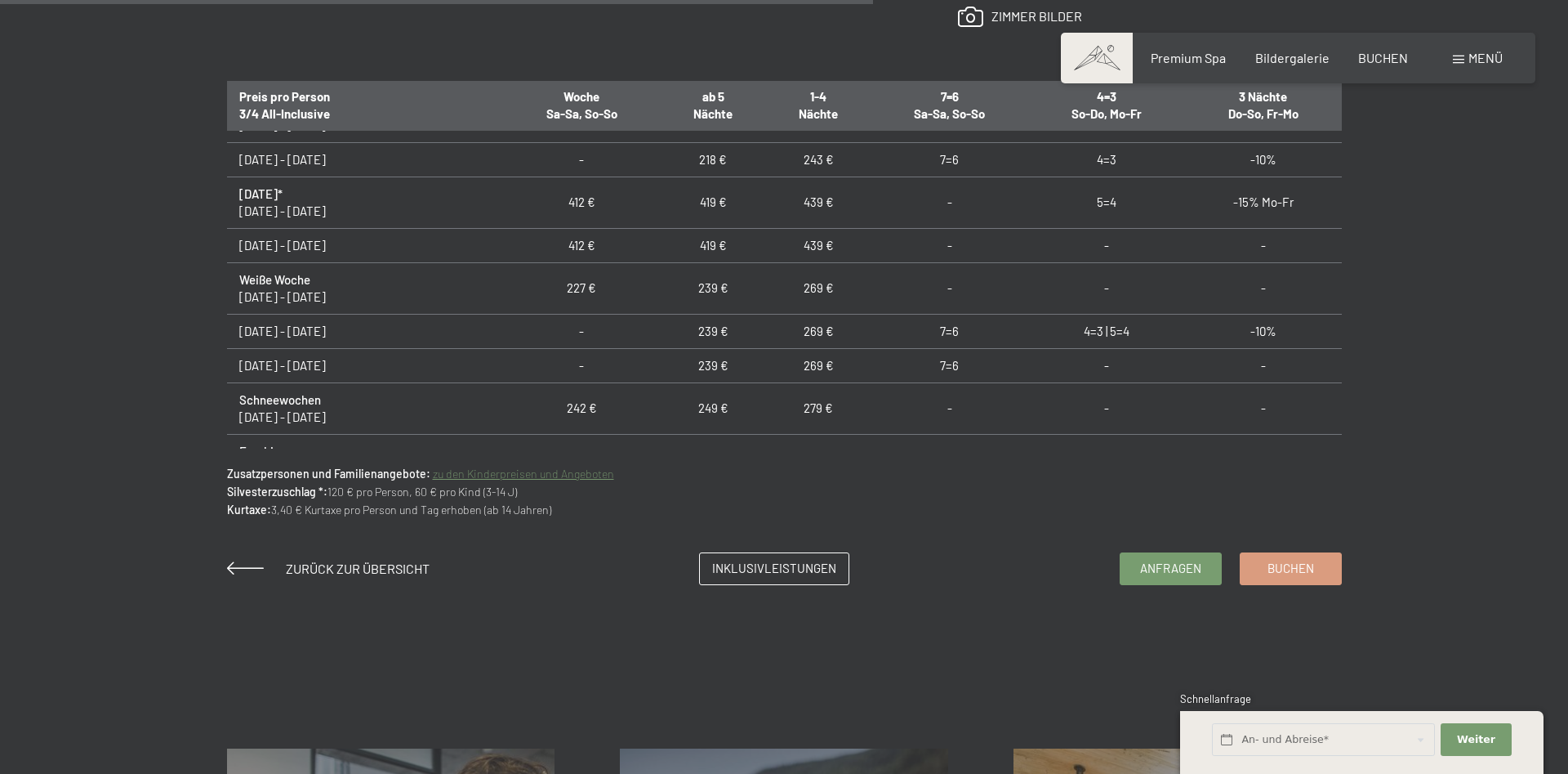
scroll to position [1334, 0]
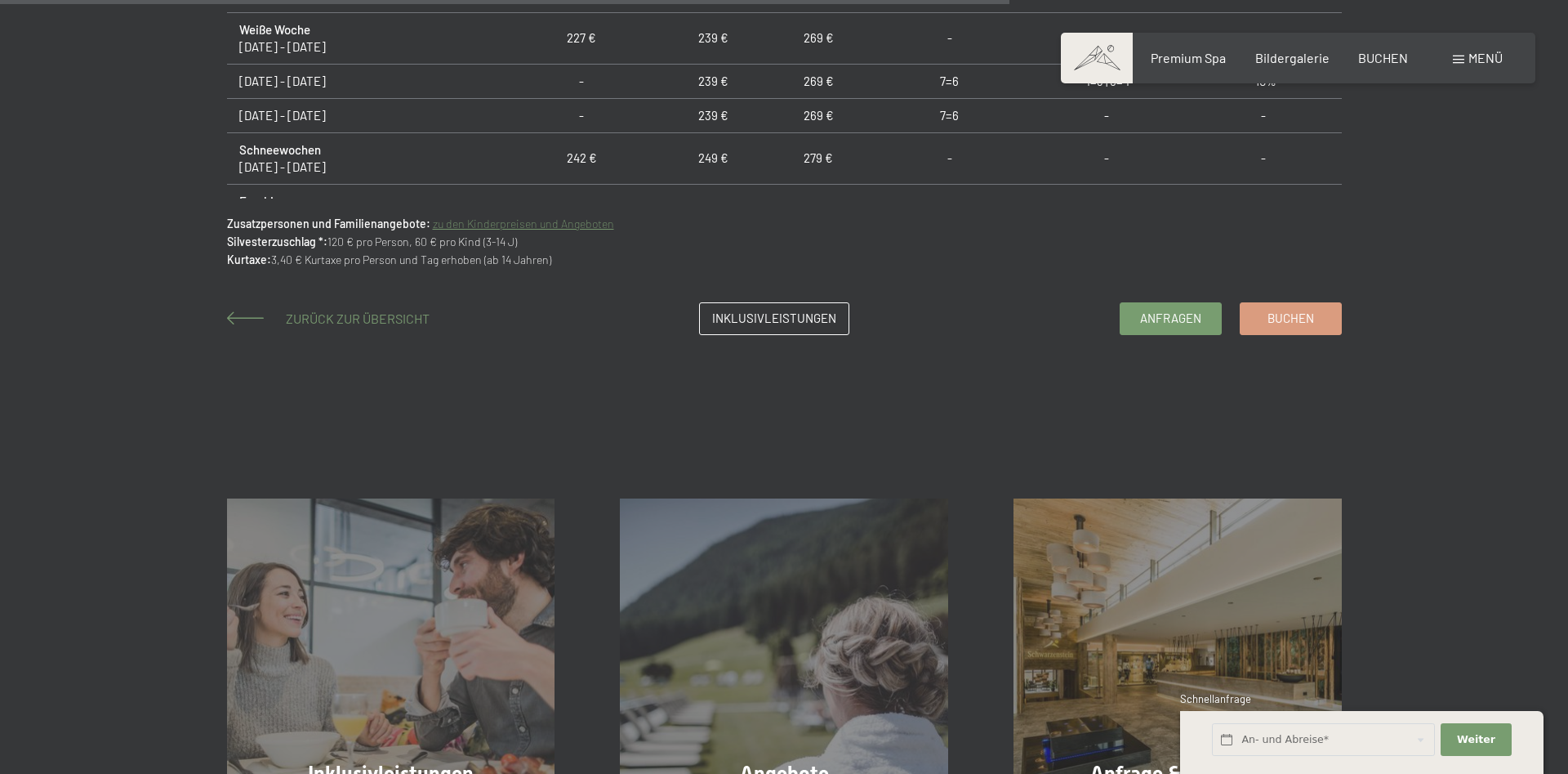
click at [355, 313] on span "Zurück zur Übersicht" at bounding box center [357, 318] width 144 height 15
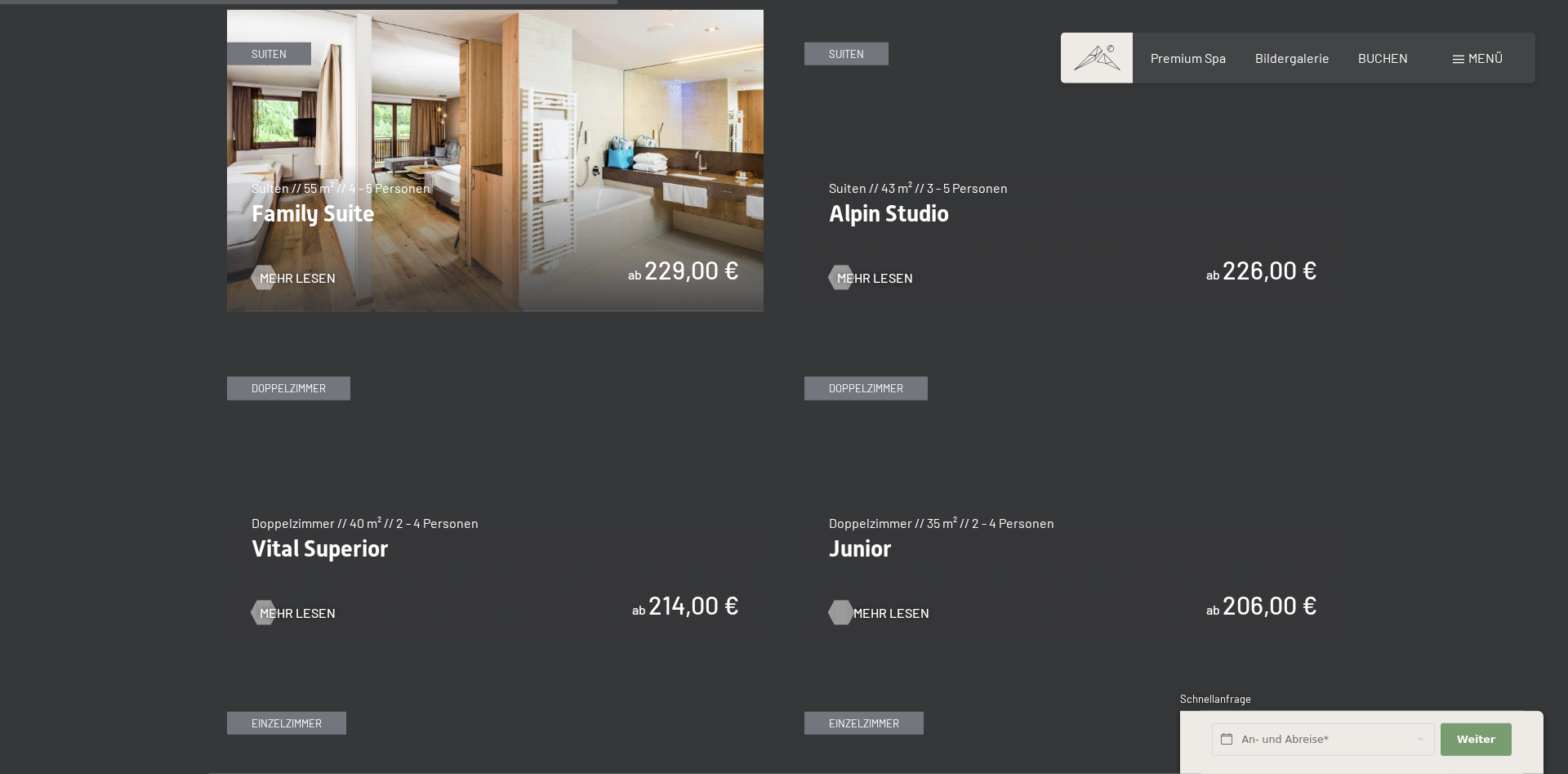
scroll to position [2084, 0]
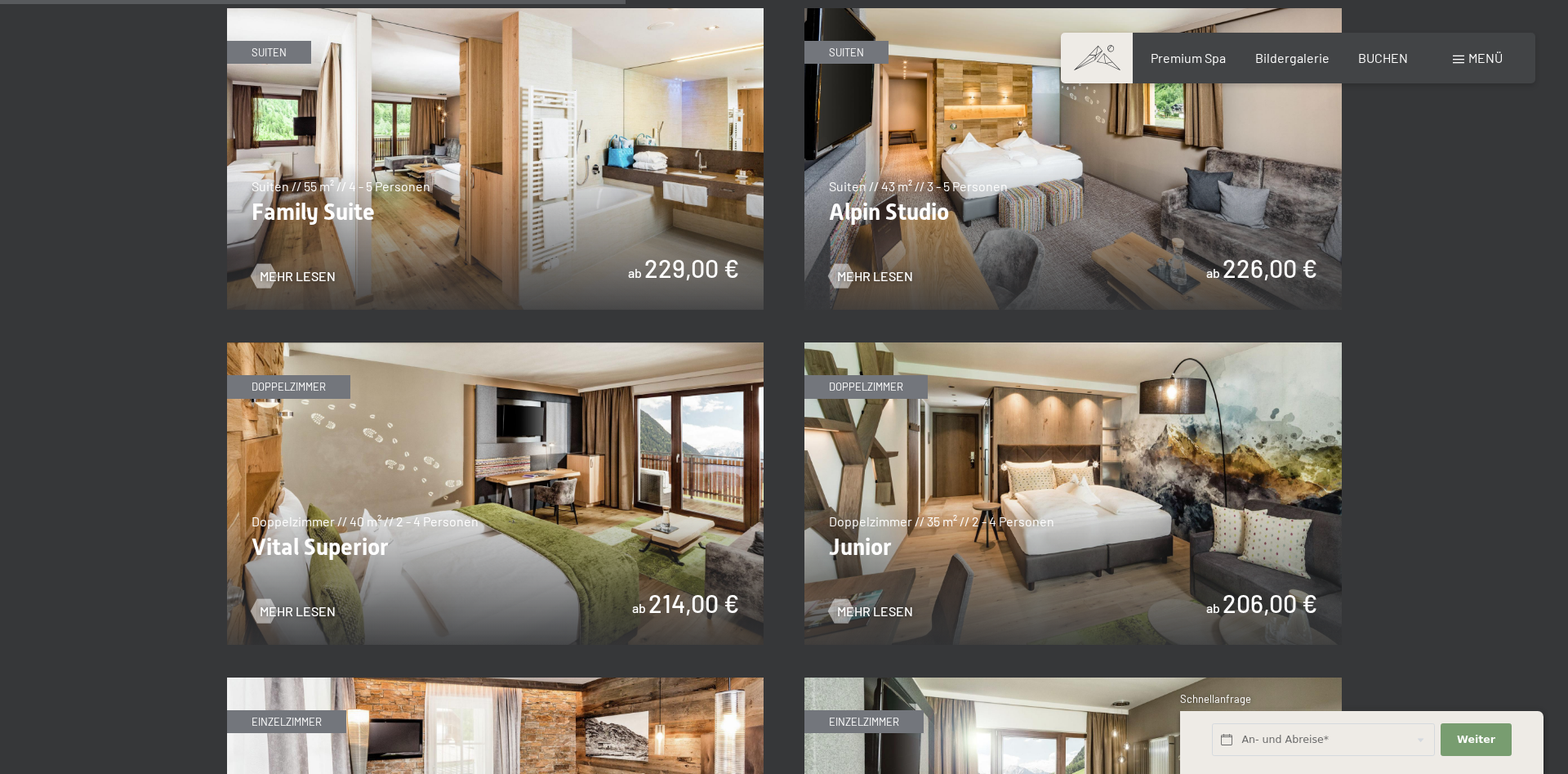
click at [952, 439] on img at bounding box center [1073, 493] width 537 height 302
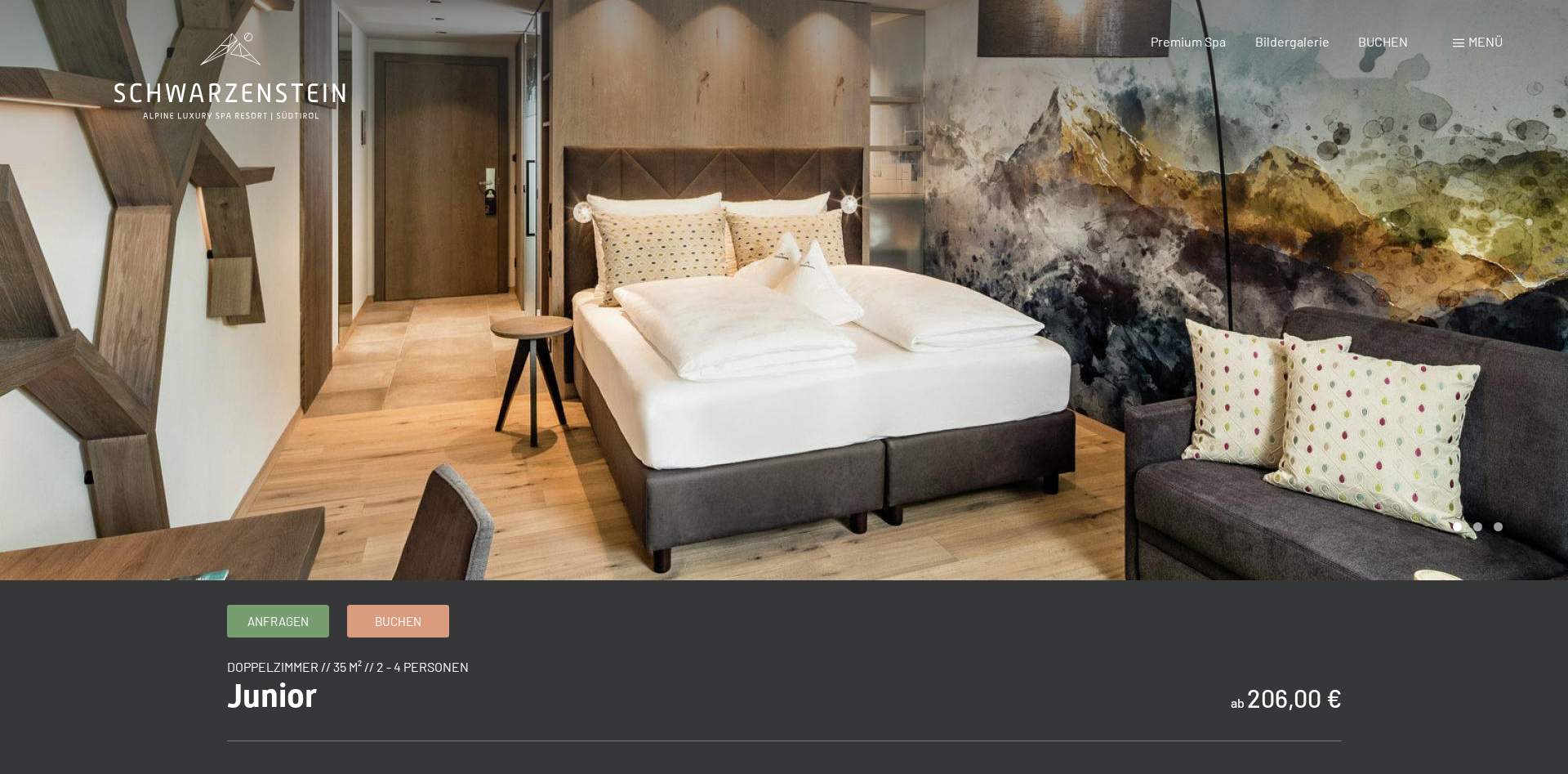
click at [727, 97] on div at bounding box center [392, 290] width 784 height 580
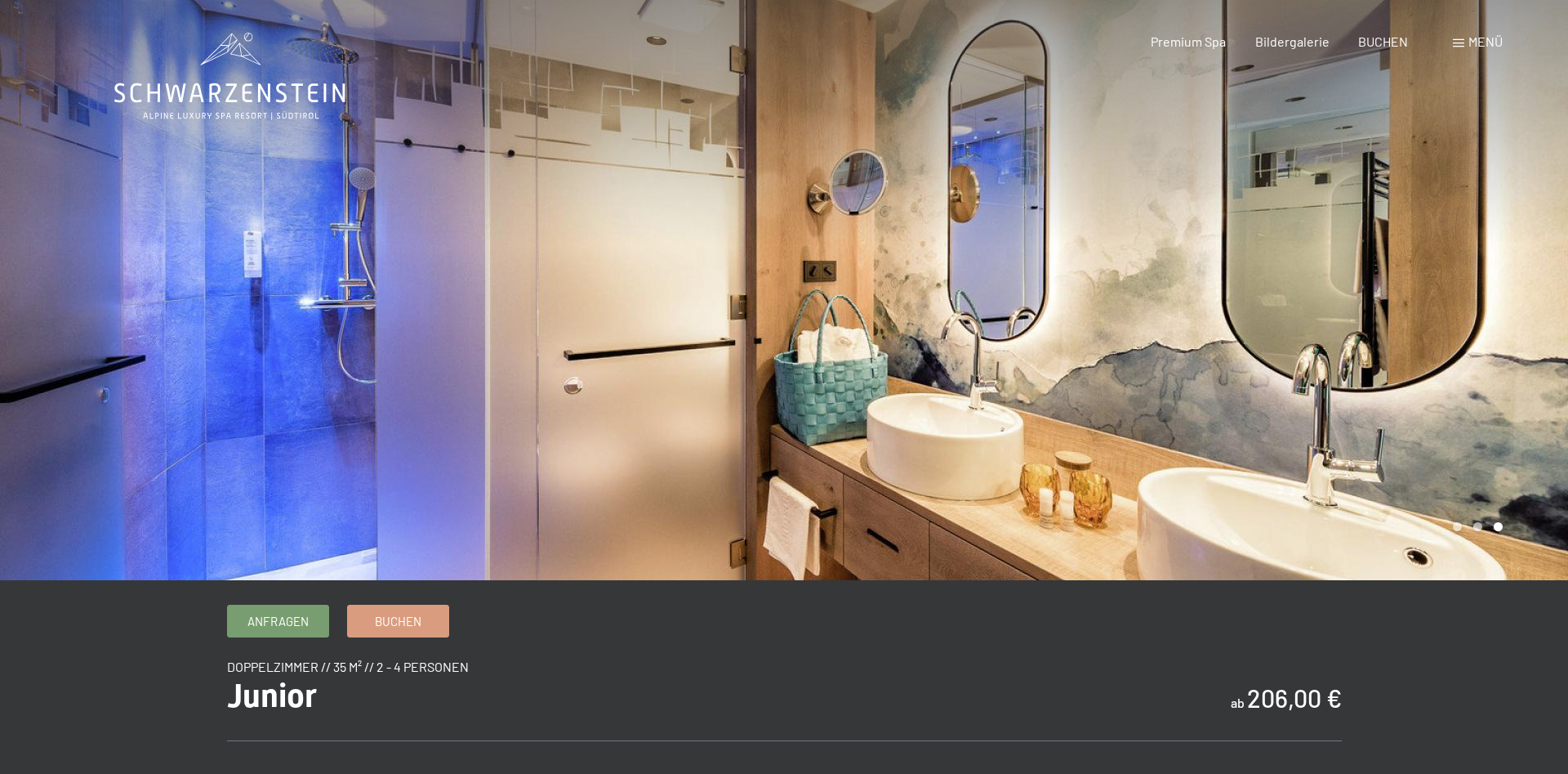
click at [727, 97] on div at bounding box center [392, 290] width 784 height 580
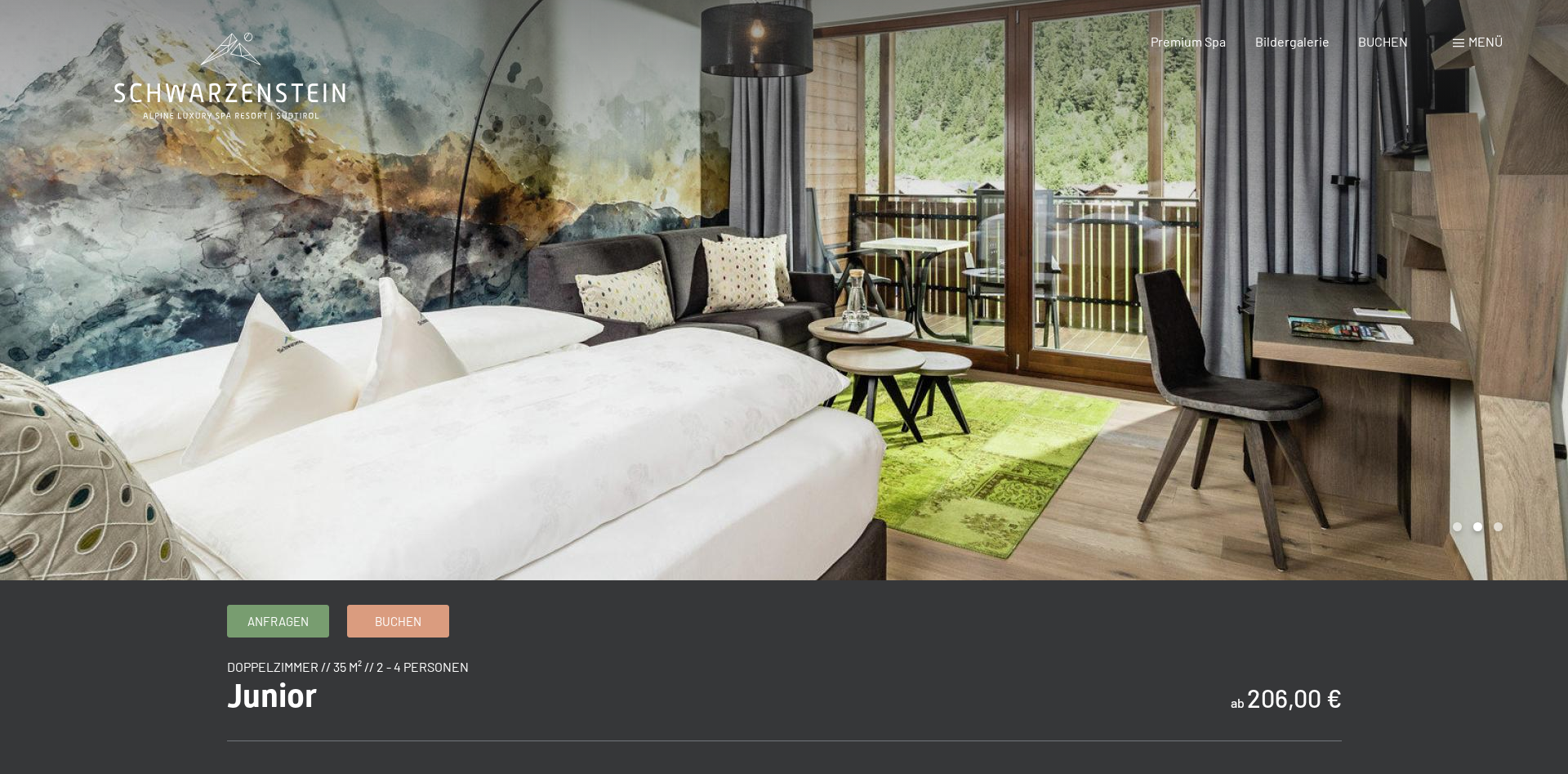
click at [714, 279] on div at bounding box center [392, 290] width 784 height 580
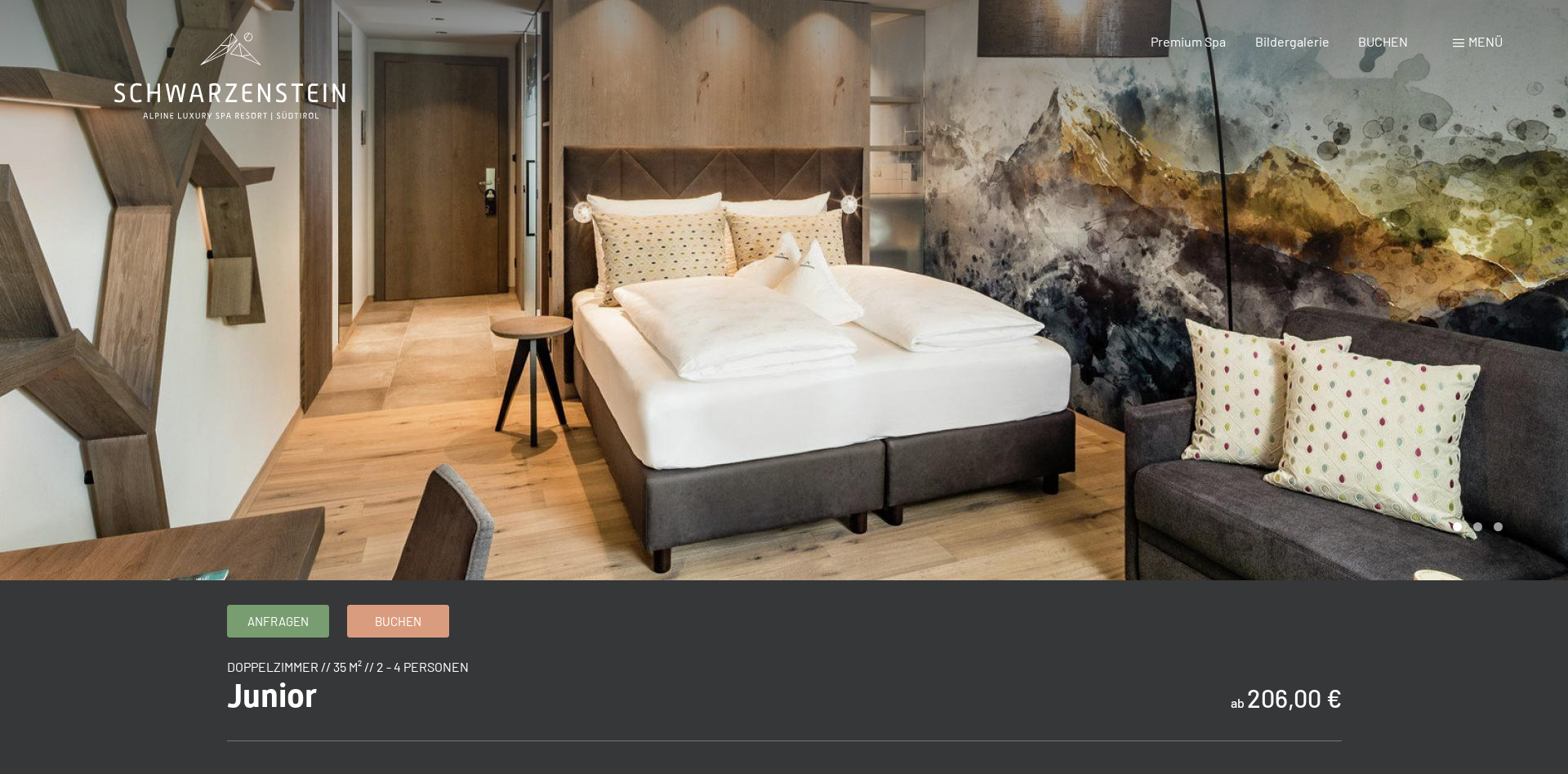
click at [863, 289] on div at bounding box center [1176, 290] width 784 height 580
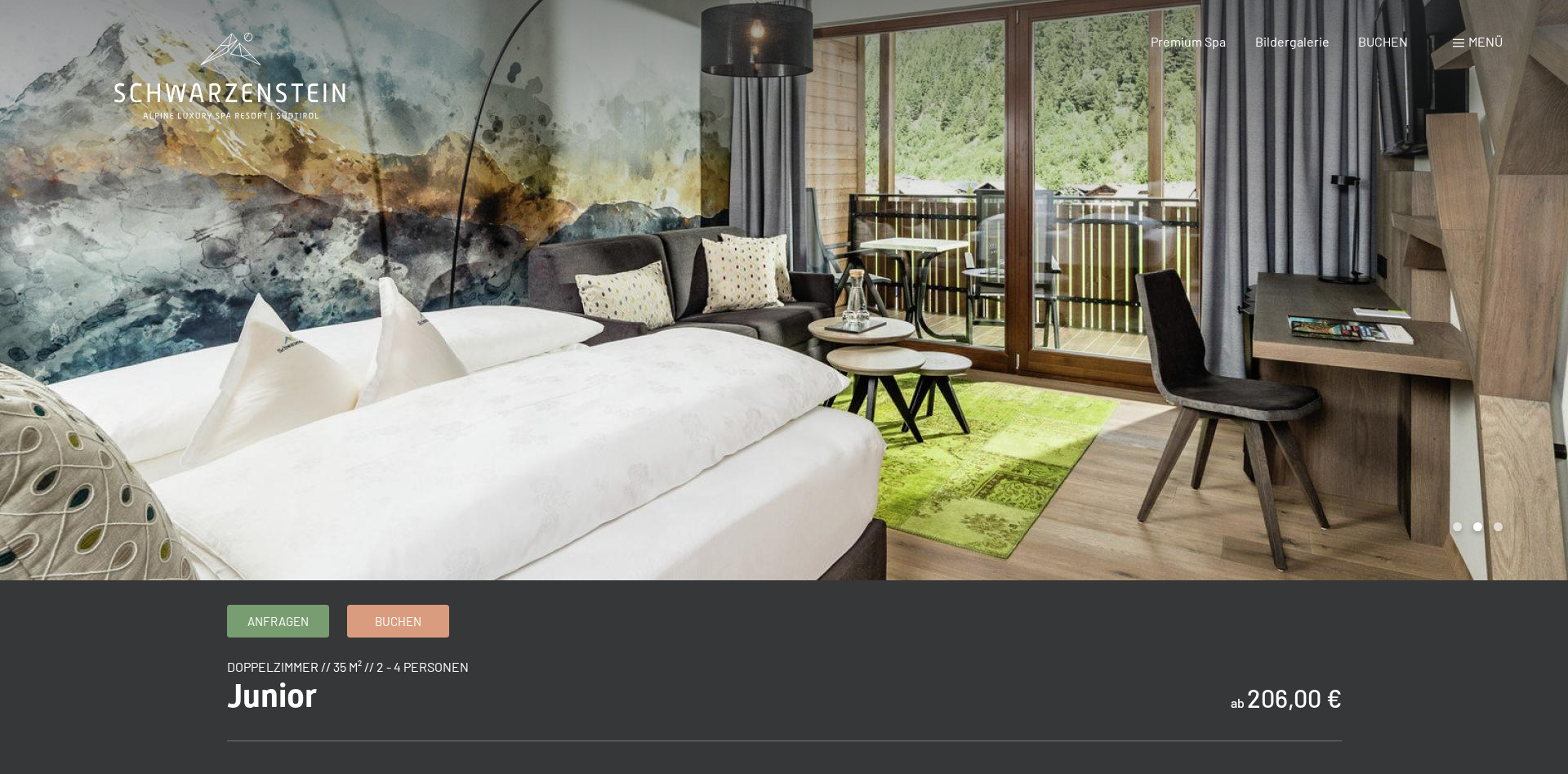
click at [863, 290] on div at bounding box center [1176, 290] width 784 height 580
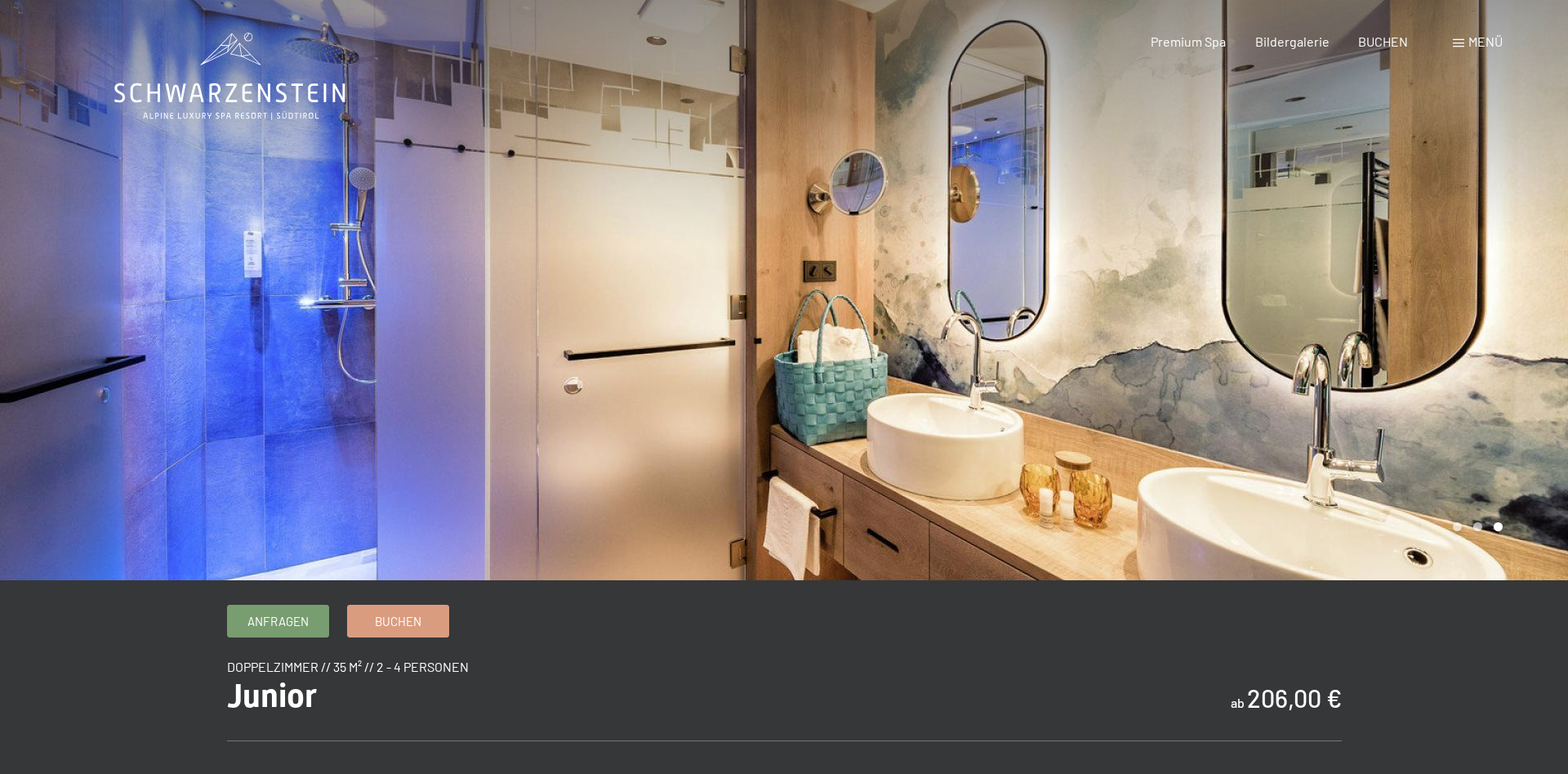
click at [995, 306] on div at bounding box center [1176, 290] width 784 height 580
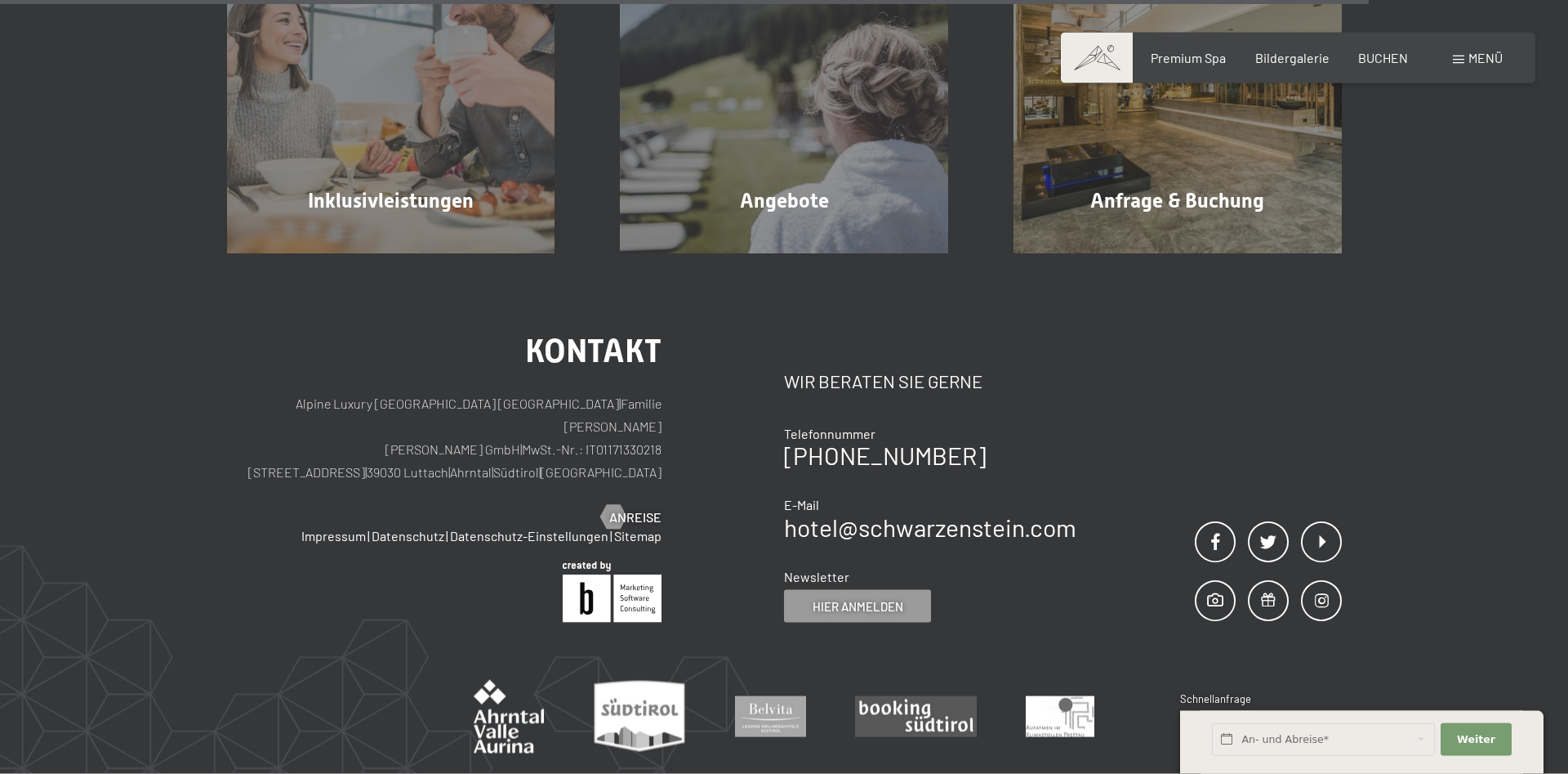
scroll to position [1917, 0]
